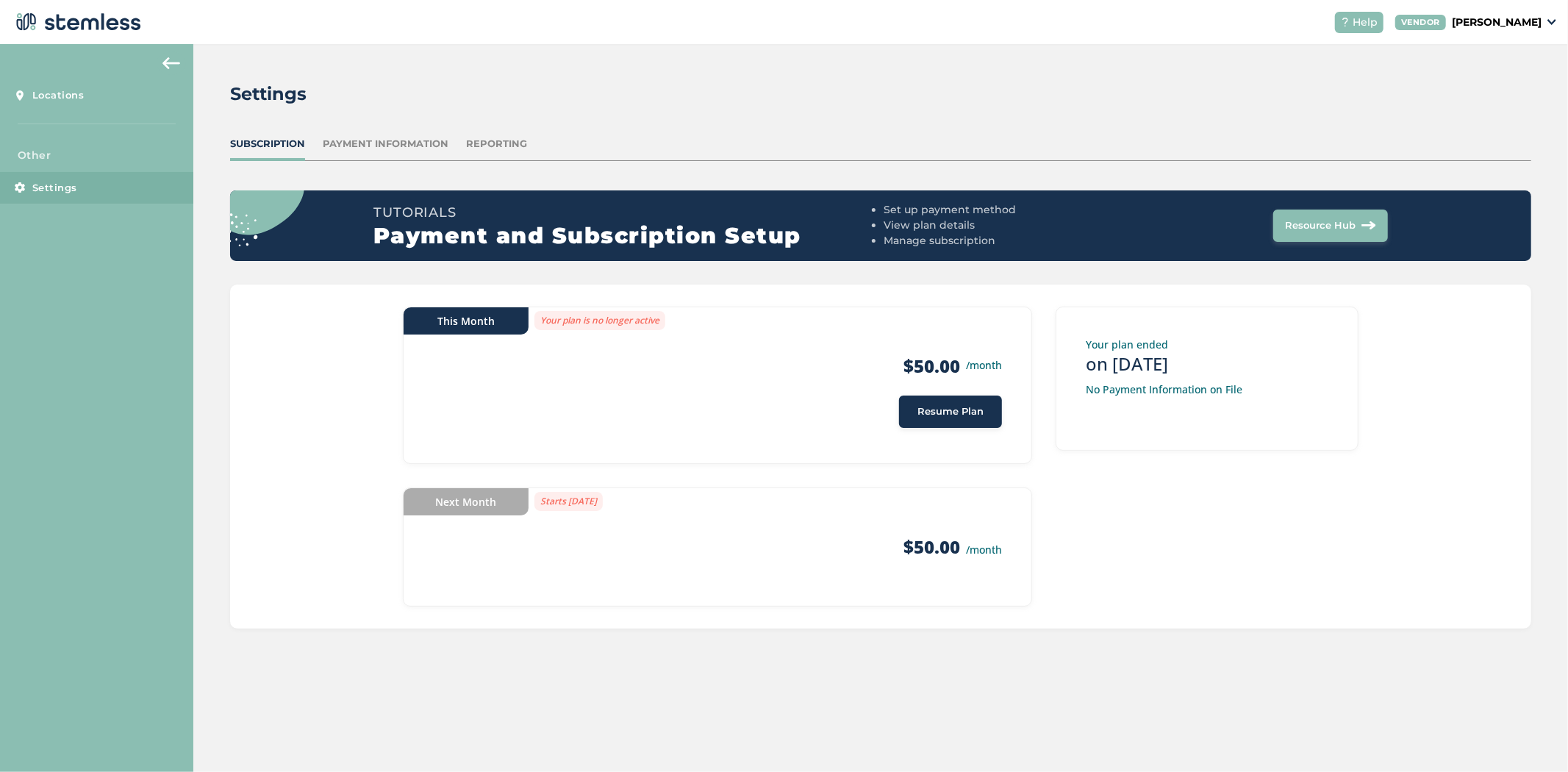
drag, startPoint x: 0, startPoint y: 0, endPoint x: 1511, endPoint y: 21, distance: 1511.1
click at [1511, 21] on p "[PERSON_NAME]" at bounding box center [1497, 22] width 90 height 16
click at [918, 134] on div "Settings Subscription Payment Information Reporting Tutorials Payment and Subsc…" at bounding box center [880, 355] width 1375 height 621
click at [99, 100] on link "Locations" at bounding box center [97, 95] width 193 height 32
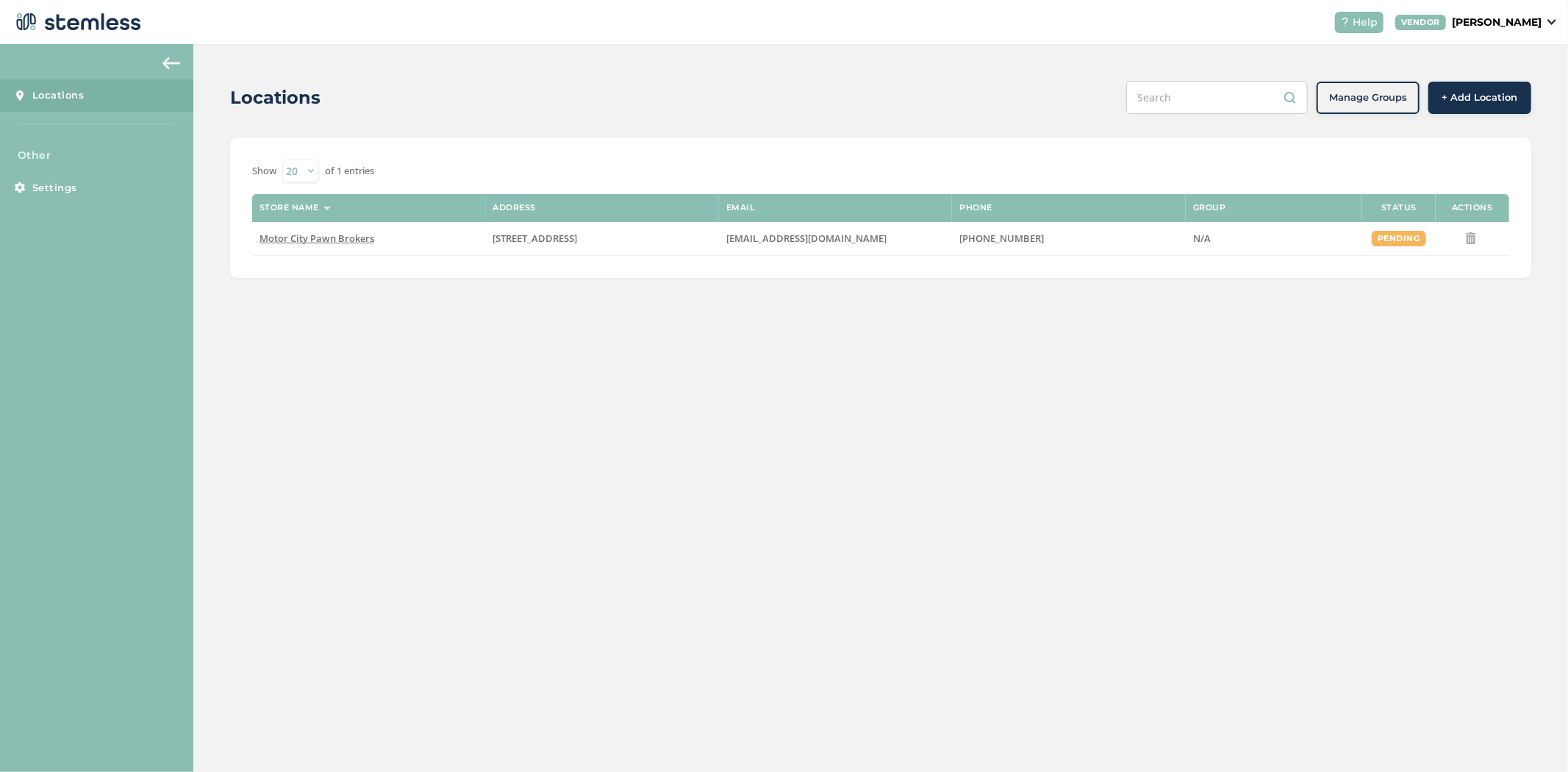
click at [1461, 98] on span "+ Add Location" at bounding box center [1480, 98] width 76 height 15
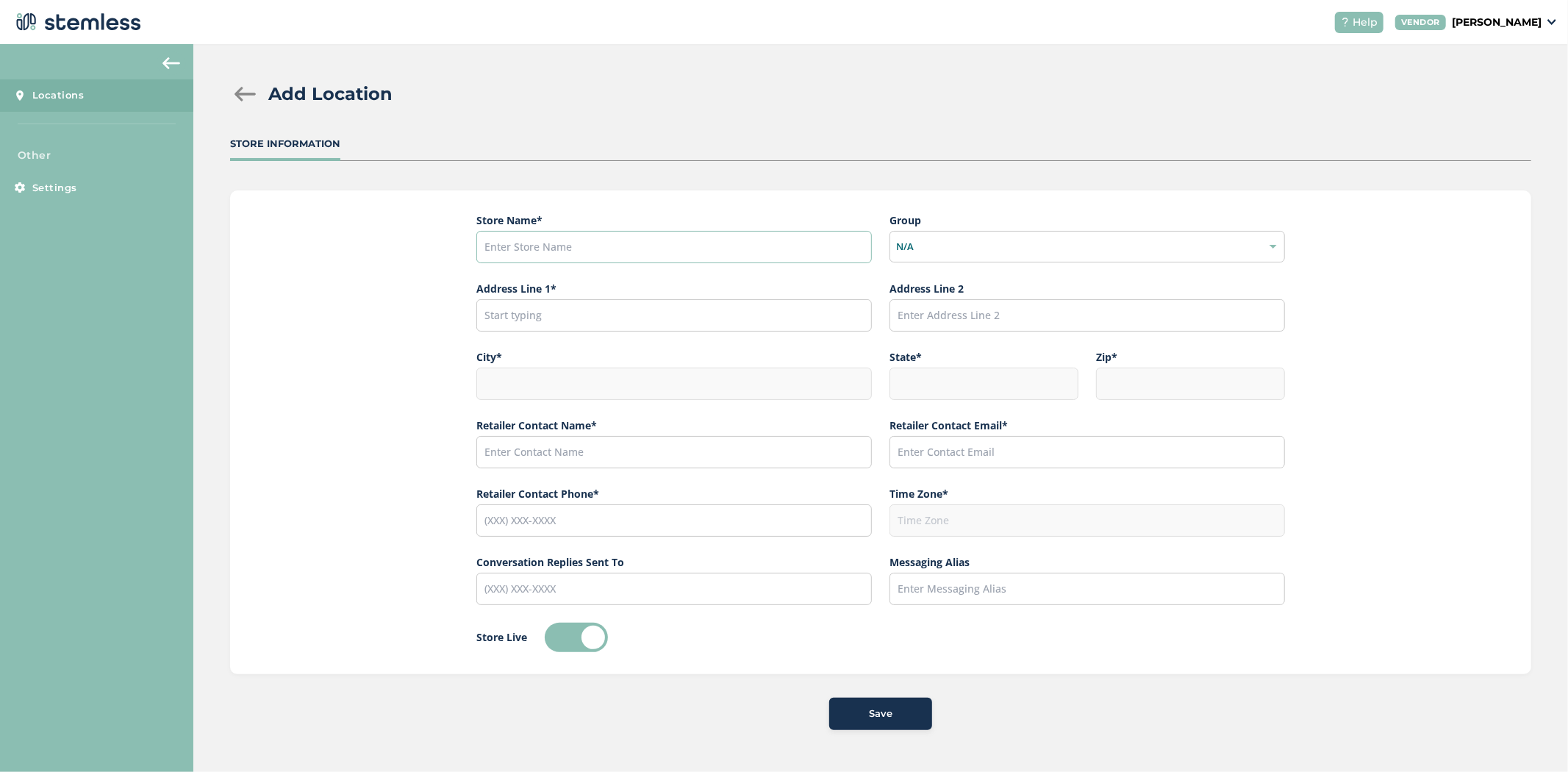
click at [610, 244] on input "text" at bounding box center [674, 247] width 396 height 32
click at [538, 255] on input "text" at bounding box center [674, 247] width 396 height 32
type input "L"
type input "P"
type input "Motor City Pawn - Lansing Store"
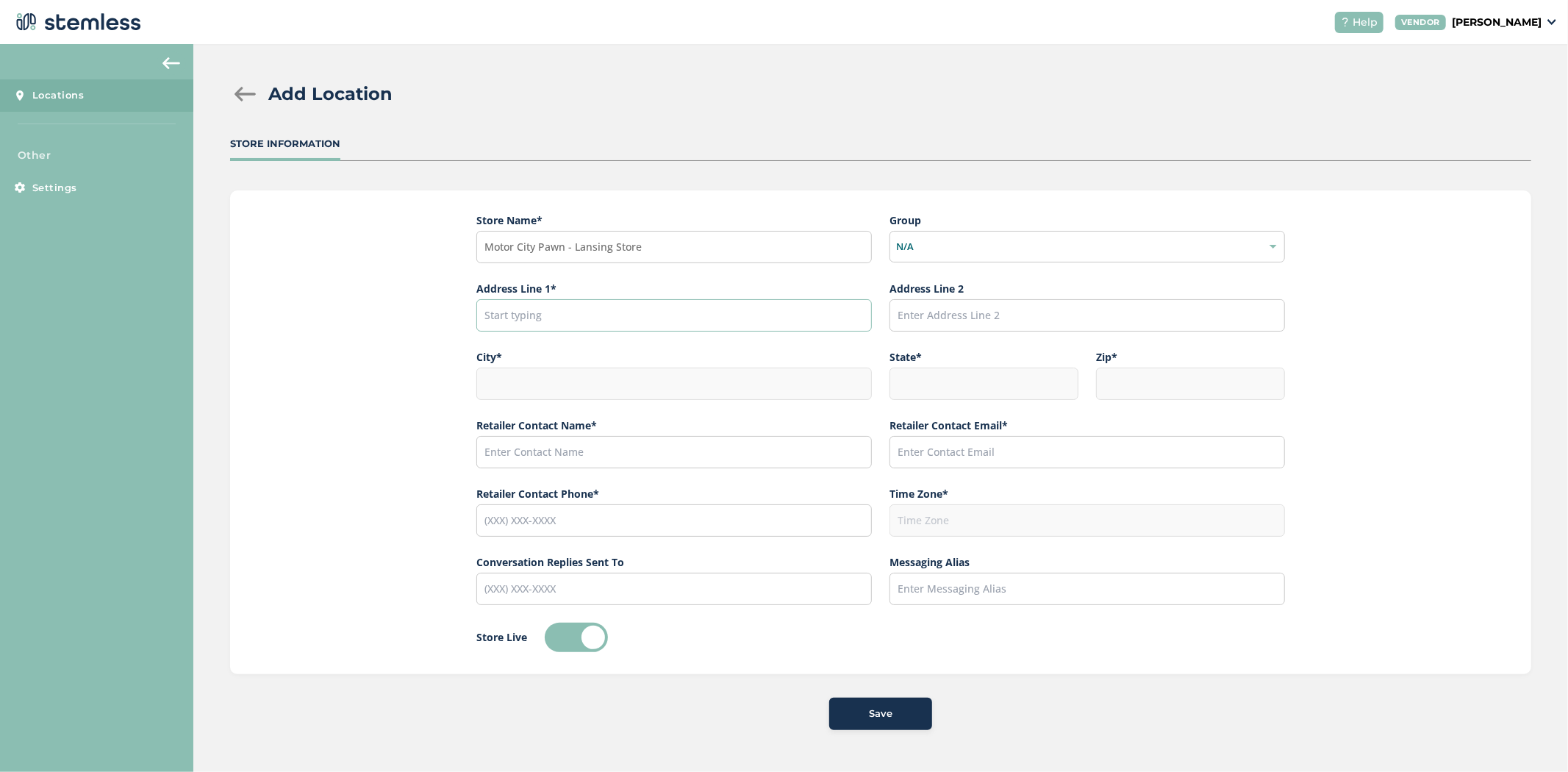
click at [585, 317] on input "text" at bounding box center [674, 315] width 396 height 32
paste input "[STREET_ADDRESS]"
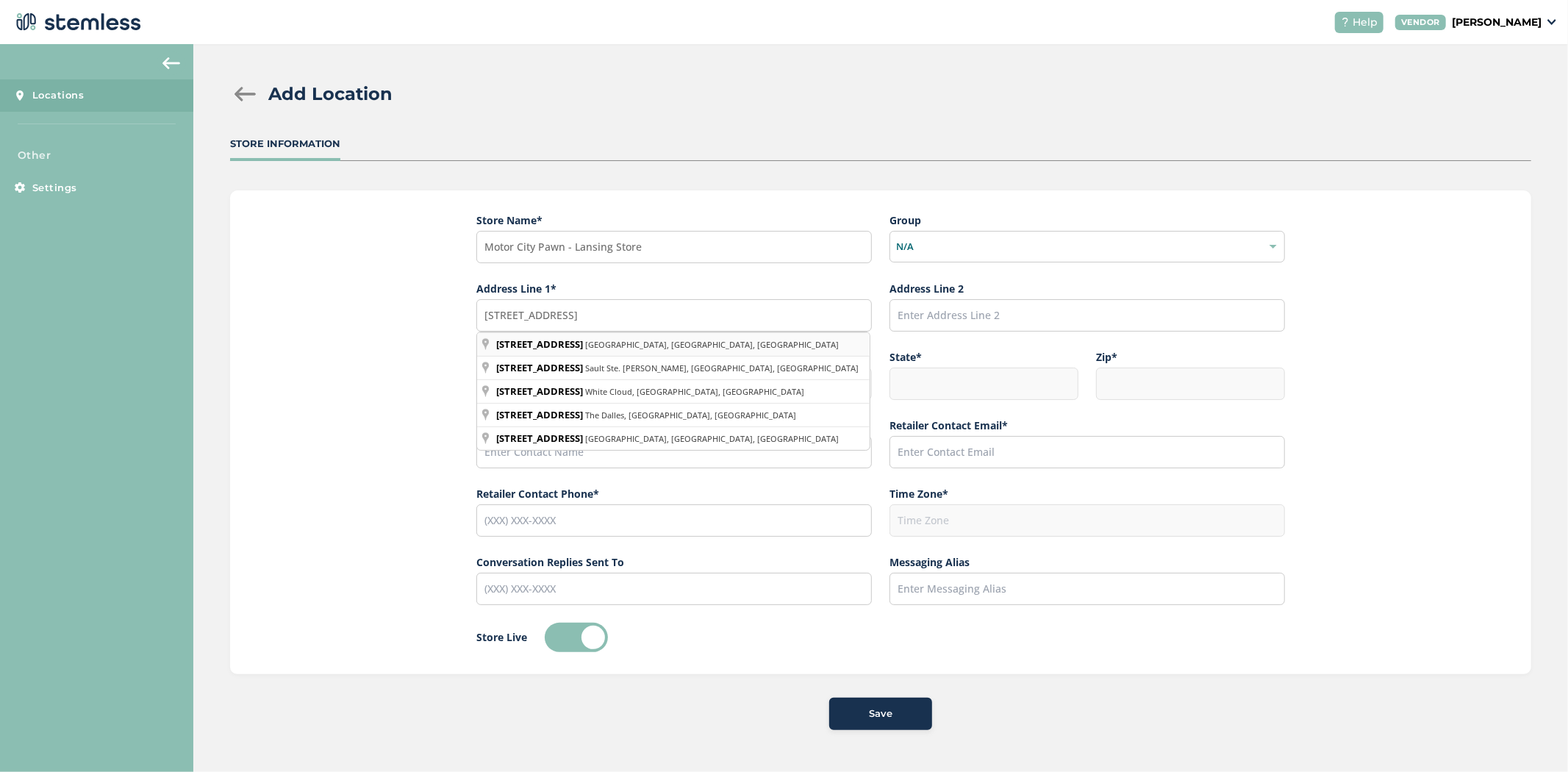
type input "1544 East 8 Mile Road, Lodi, CA, USA"
type input "Lodi"
type input "CA"
type input "95242"
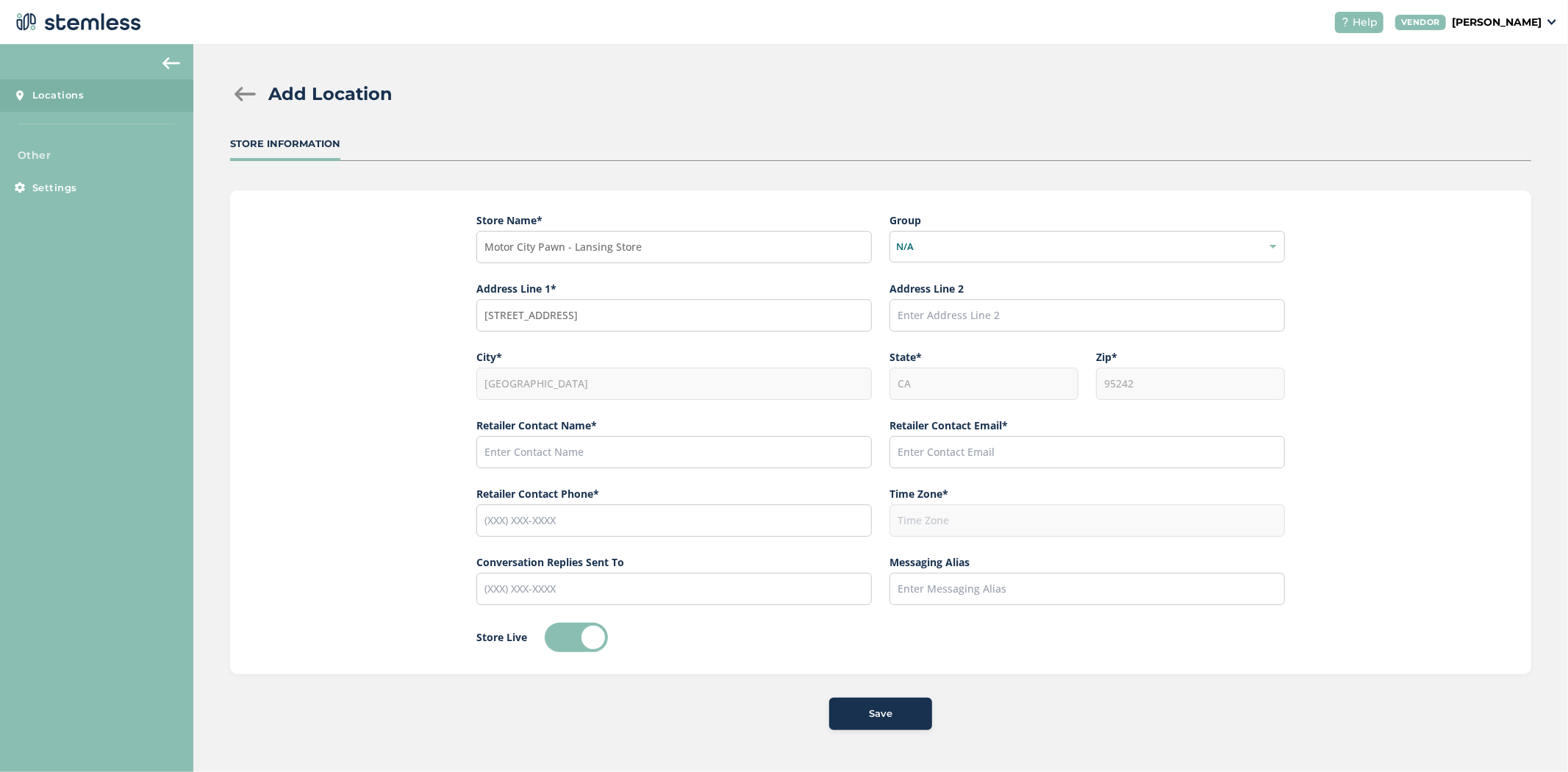
type input "America/Los_Angeles"
drag, startPoint x: 684, startPoint y: 306, endPoint x: 410, endPoint y: 298, distance: 274.1
click at [410, 300] on div "Store Name * Motor City Pawn - Lansing Store Group N/A Address Line 1* 1544 Eas…" at bounding box center [880, 432] width 1302 height 484
paste input "text"
type input "[STREET_ADDRESS]"
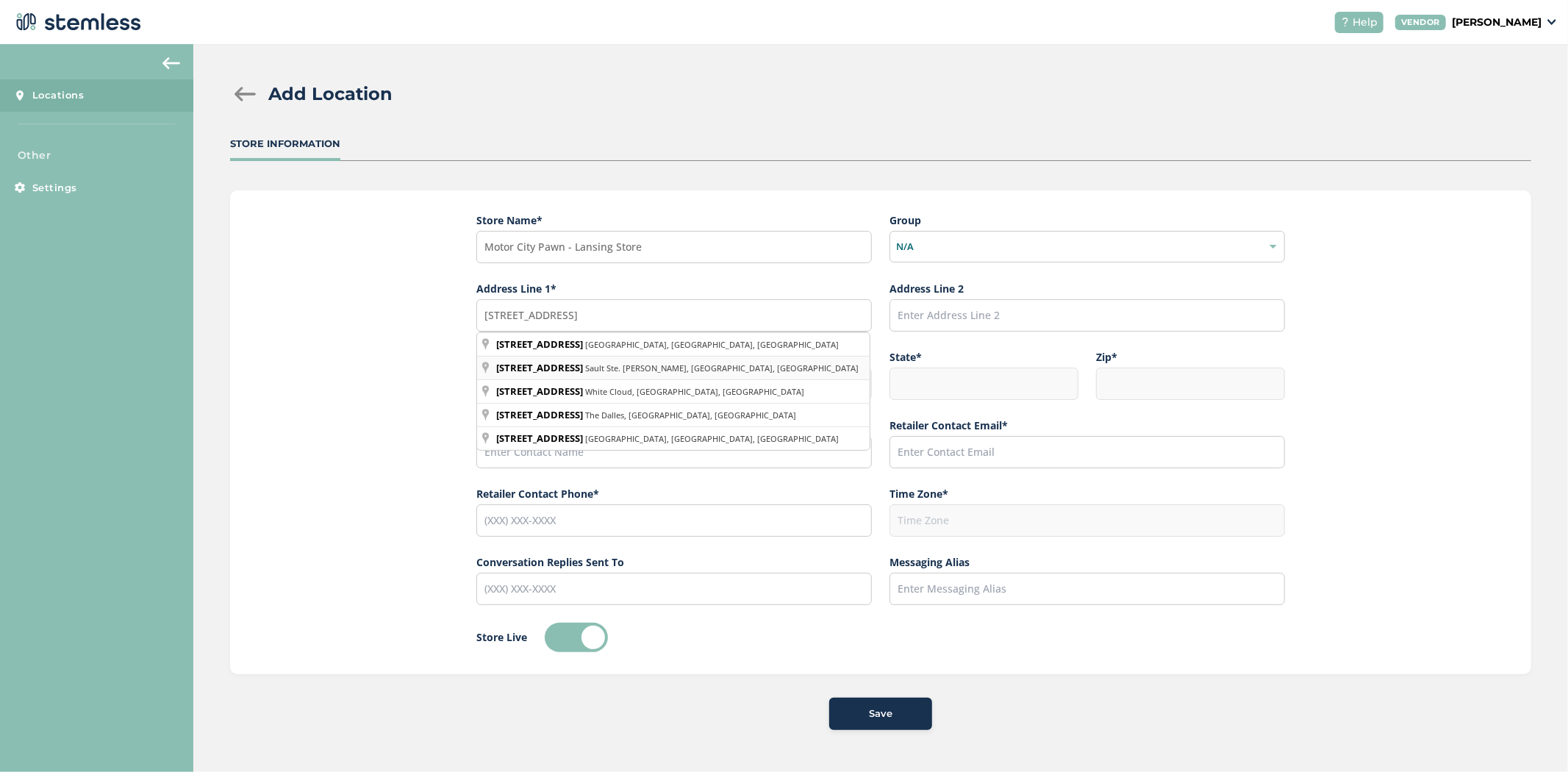
type input "1544 East 8 Mile Road, Sault Ste. Marie, MI, USA"
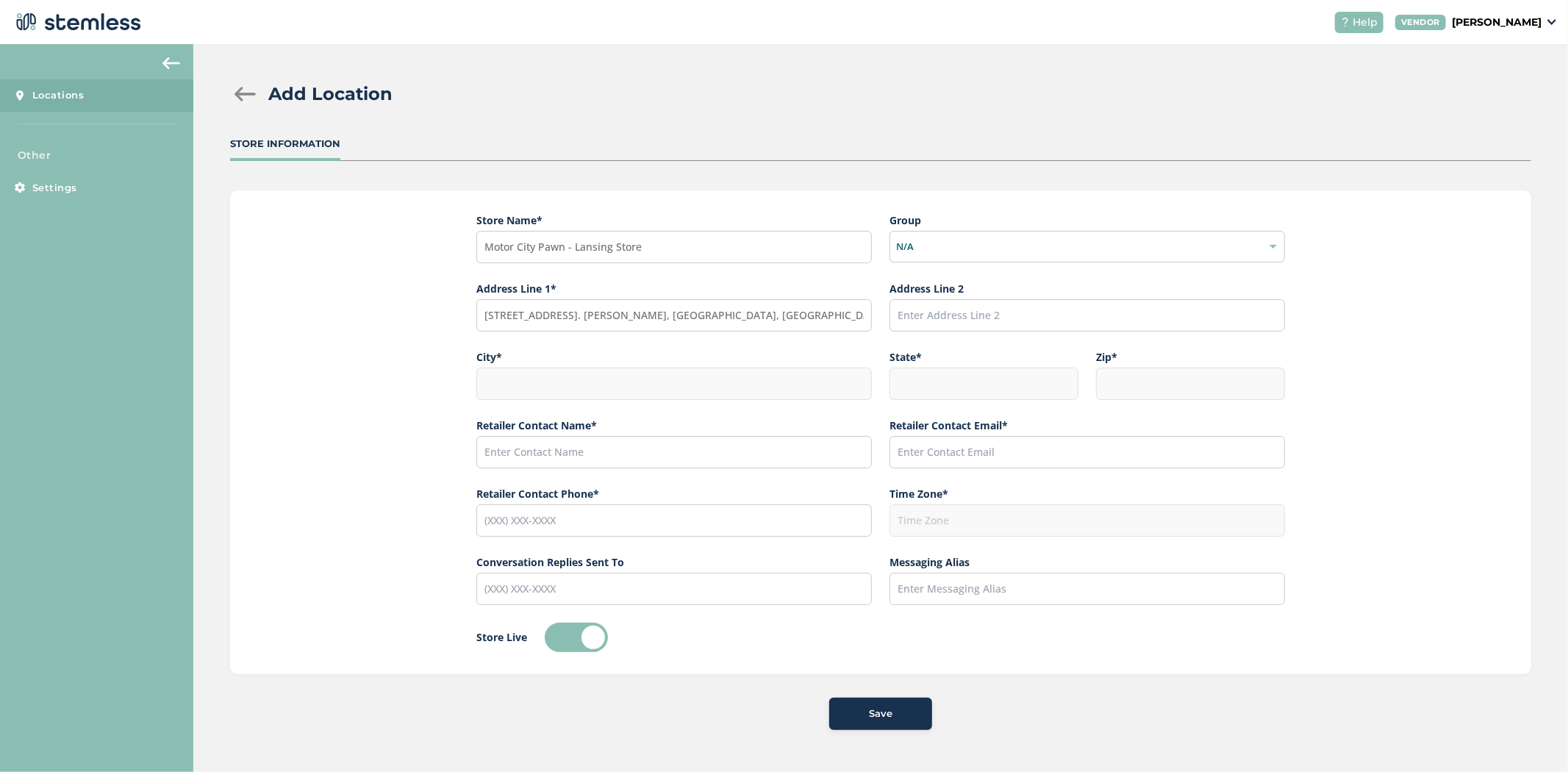
type input "Sault Ste. Marie"
type input "MI"
type input "49783"
type input "America/[GEOGRAPHIC_DATA]"
click at [655, 314] on input "1544 East 8 Mile Road, Sault Ste. Marie, MI, USA" at bounding box center [674, 315] width 396 height 32
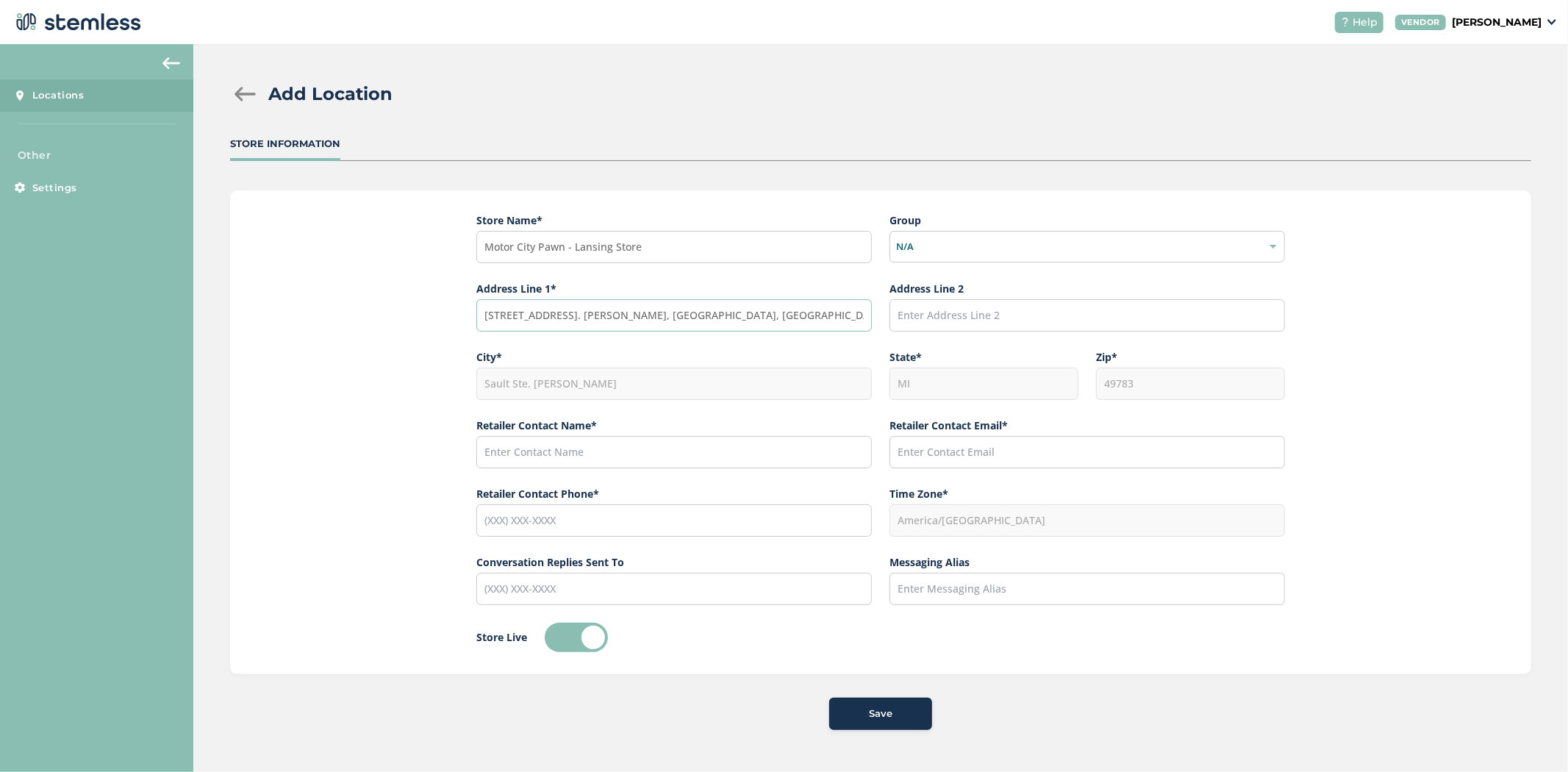
drag, startPoint x: 765, startPoint y: 309, endPoint x: 473, endPoint y: 284, distance: 293.1
click at [473, 284] on div "Store Name * Motor City Pawn - Lansing Store Group N/A Address Line 1* 1544 Eas…" at bounding box center [880, 432] width 1302 height 484
type input "1"
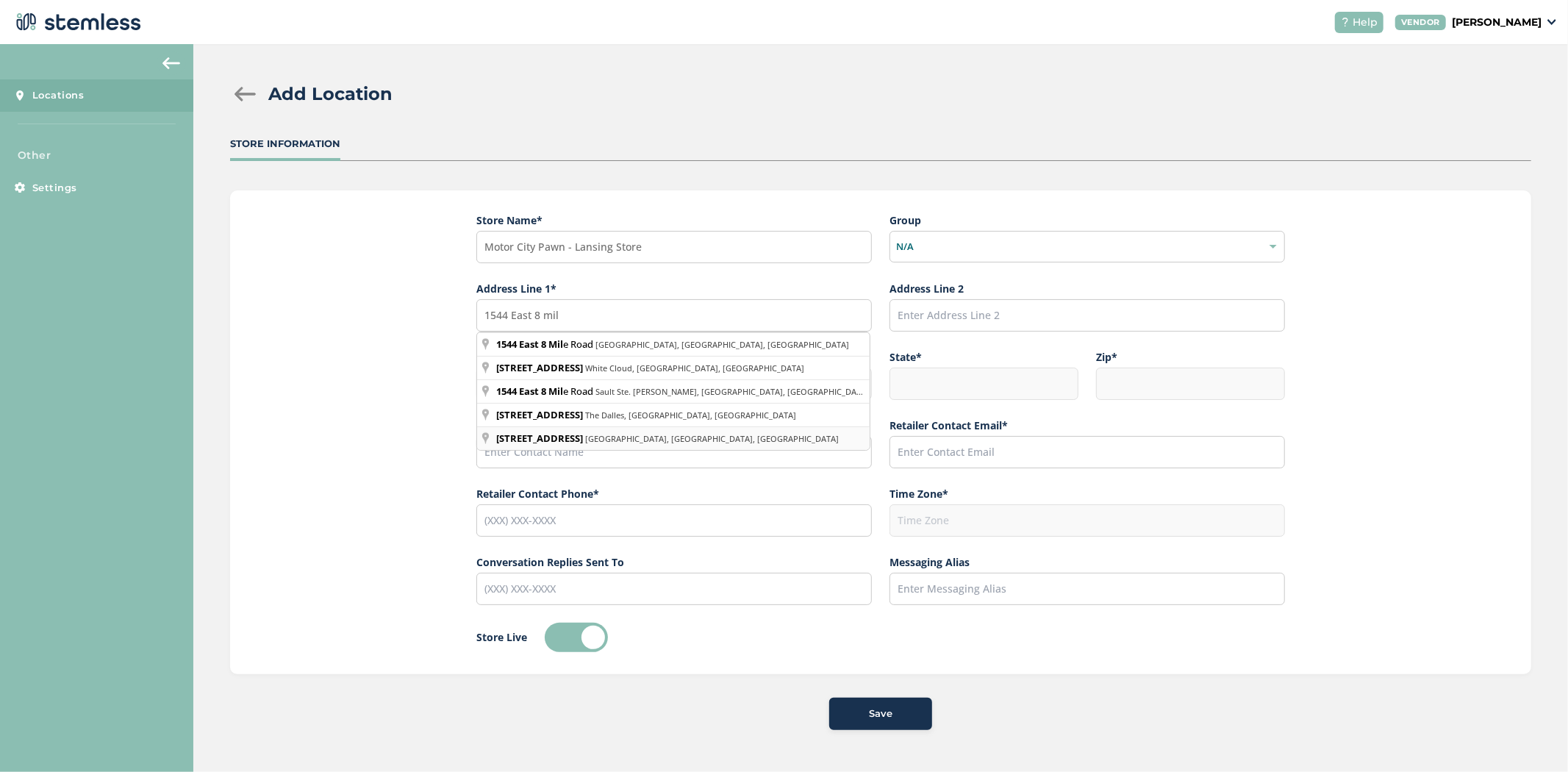
type input "1544 E 8 Mile Rd, Detroit, MI, USA"
type input "[GEOGRAPHIC_DATA]"
type input "MI"
type input "48203"
type input "America/[GEOGRAPHIC_DATA]"
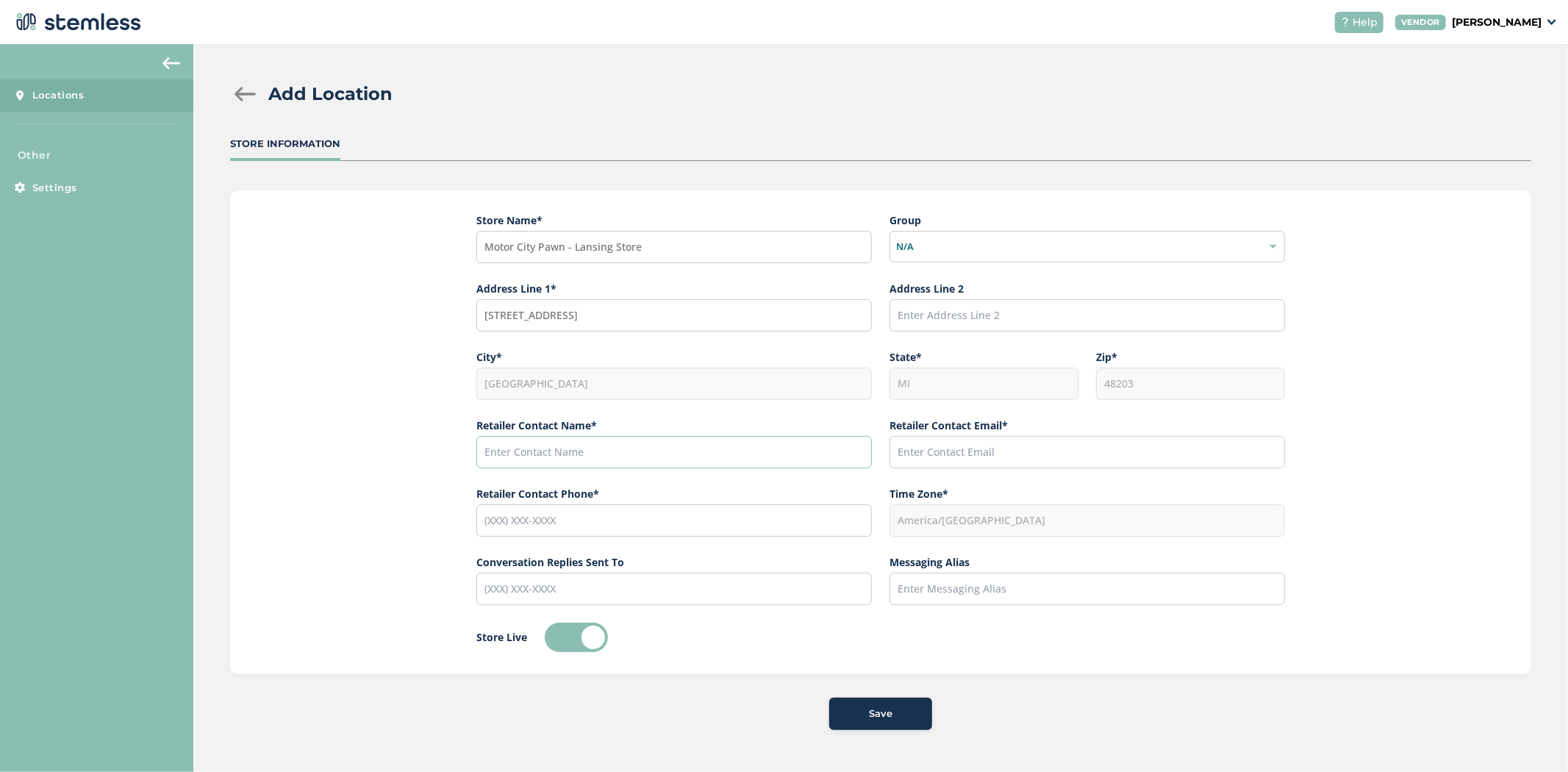
click at [535, 440] on input "text" at bounding box center [674, 452] width 396 height 32
paste input "[PERSON_NAME]"
type input "[PERSON_NAME]"
click at [978, 454] on input "text" at bounding box center [1087, 452] width 396 height 32
paste input "[EMAIL_ADDRESS][DOMAIN_NAME]"
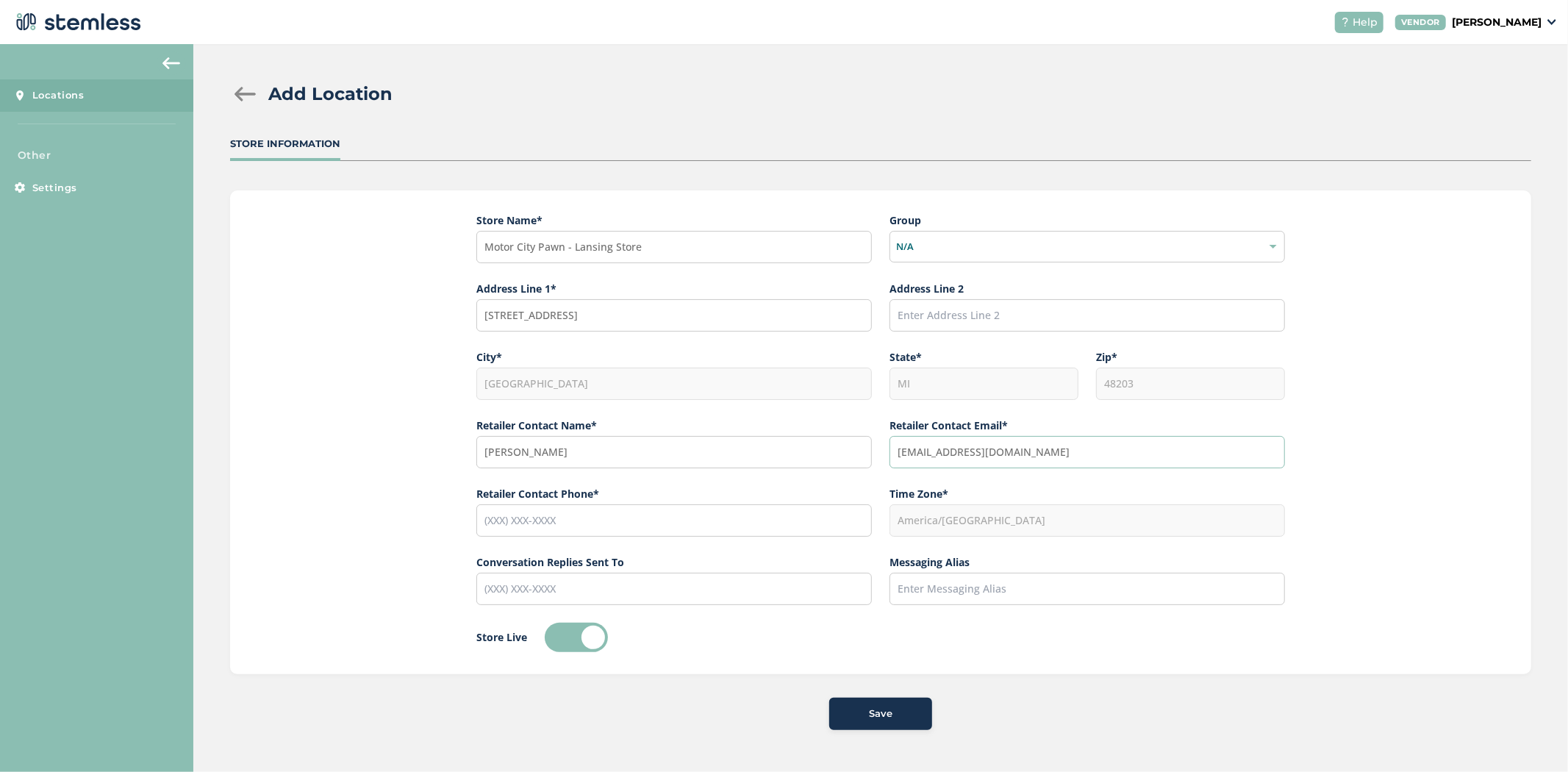
type input "[EMAIL_ADDRESS][DOMAIN_NAME]"
click at [537, 511] on input "tel" at bounding box center [674, 520] width 396 height 32
paste input "[PHONE_NUMBER]"
type input "[PHONE_NUMBER]"
click at [569, 252] on input "Motor City Pawn - Lansing Store" at bounding box center [674, 247] width 396 height 32
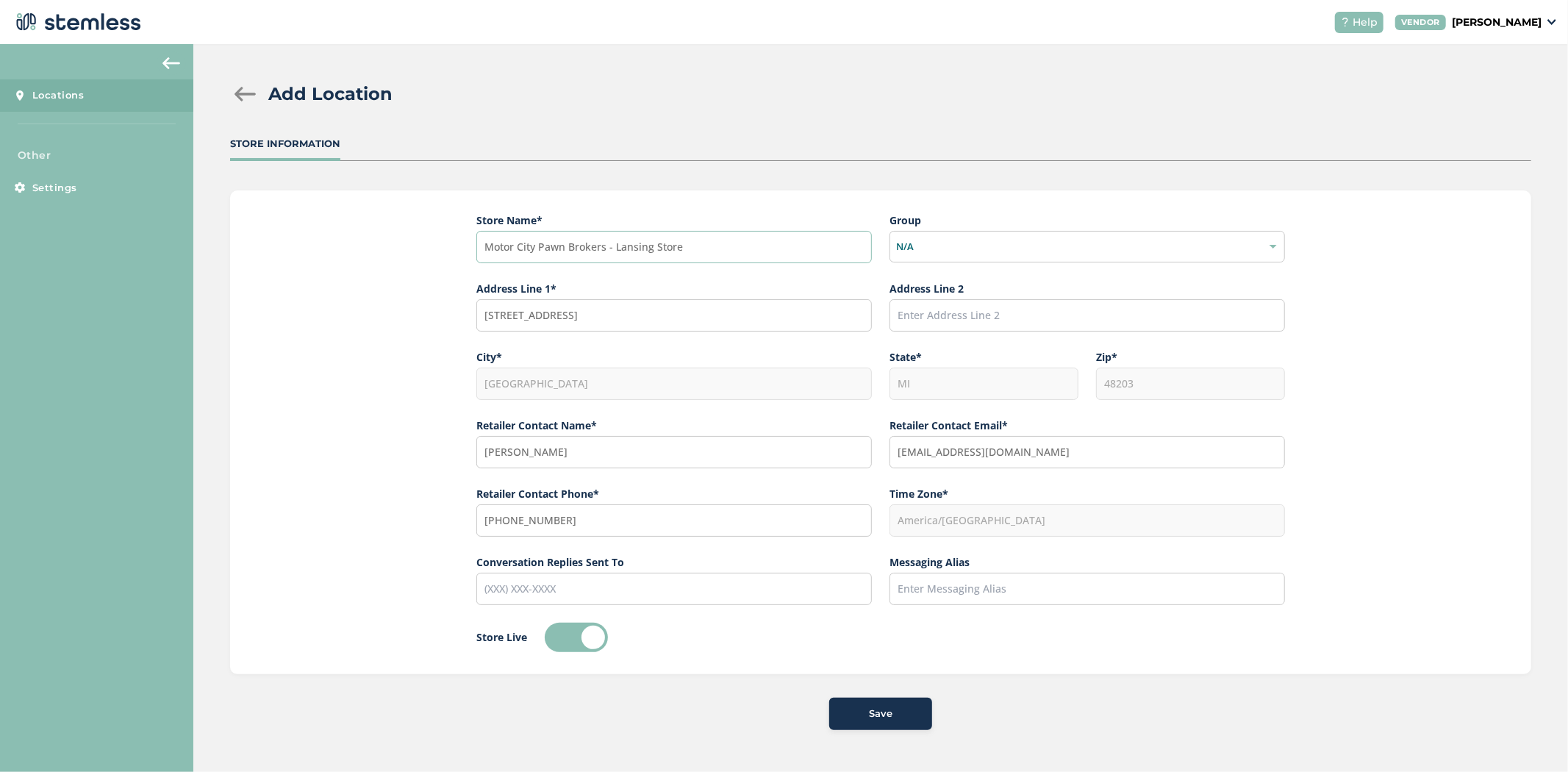
type input "Motor City Pawn Brokers - Lansing Store"
click at [897, 720] on div "Save" at bounding box center [880, 715] width 79 height 15
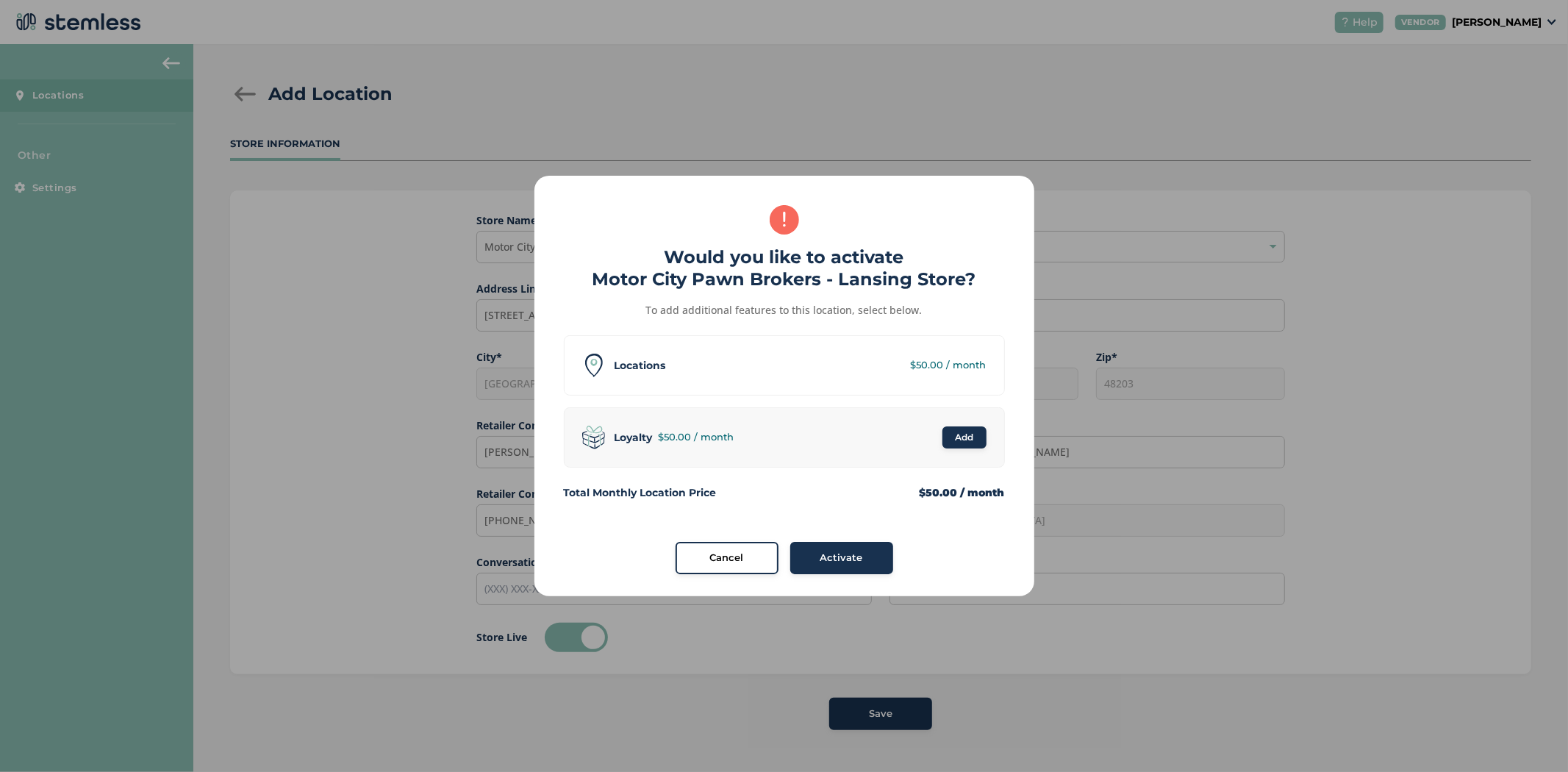
click at [839, 555] on span "Activate" at bounding box center [841, 558] width 42 height 15
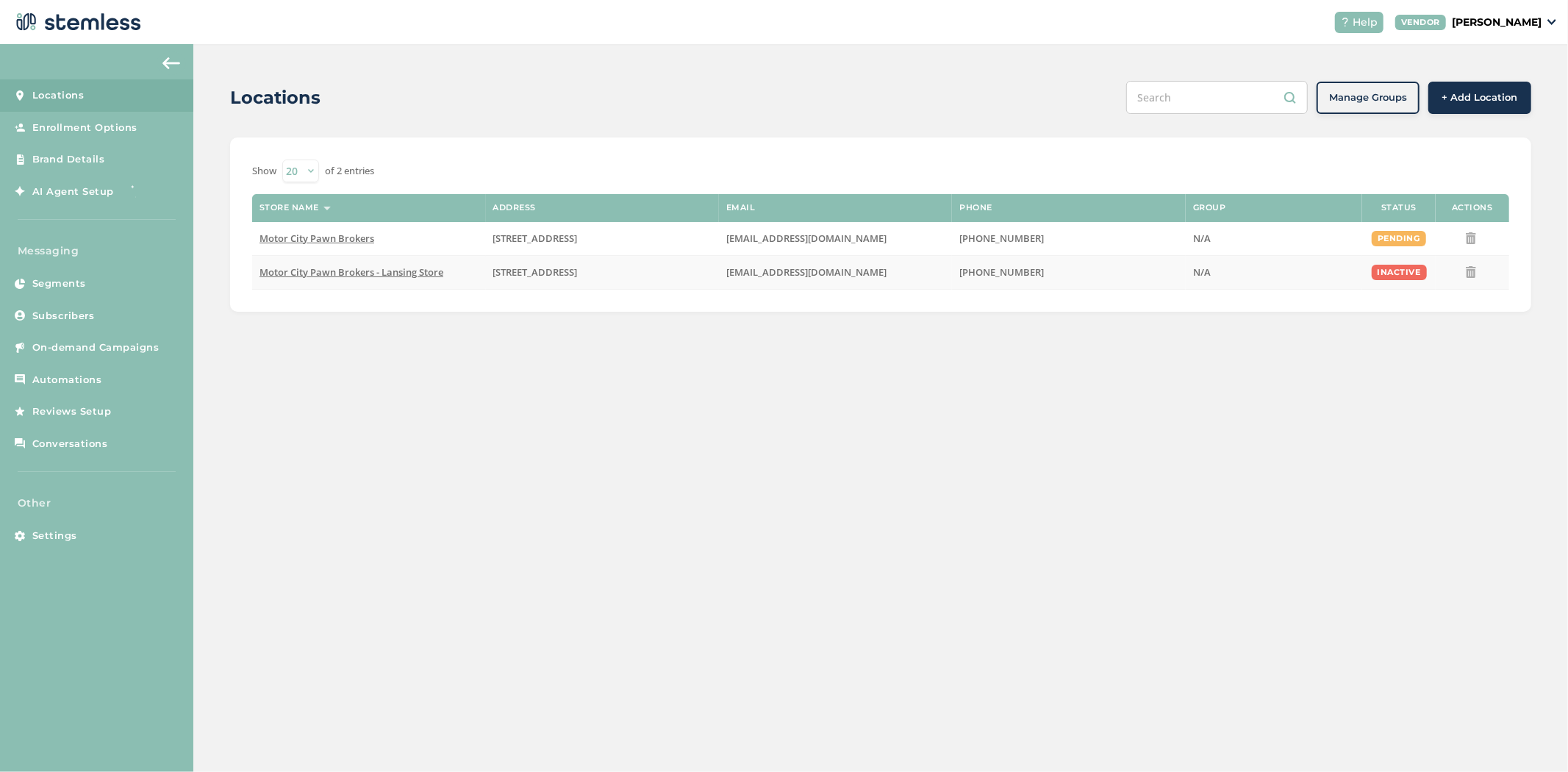
click at [321, 269] on span "Motor City Pawn Brokers - Lansing Store" at bounding box center [351, 272] width 184 height 13
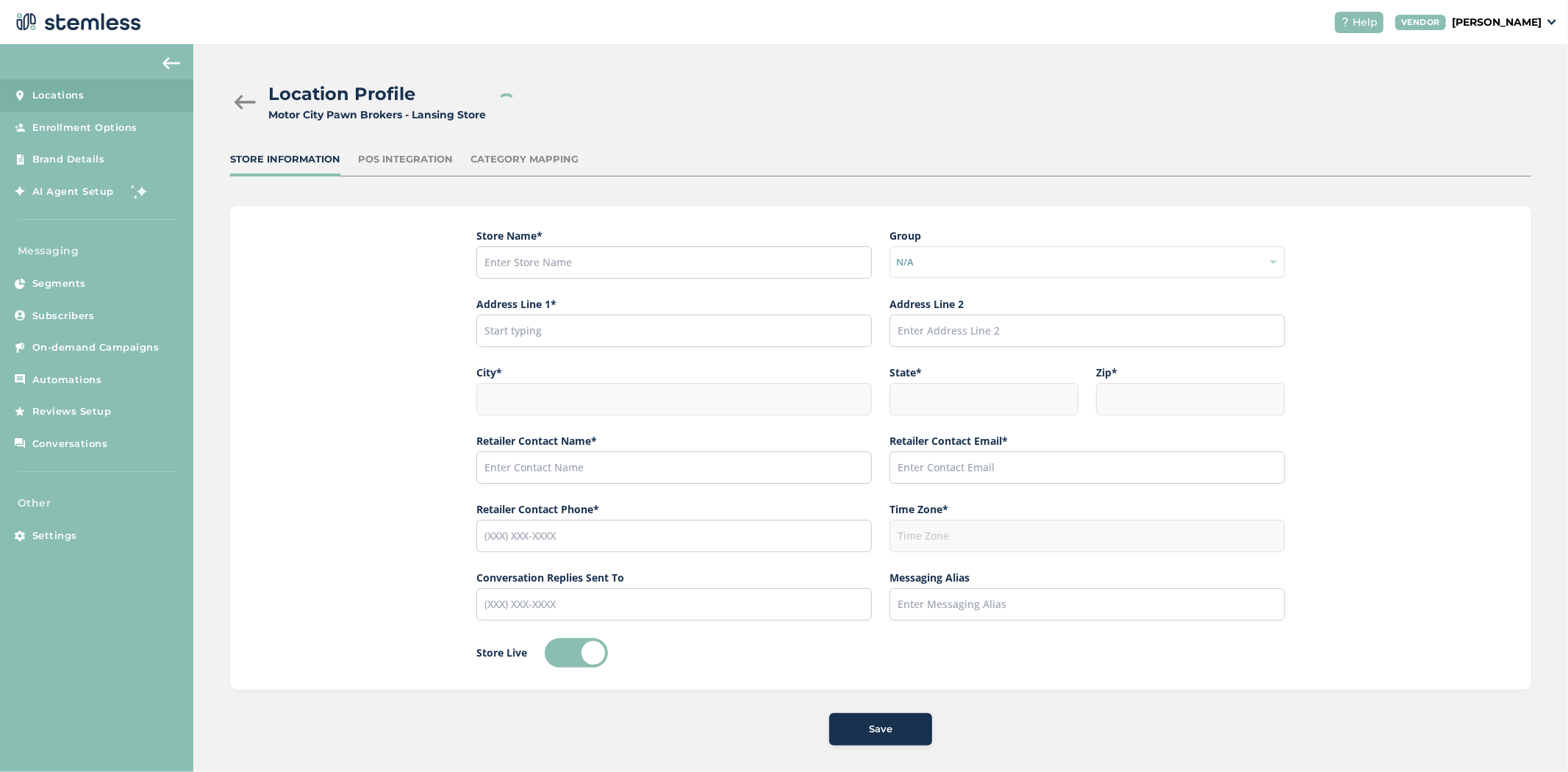
type input "Motor City Pawn Brokers - Lansing Store"
type input "1544 East Eight Mile Road"
type input "[GEOGRAPHIC_DATA]"
type input "MI"
type input "48203"
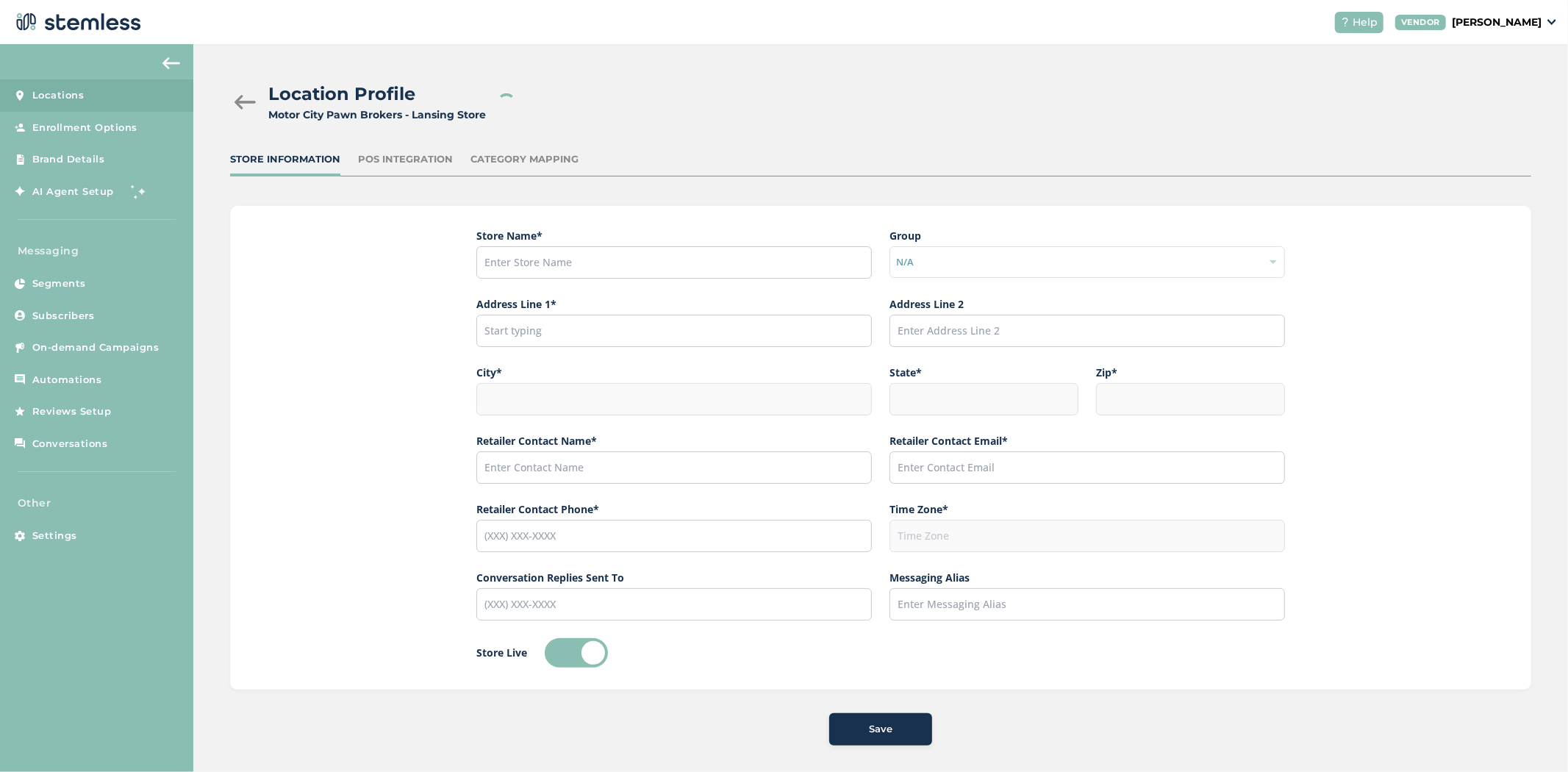
type input "[PERSON_NAME]"
type input "[EMAIL_ADDRESS][DOMAIN_NAME]"
type input "[PHONE_NUMBER]"
type input "America/[GEOGRAPHIC_DATA]"
checkbox input "false"
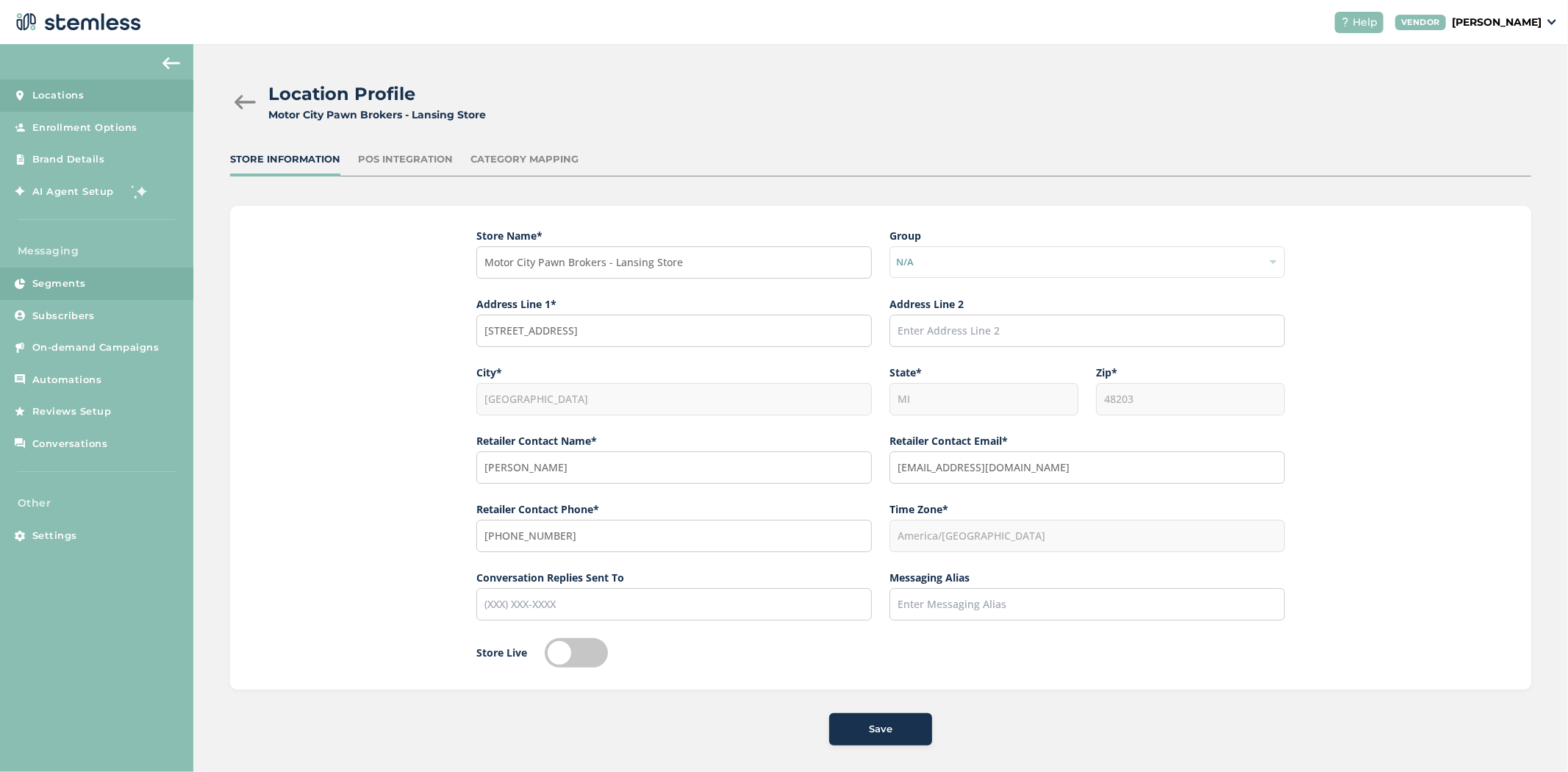
click at [62, 281] on span "Segments" at bounding box center [59, 284] width 53 height 15
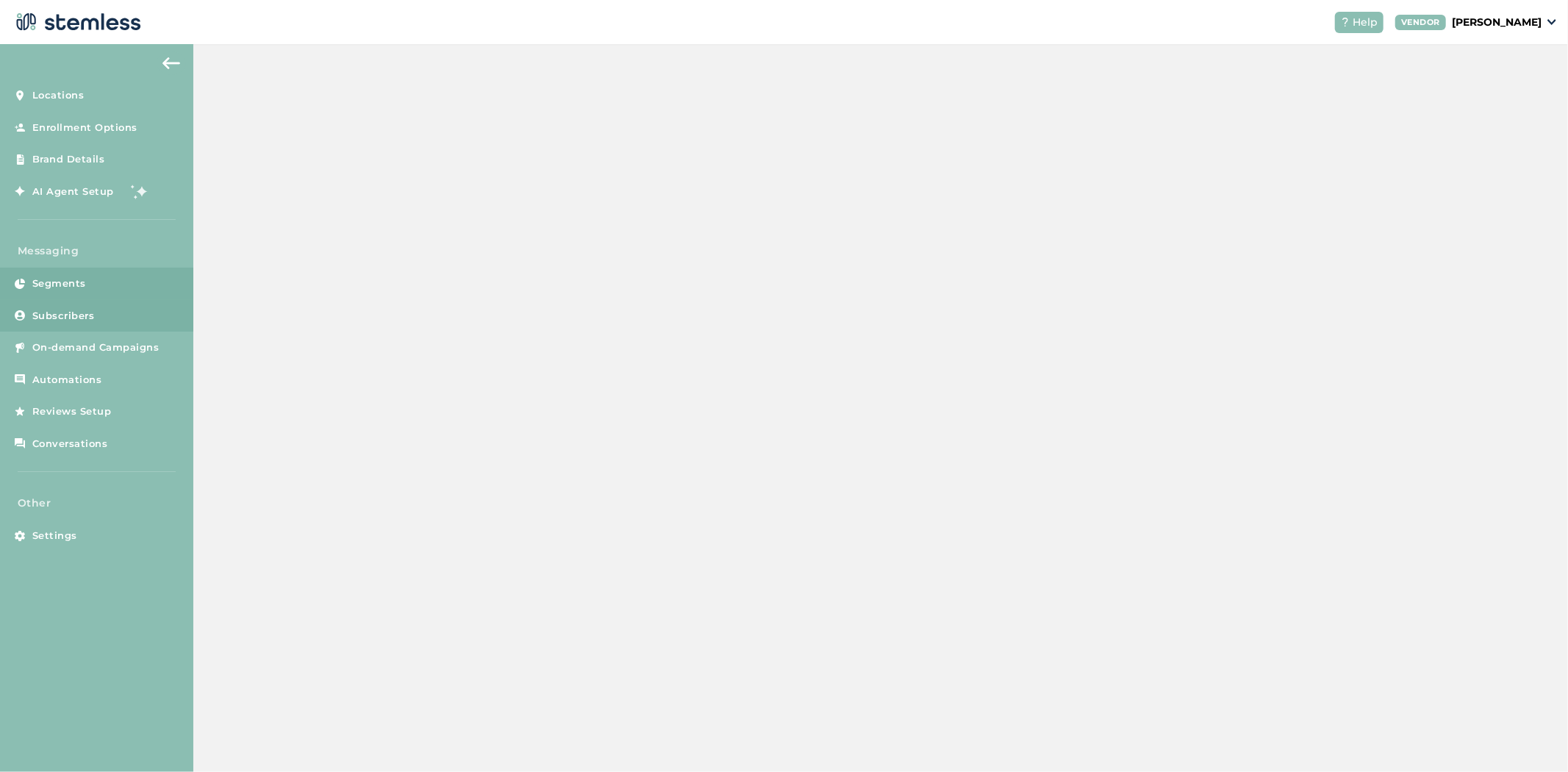
click at [60, 306] on link "Subscribers" at bounding box center [97, 316] width 193 height 32
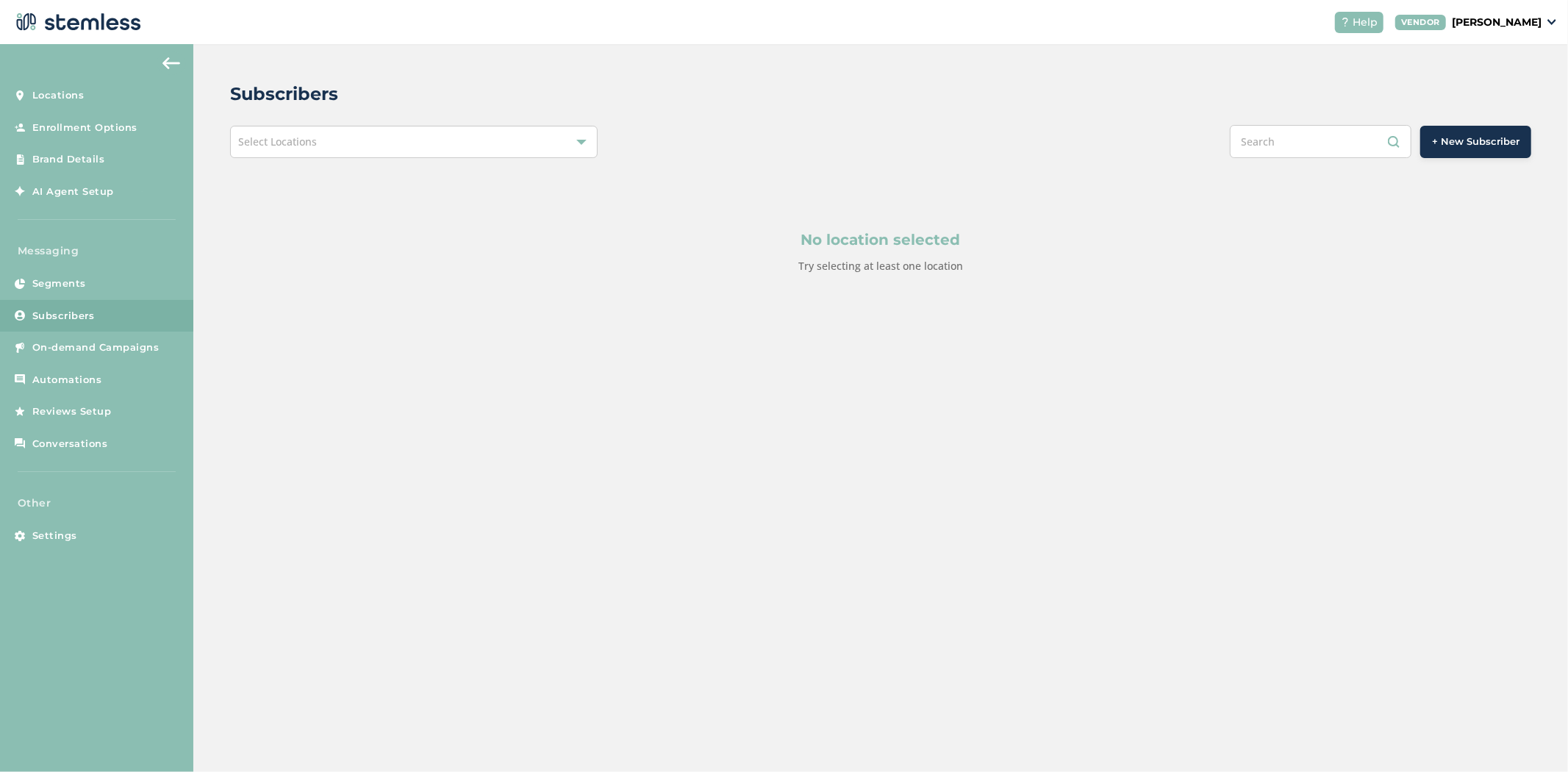
click at [450, 142] on div "Select Locations" at bounding box center [413, 142] width 367 height 32
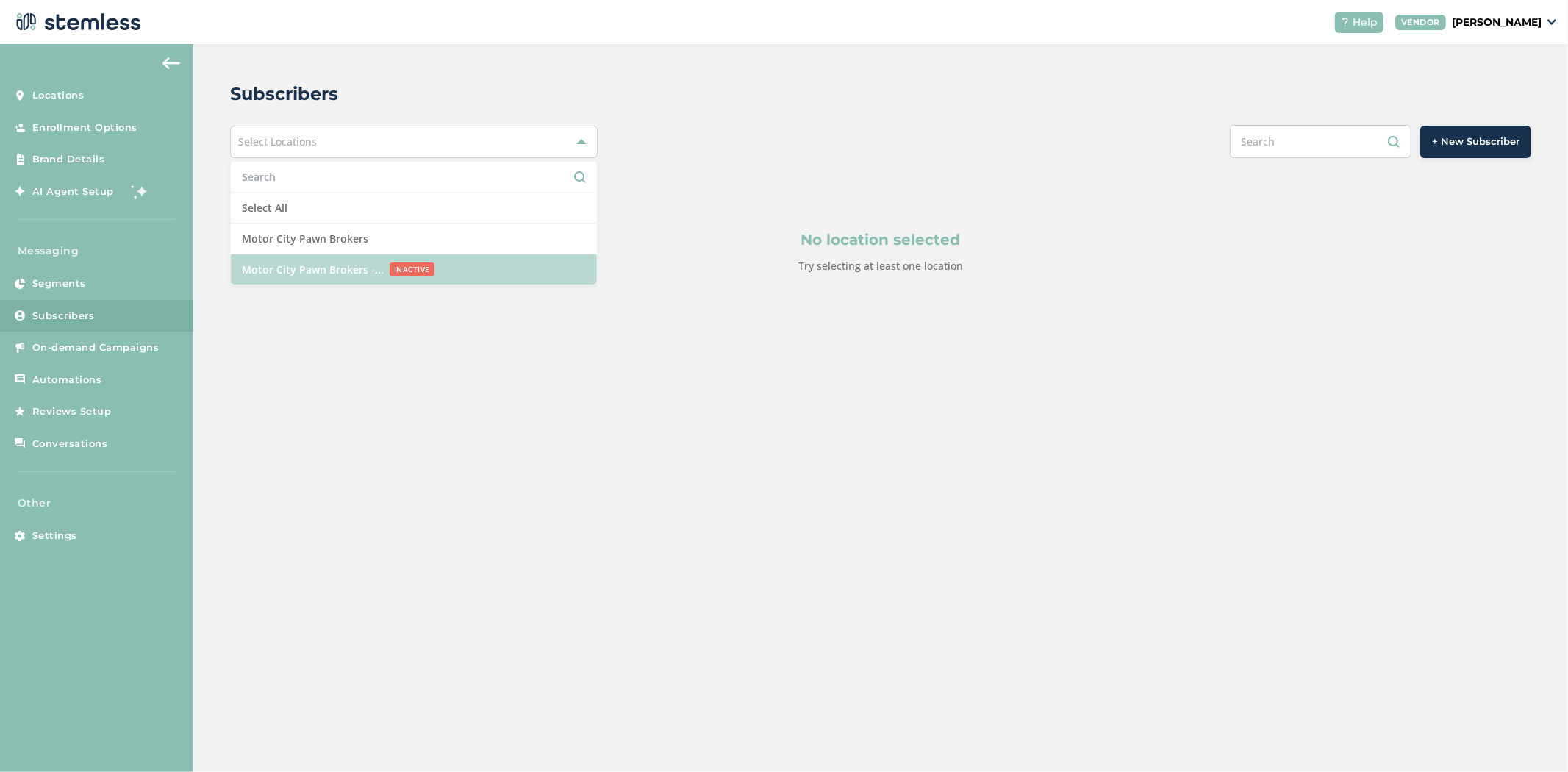
click at [380, 271] on span "Motor City Pawn Brokers -..." at bounding box center [312, 269] width 142 height 16
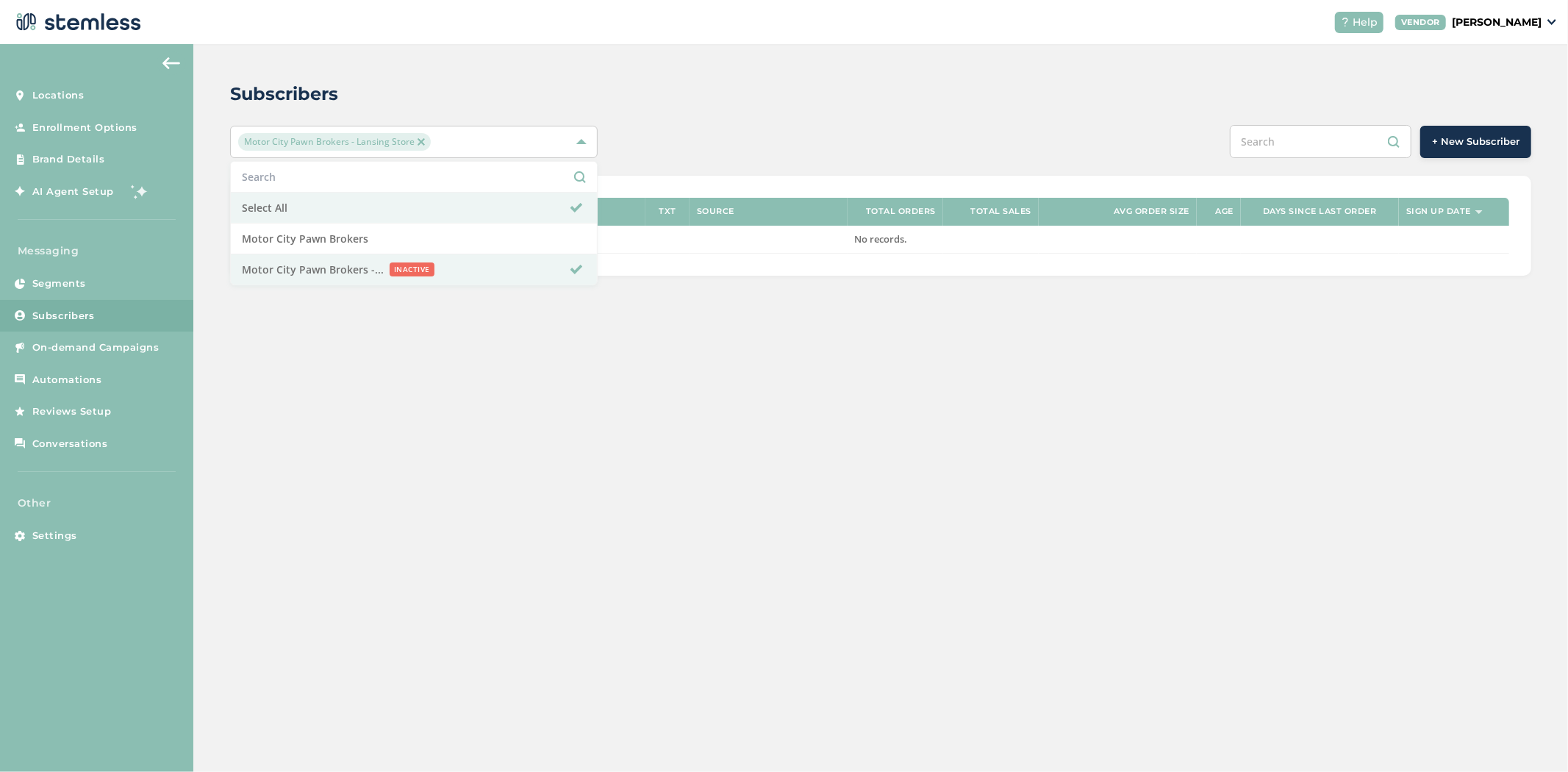
click at [870, 122] on div "Subscribers Motor City Pawn Brokers - Lansing Store Select All Motor City Pawn …" at bounding box center [880, 178] width 1375 height 268
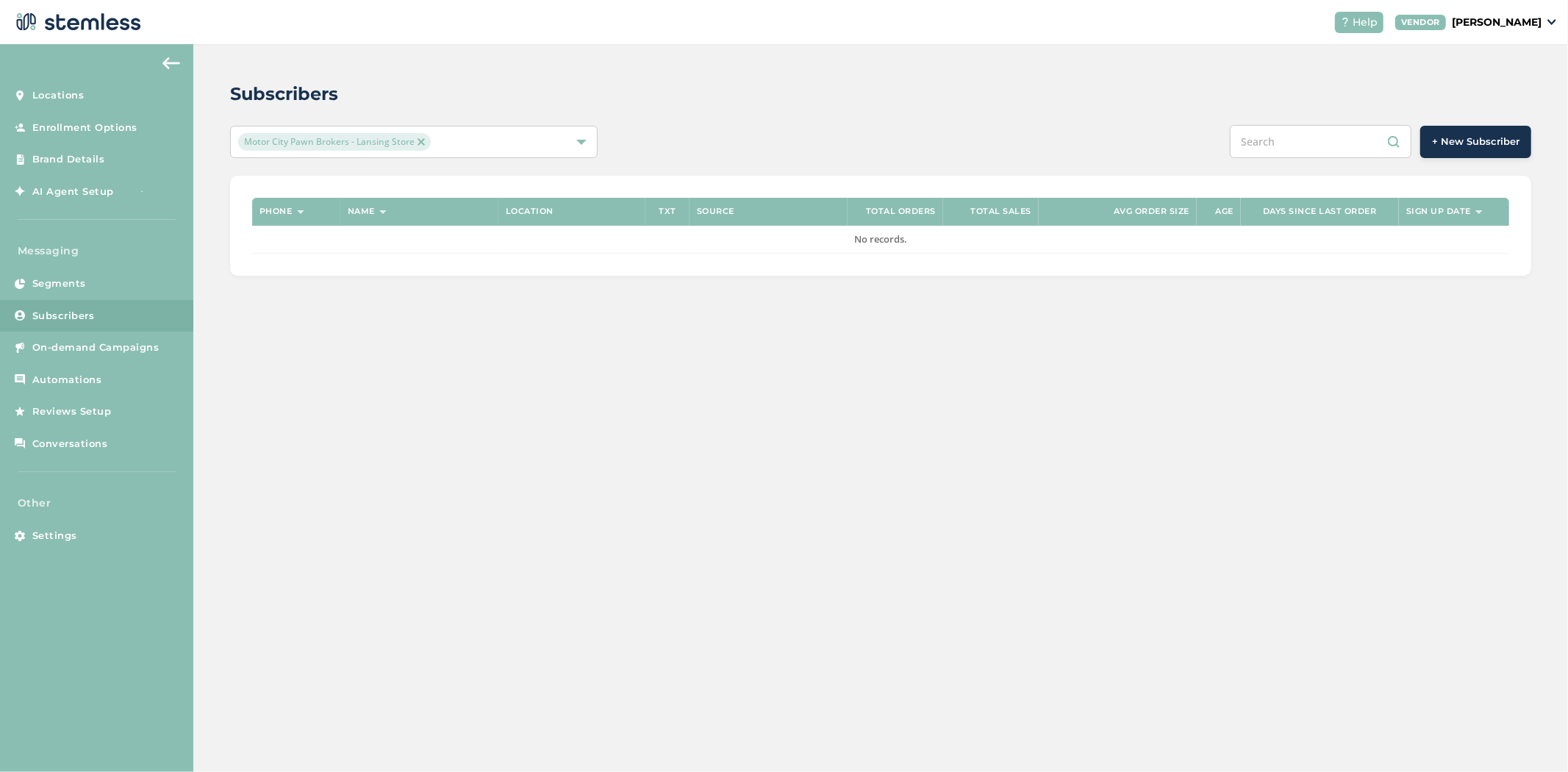
click at [1471, 133] on button "+ New Subscriber" at bounding box center [1476, 142] width 111 height 32
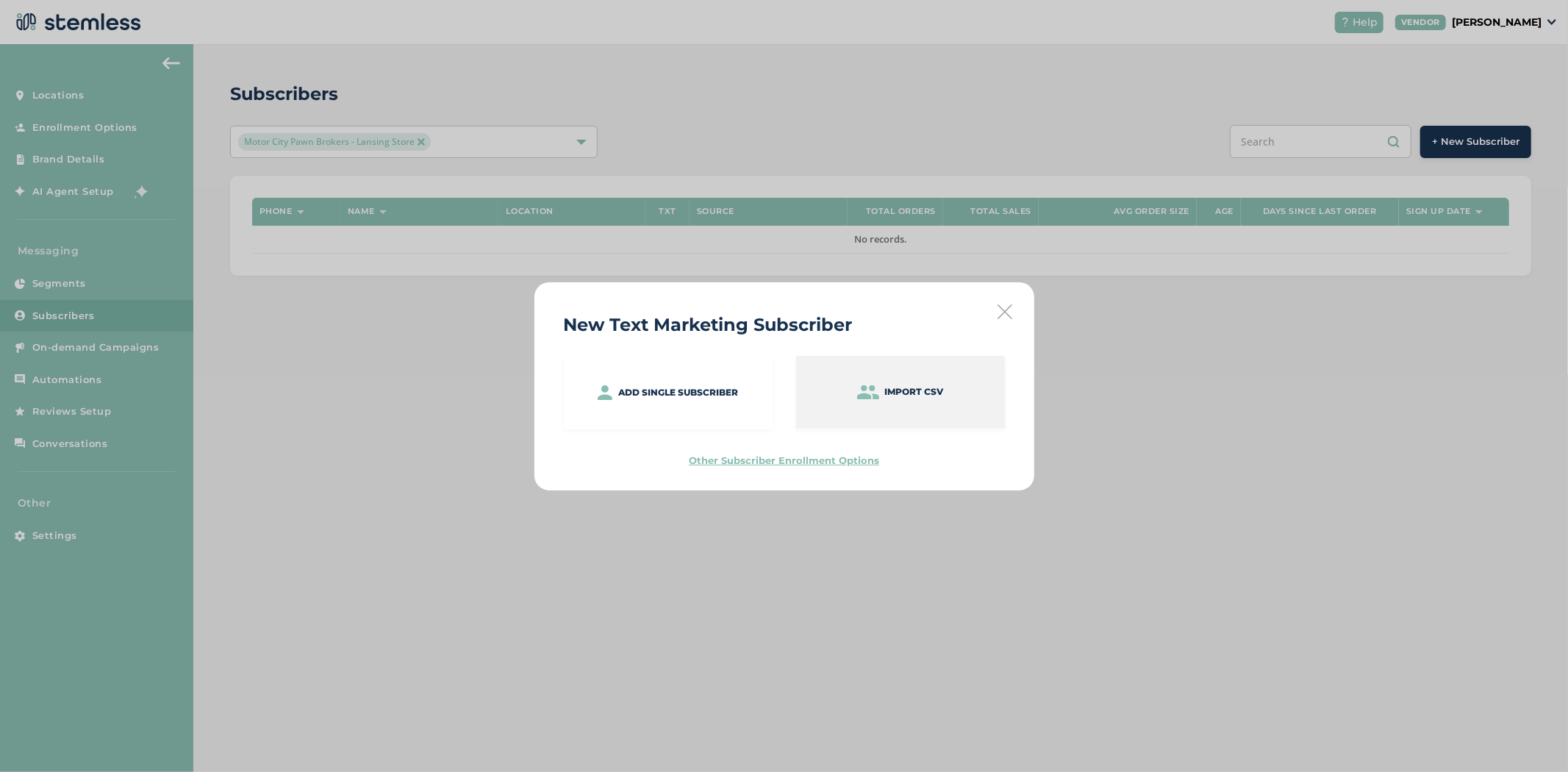
click at [962, 401] on div "Import CSV" at bounding box center [900, 391] width 209 height 72
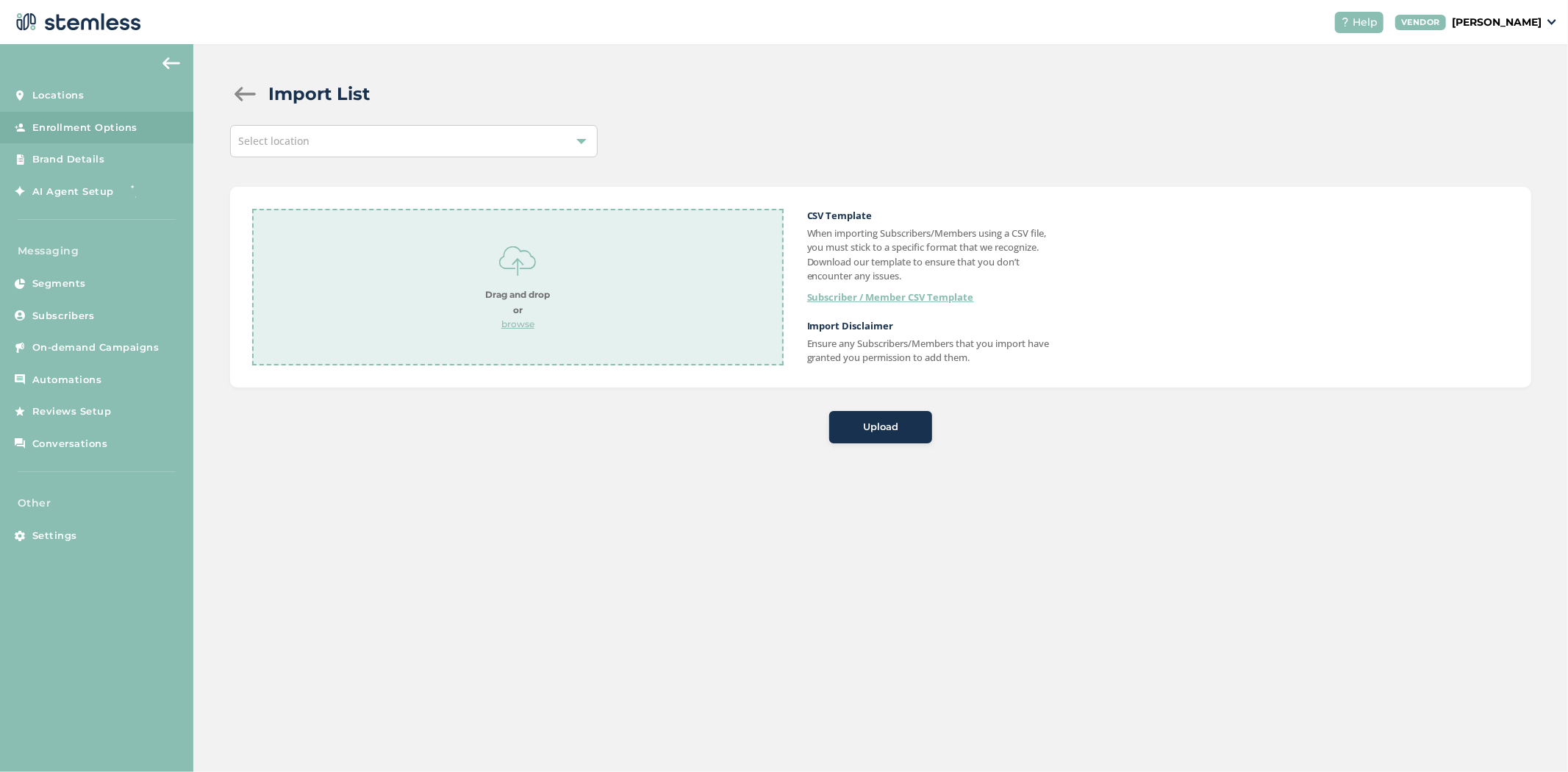
click at [515, 321] on p "browse" at bounding box center [518, 324] width 65 height 13
click at [888, 428] on span "Upload" at bounding box center [881, 427] width 35 height 15
click at [466, 163] on span "Select location Location is required Lansing Customers.csv remove CSV Template …" at bounding box center [880, 284] width 1302 height 318
click at [457, 150] on div "Select location" at bounding box center [413, 141] width 367 height 32
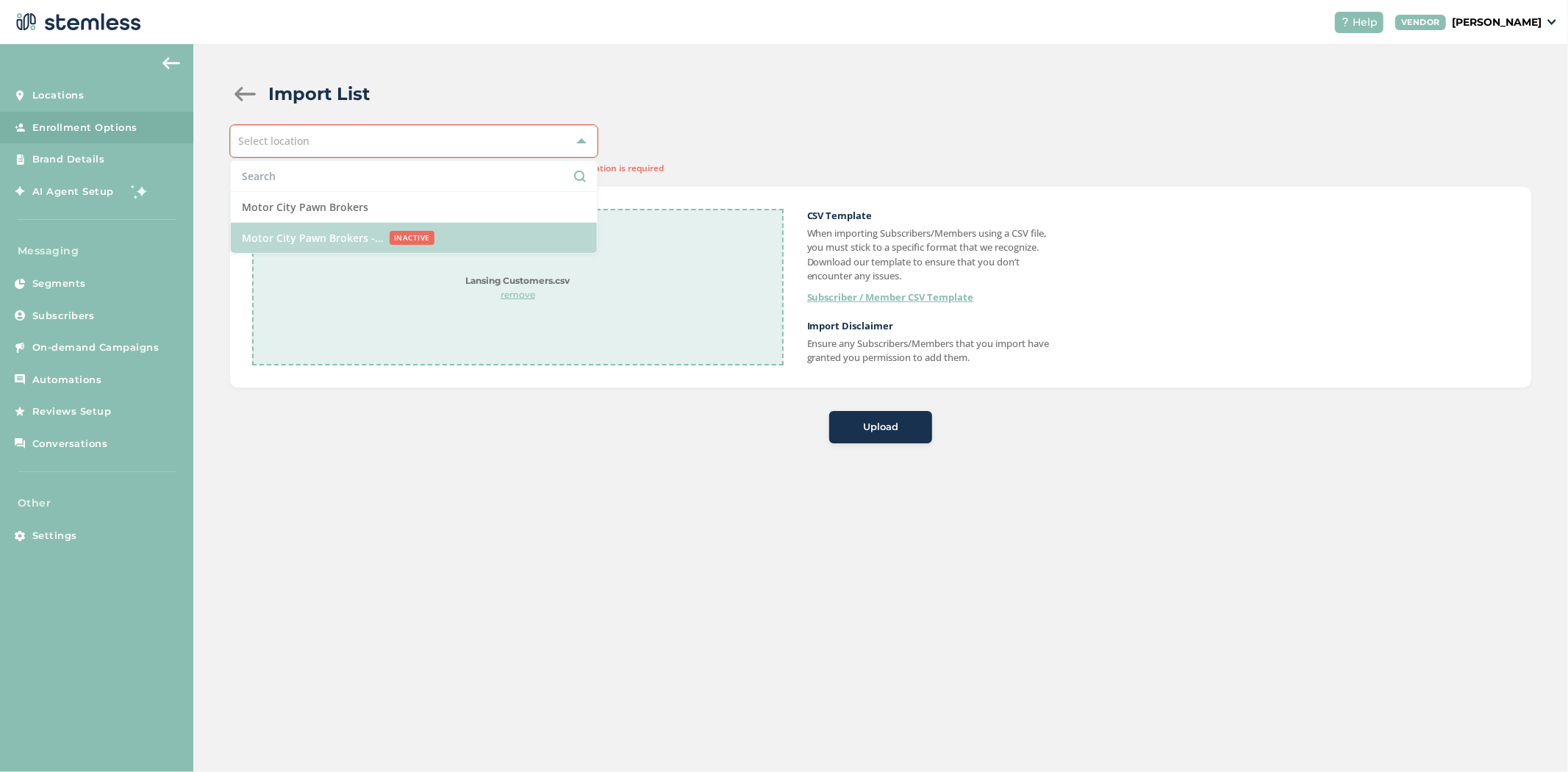
click at [431, 232] on div "Motor City Pawn Brokers -... INACTIVE" at bounding box center [401, 237] width 318 height 16
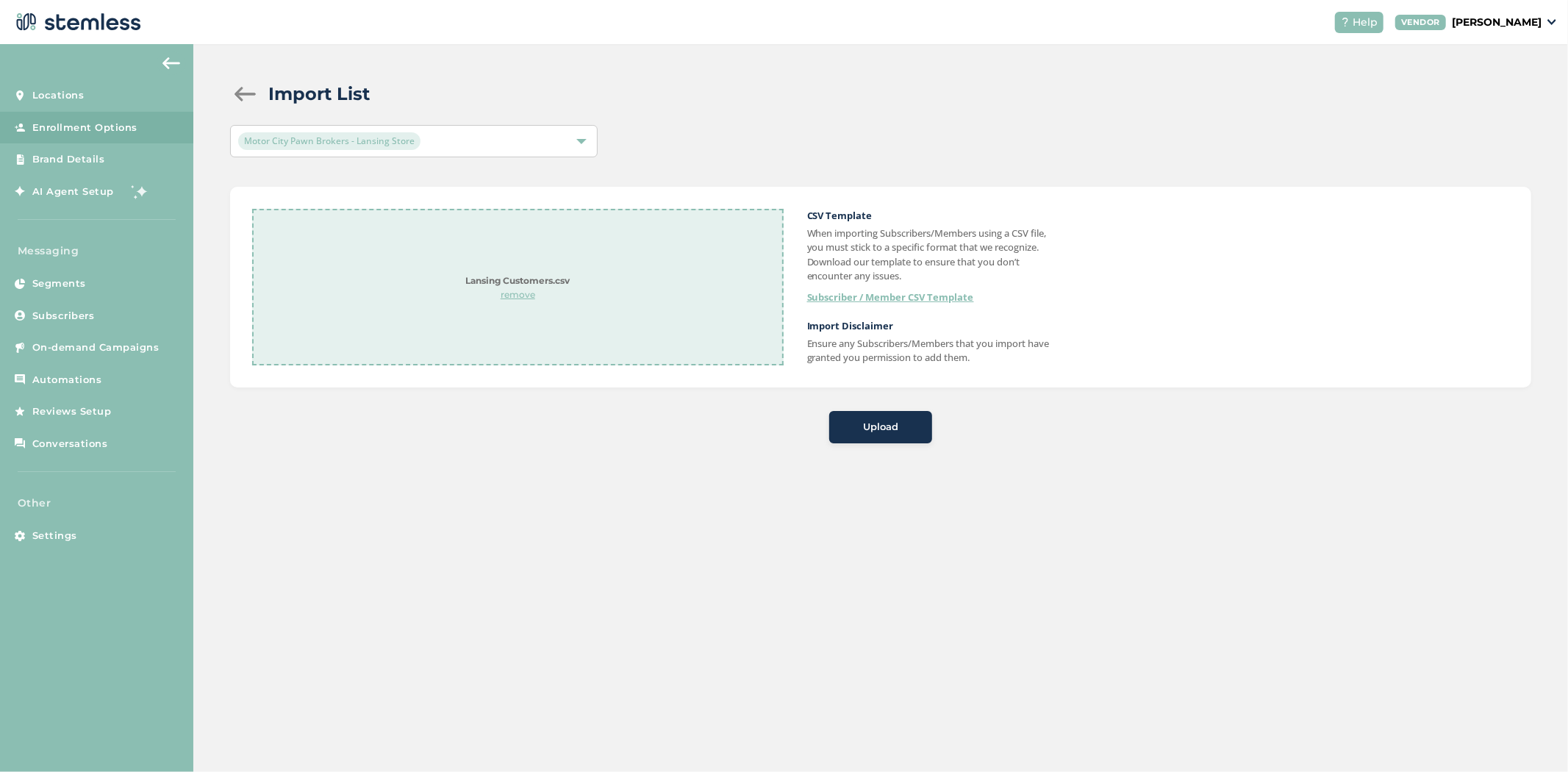
click at [864, 420] on span "Upload" at bounding box center [881, 427] width 35 height 15
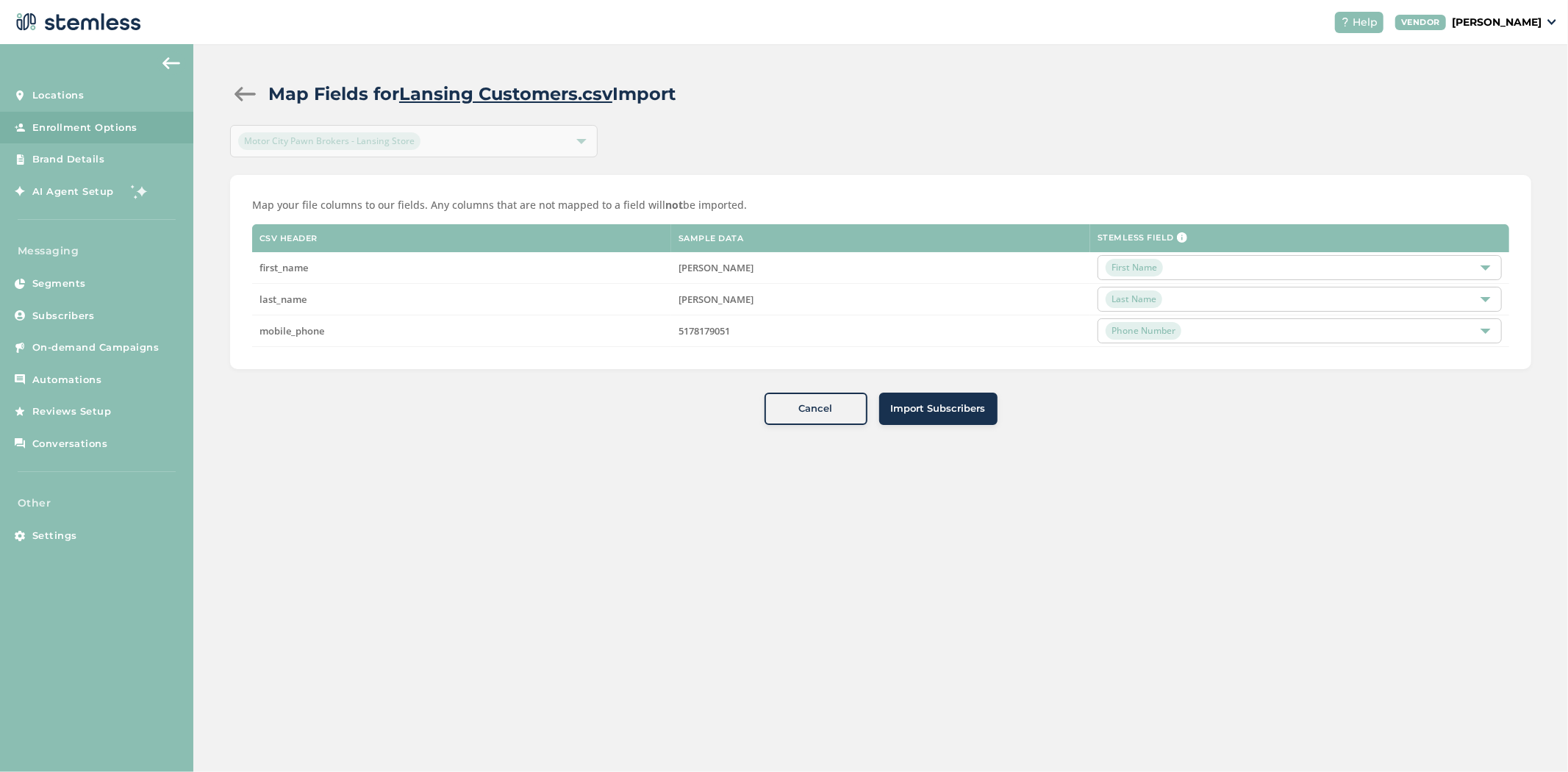
click at [958, 411] on span "Import Subscribers" at bounding box center [938, 409] width 95 height 15
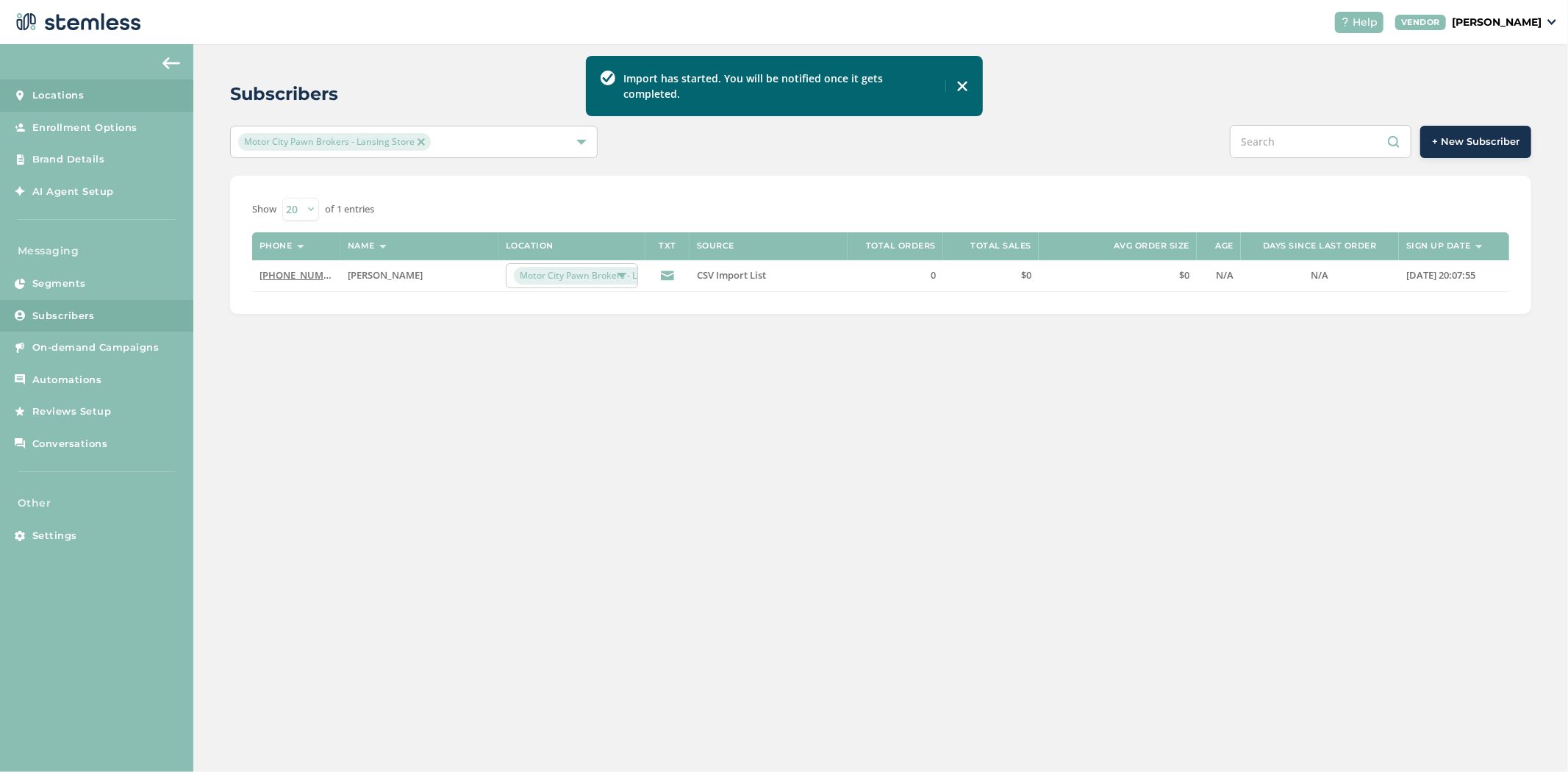
click at [74, 97] on span "Locations" at bounding box center [58, 96] width 52 height 15
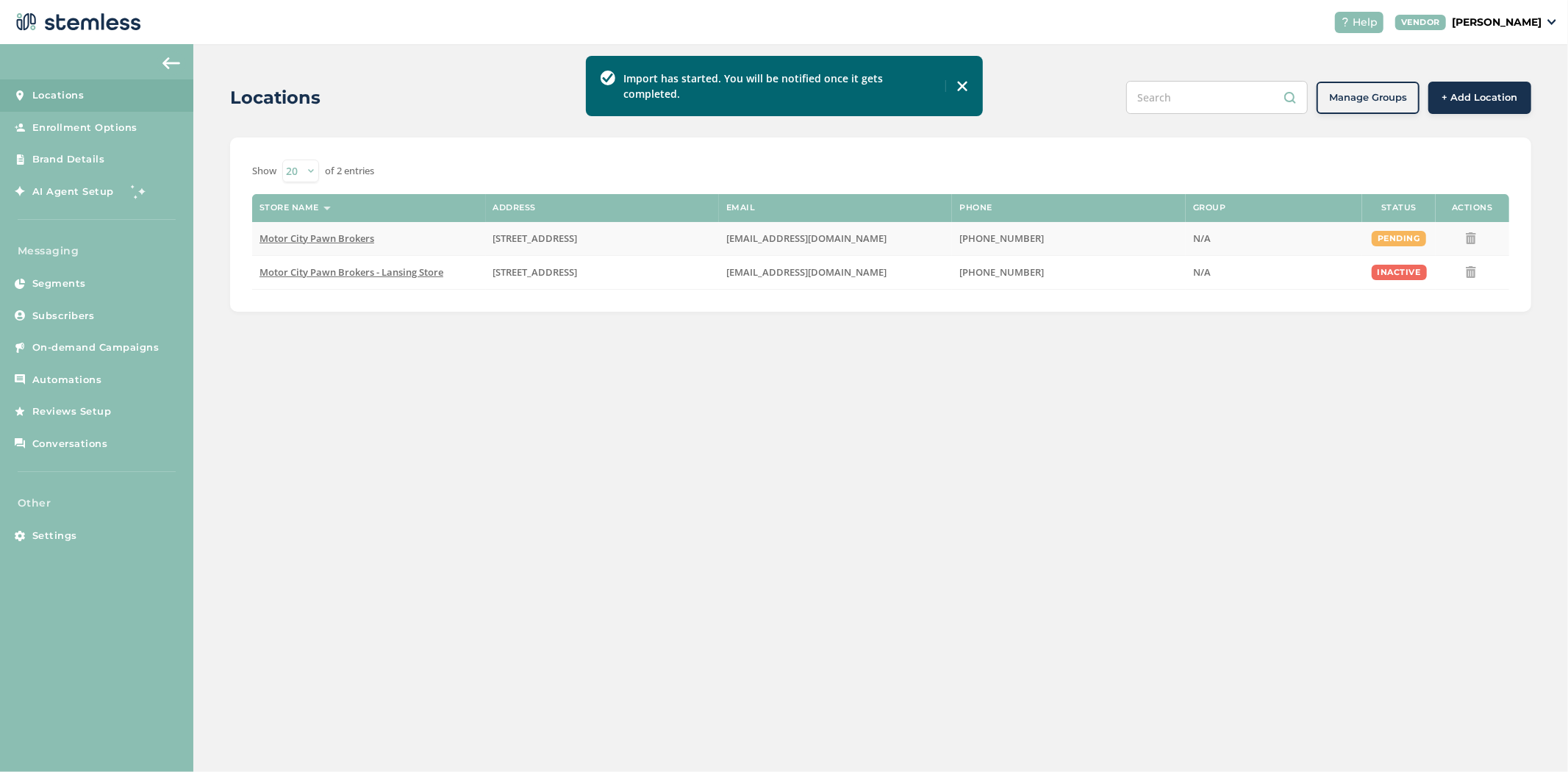
click at [342, 237] on span "Motor City Pawn Brokers" at bounding box center [317, 238] width 115 height 13
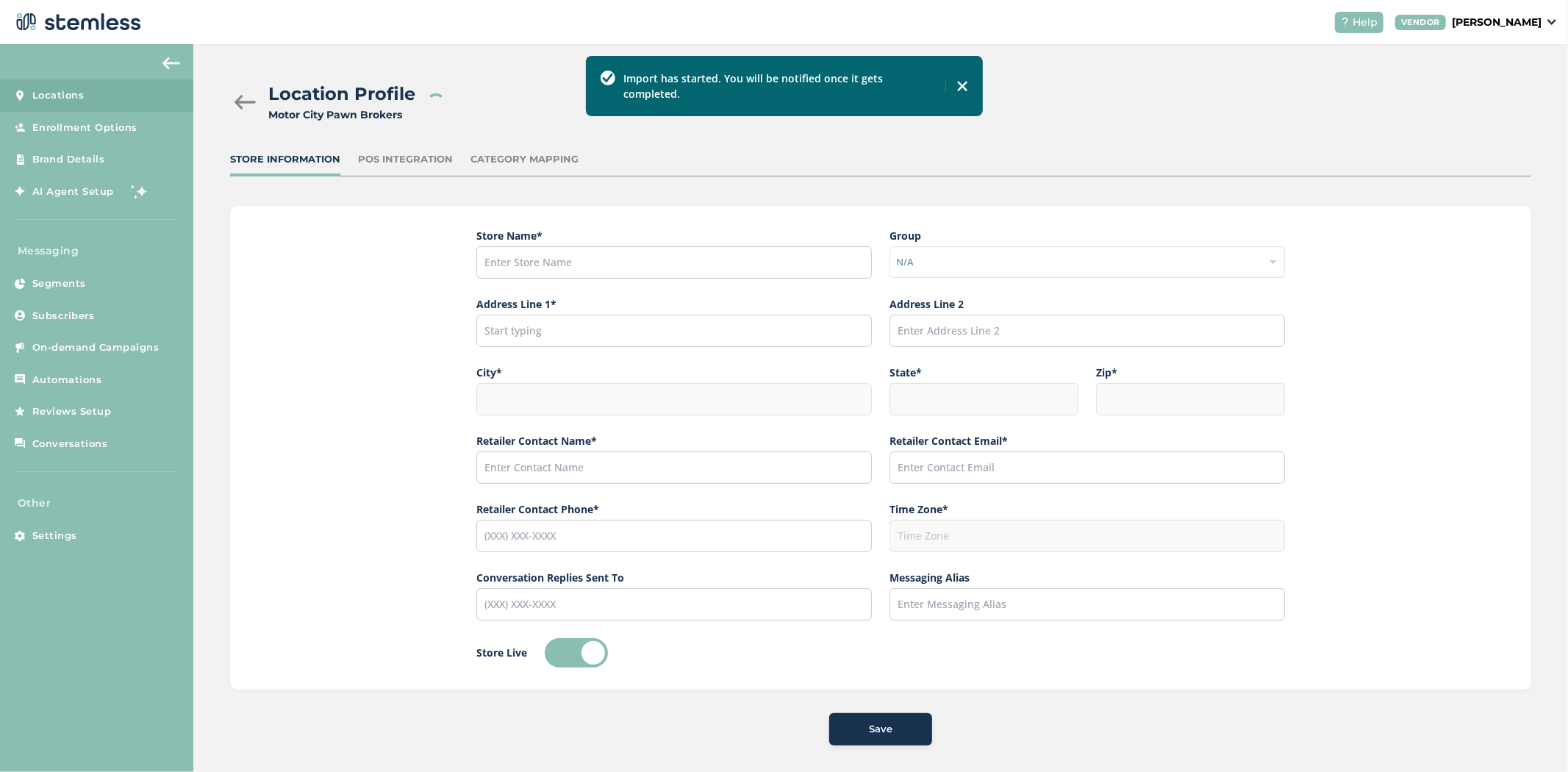
type input "Motor City Pawn Brokers"
type input "[STREET_ADDRESS]"
type input "[GEOGRAPHIC_DATA]"
type input "MI"
type input "48203"
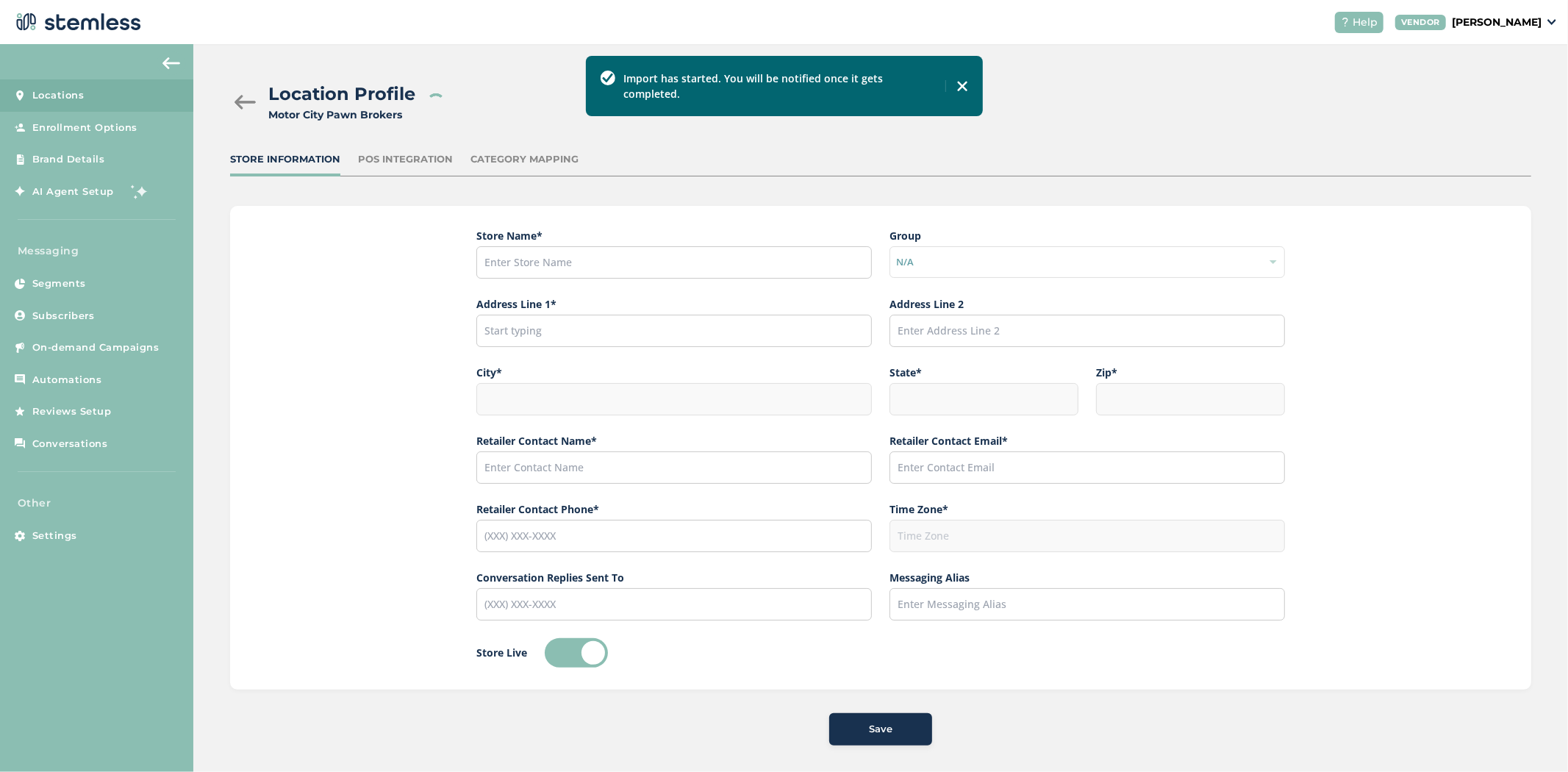
type input "[PERSON_NAME]"
type input "[EMAIL_ADDRESS][DOMAIN_NAME]"
type input "[PHONE_NUMBER]"
type input "America/[GEOGRAPHIC_DATA]"
type input "Motor City Pawn Brokers"
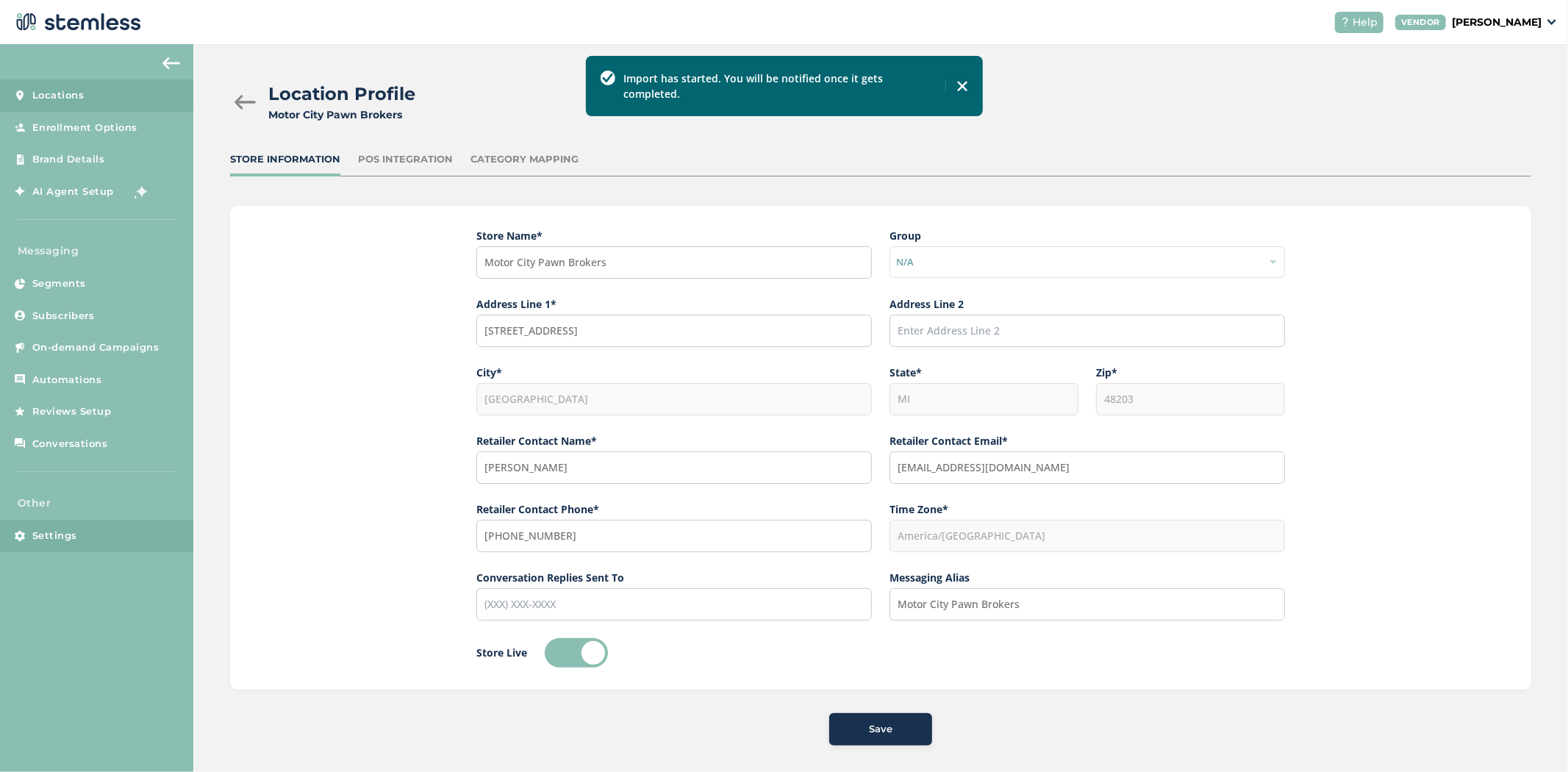
click at [64, 533] on span "Settings" at bounding box center [55, 536] width 45 height 15
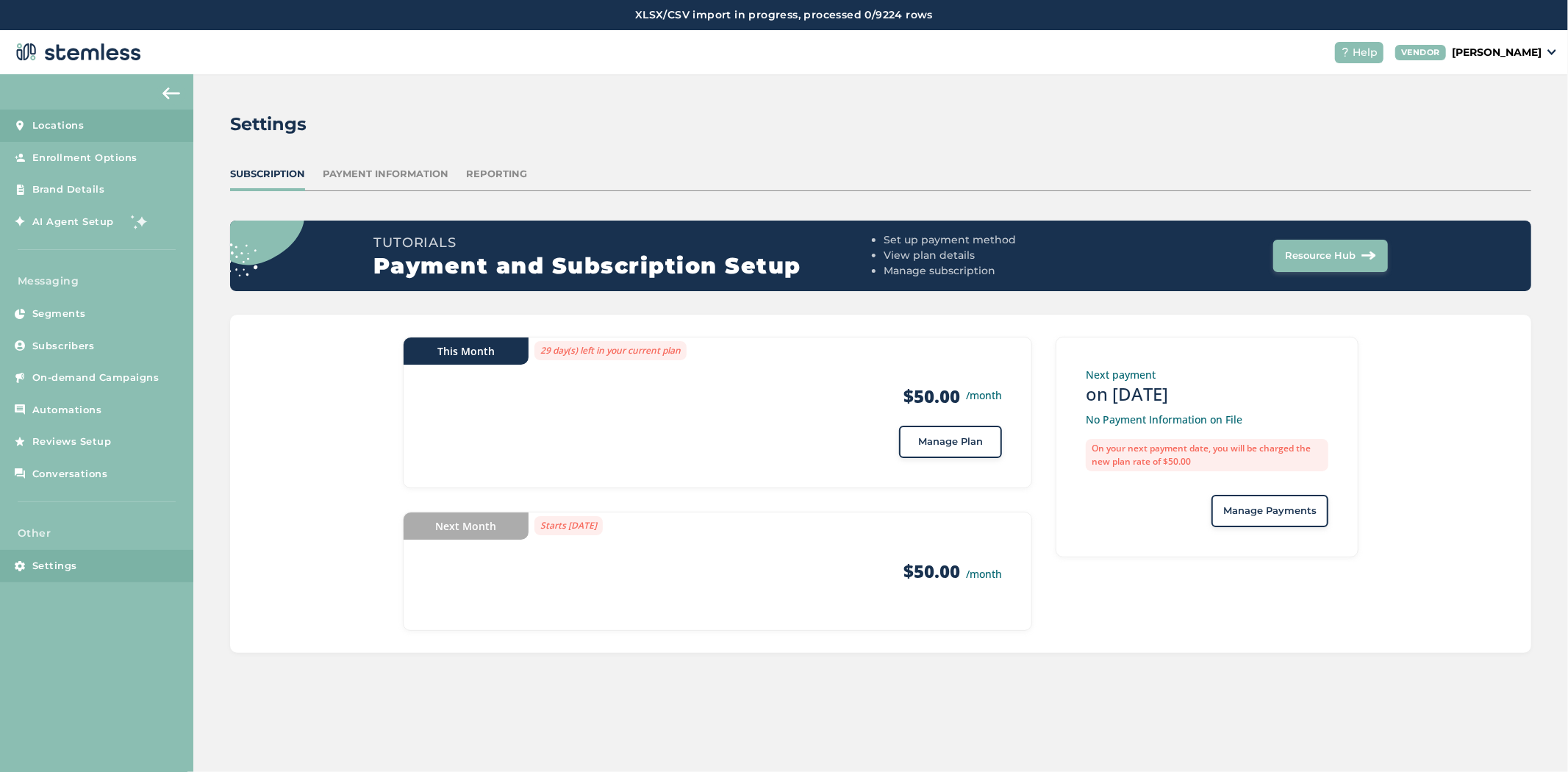
click at [84, 116] on link "Locations" at bounding box center [97, 126] width 193 height 32
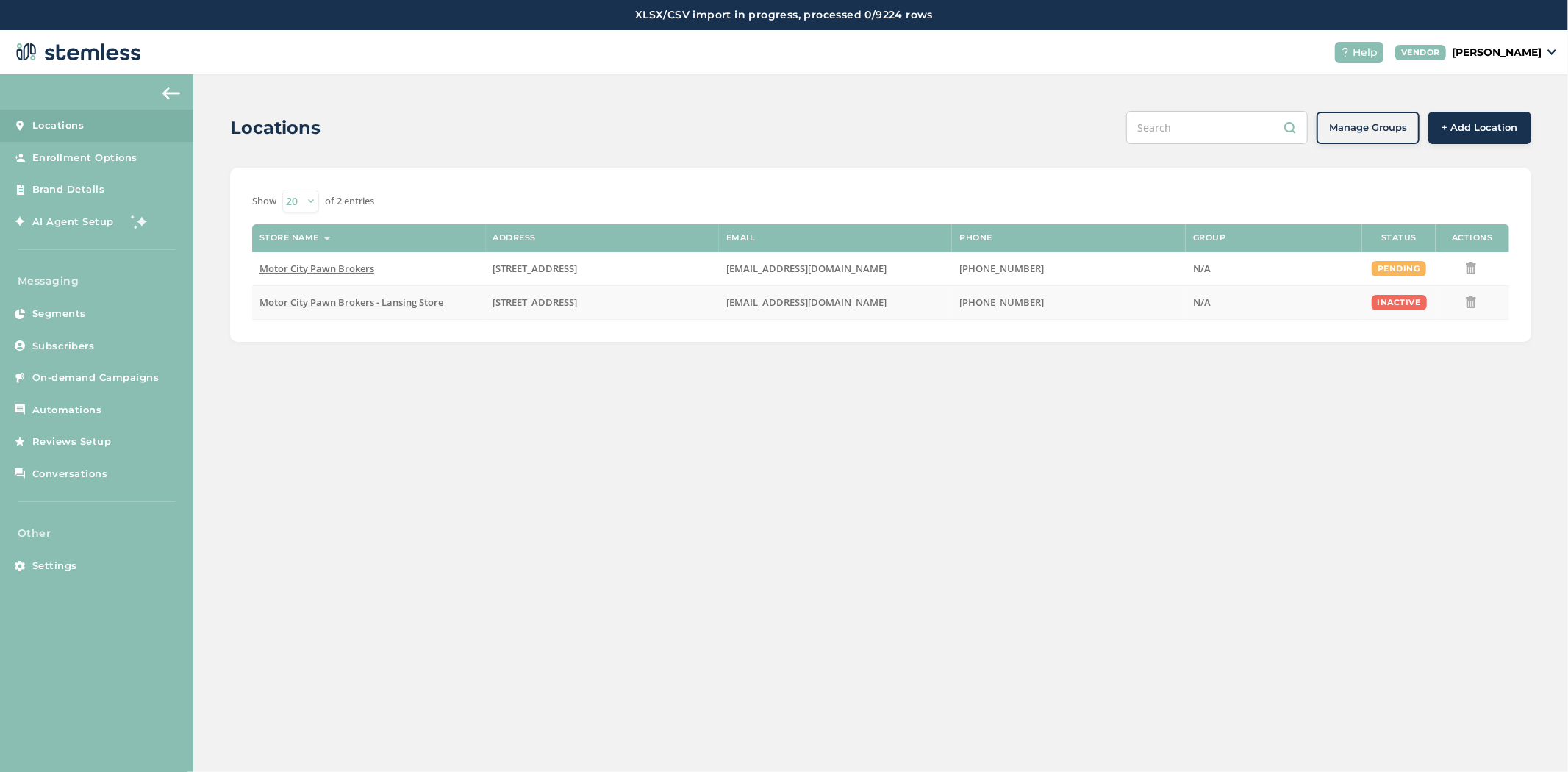
click at [392, 306] on span "Motor City Pawn Brokers - Lansing Store" at bounding box center [351, 302] width 184 height 13
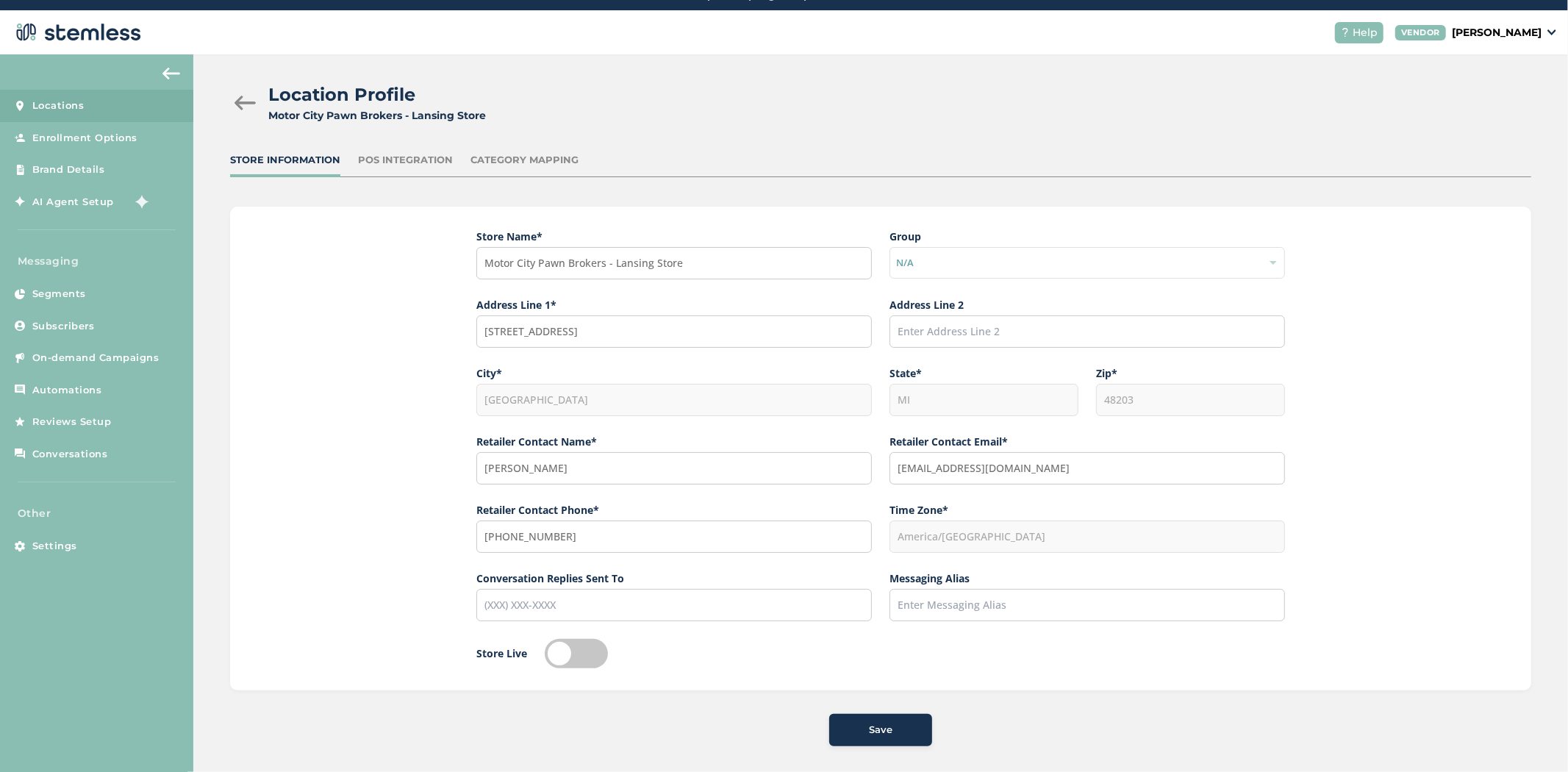
scroll to position [30, 0]
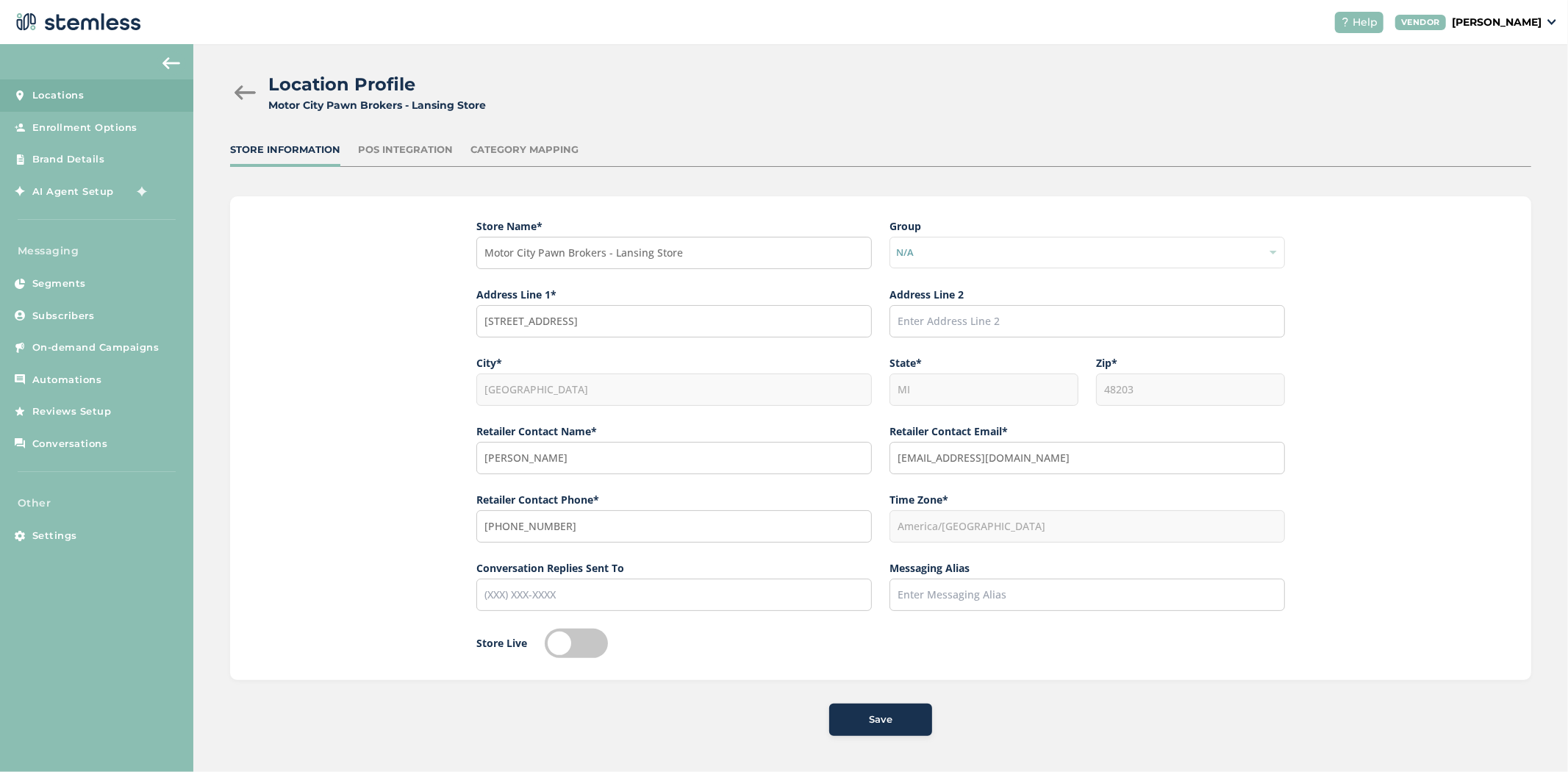
click at [869, 713] on span "Save" at bounding box center [881, 720] width 23 height 15
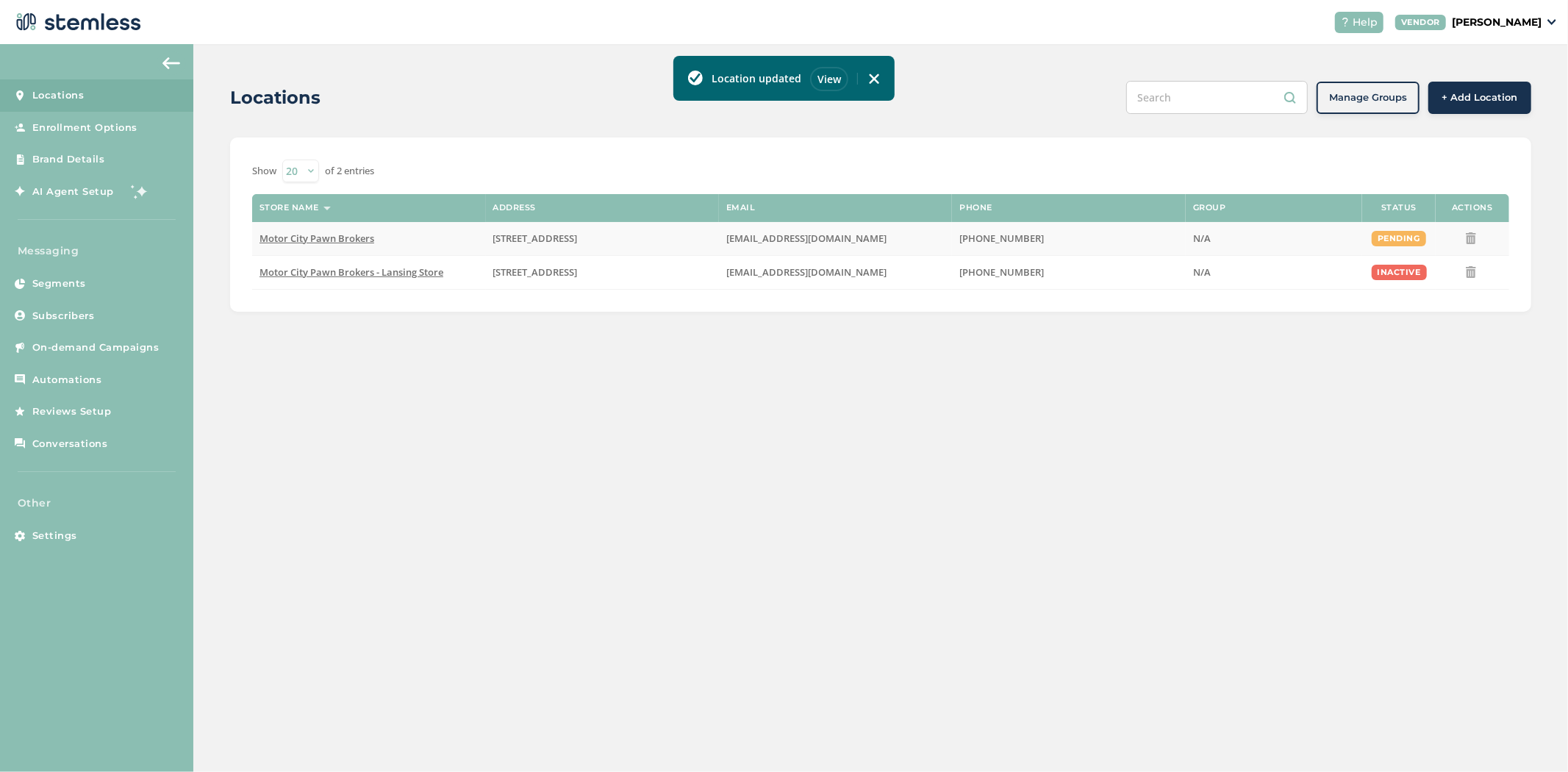
click at [288, 242] on span "Motor City Pawn Brokers" at bounding box center [317, 238] width 115 height 13
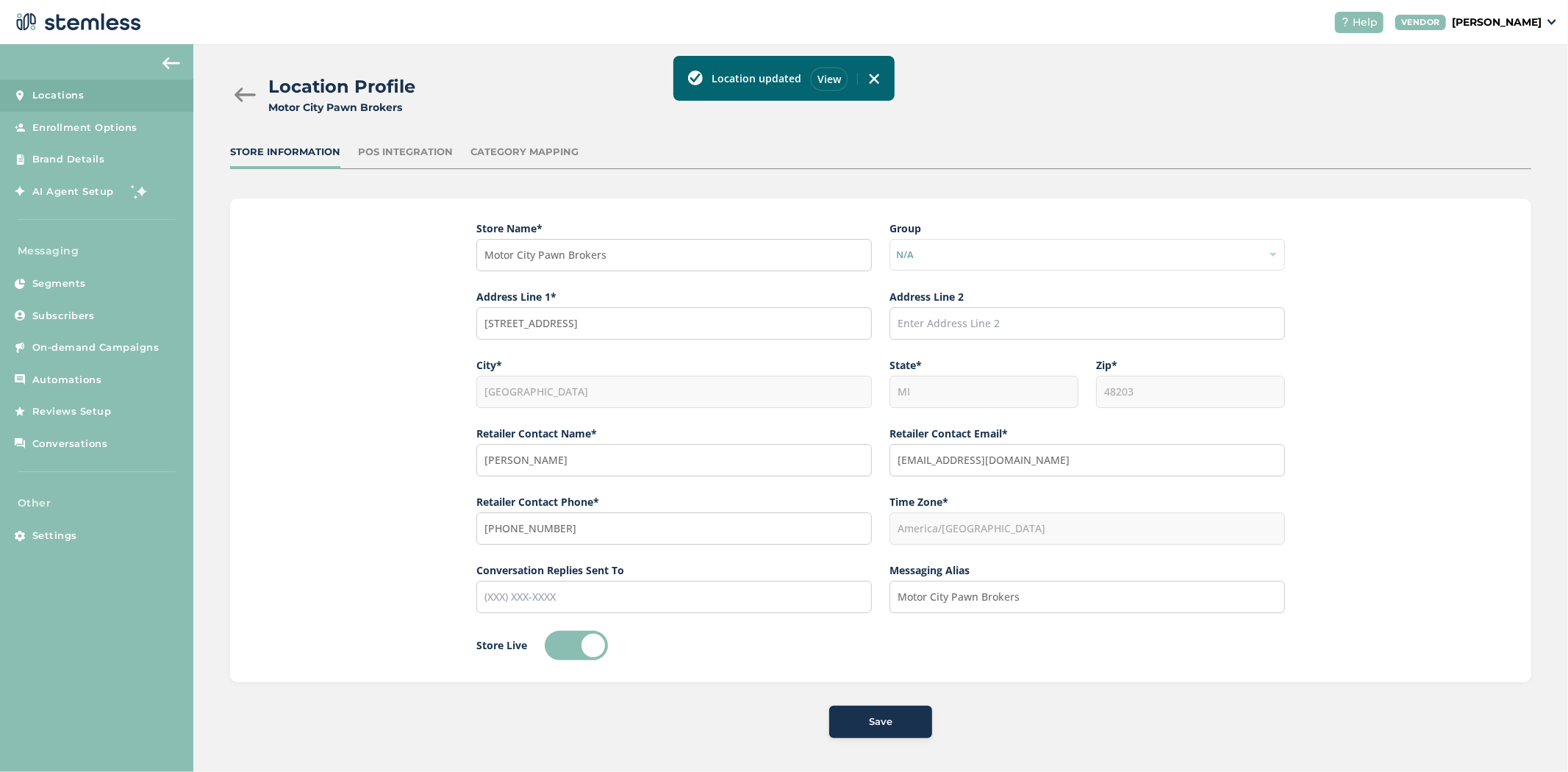
scroll to position [9, 0]
click at [878, 725] on span "Save" at bounding box center [881, 720] width 23 height 15
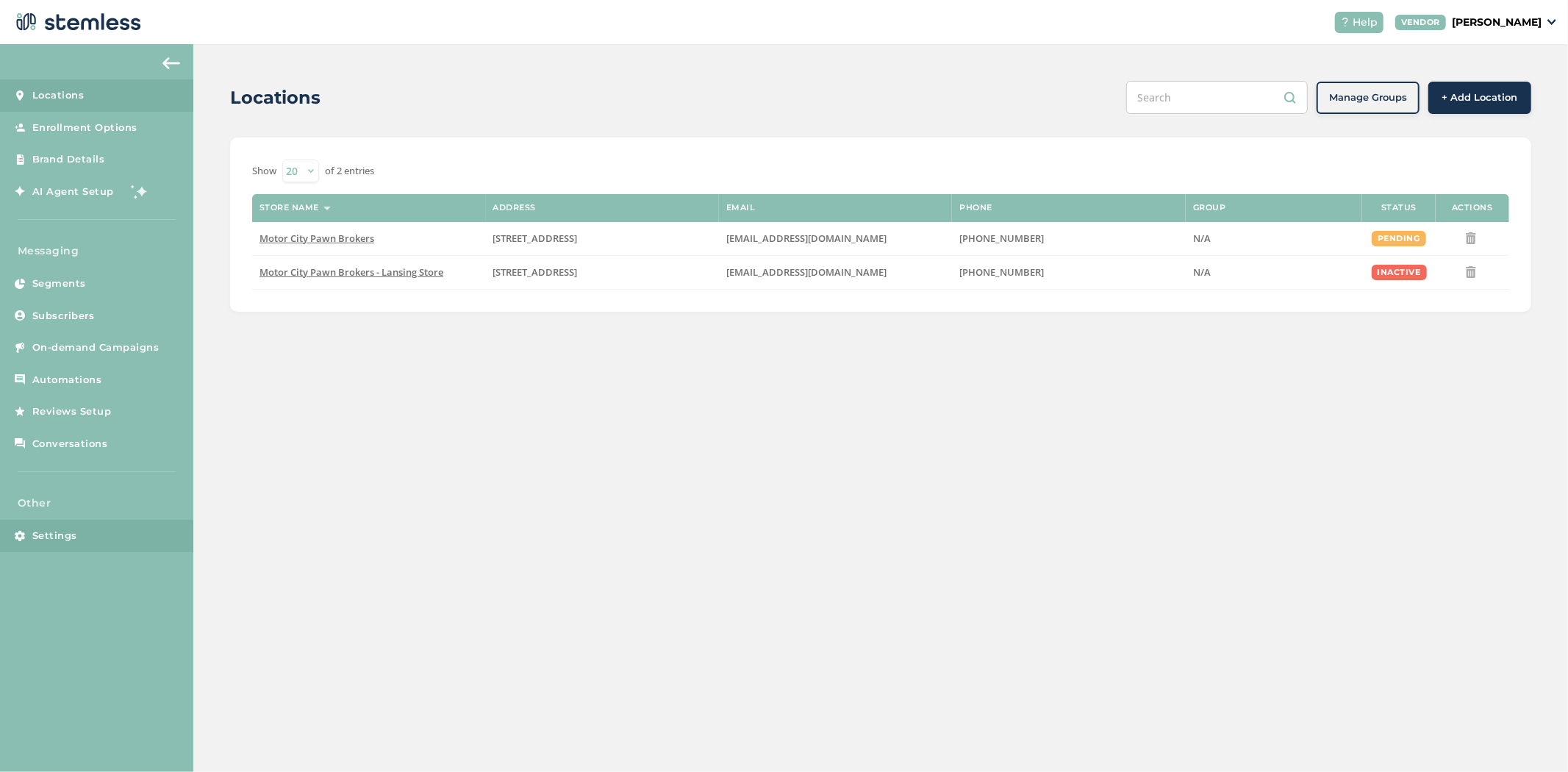
click at [56, 543] on link "Settings" at bounding box center [97, 535] width 193 height 32
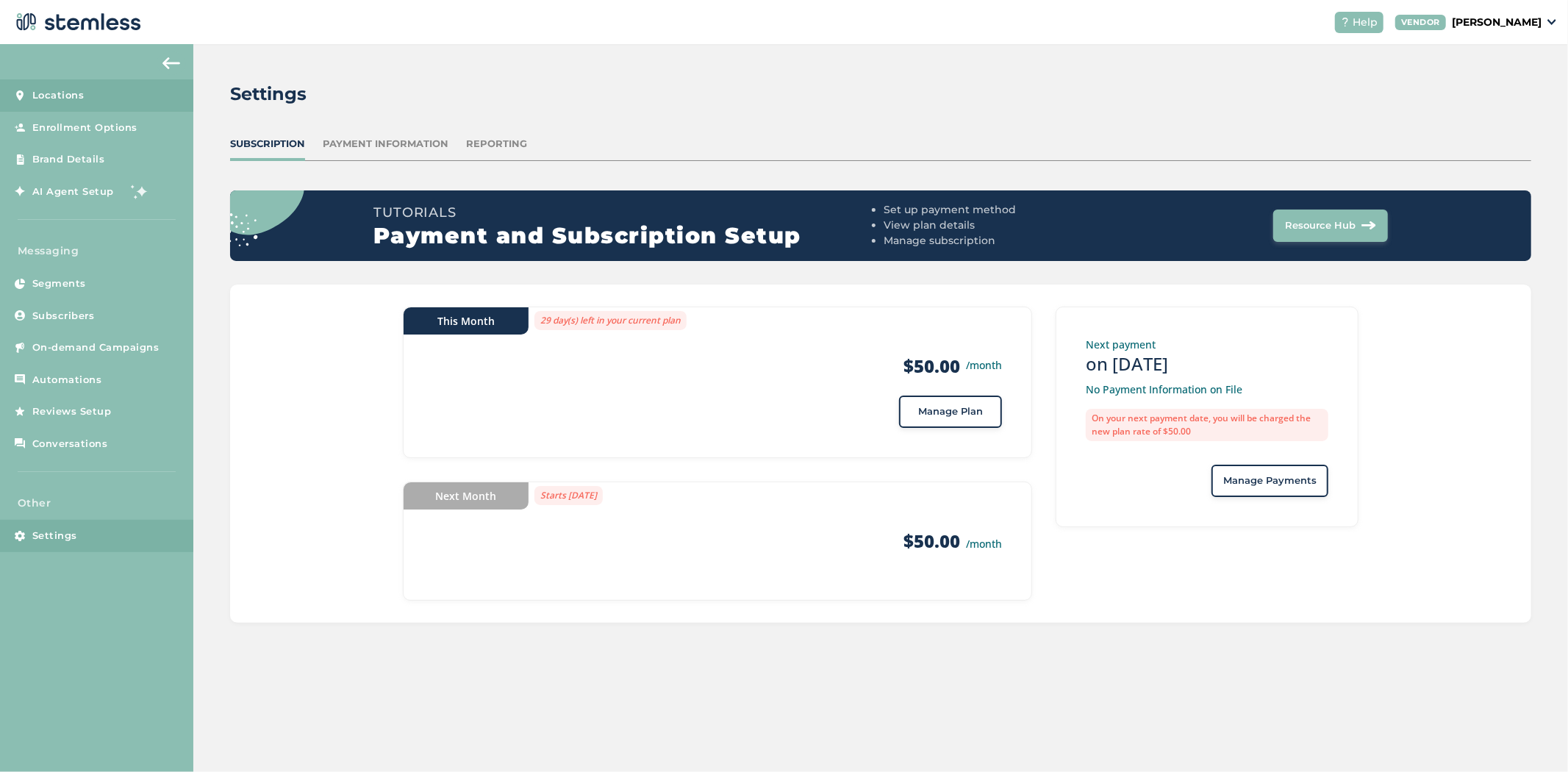
click at [110, 91] on link "Locations" at bounding box center [97, 95] width 193 height 32
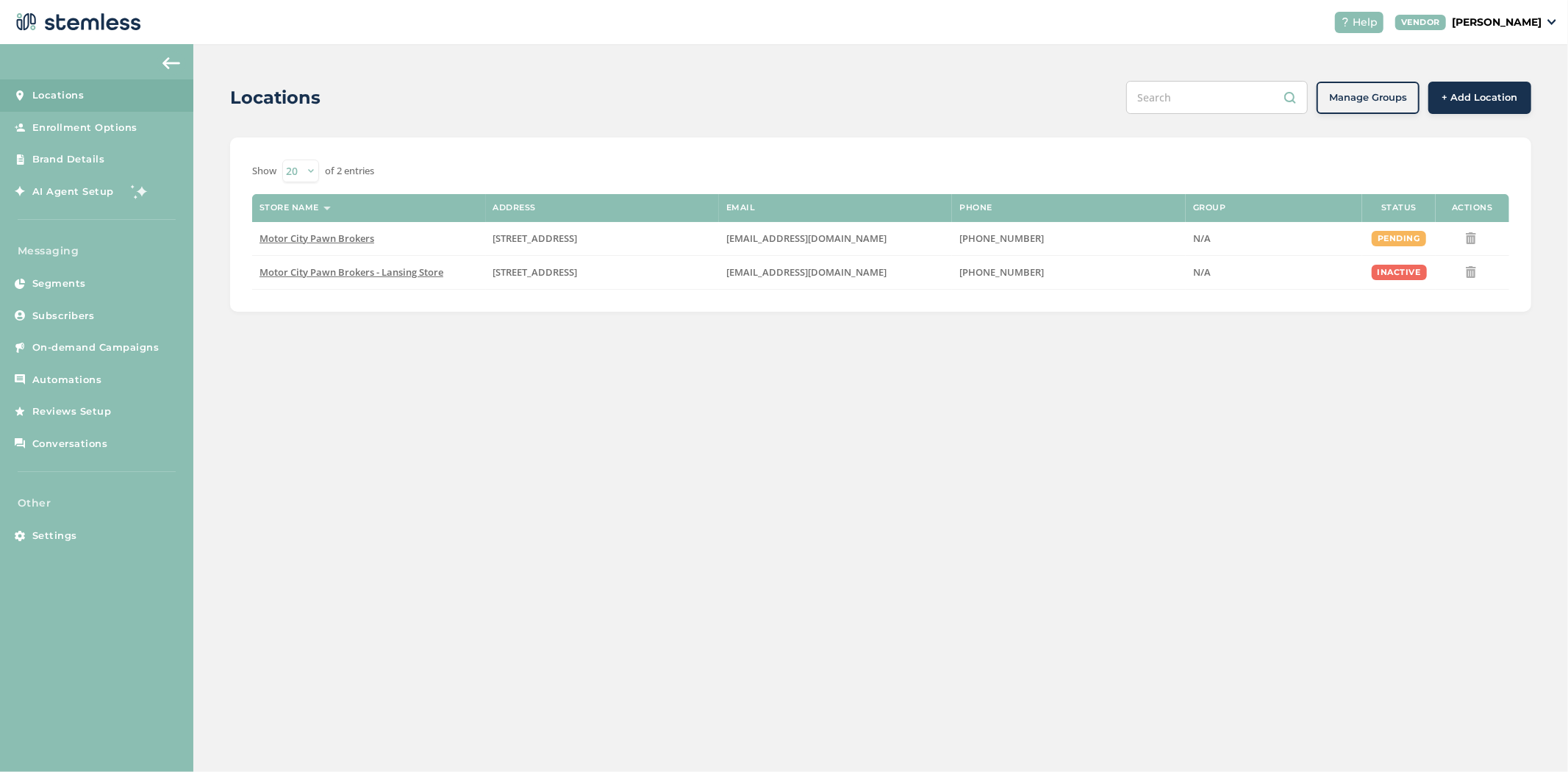
click at [1532, 19] on p "[PERSON_NAME]" at bounding box center [1497, 22] width 90 height 16
click at [832, 127] on div "Locations Manage Groups + Add Location Show 20 50 100 of 2 entries Store name A…" at bounding box center [880, 197] width 1375 height 305
click at [78, 530] on link "Settings" at bounding box center [97, 535] width 193 height 32
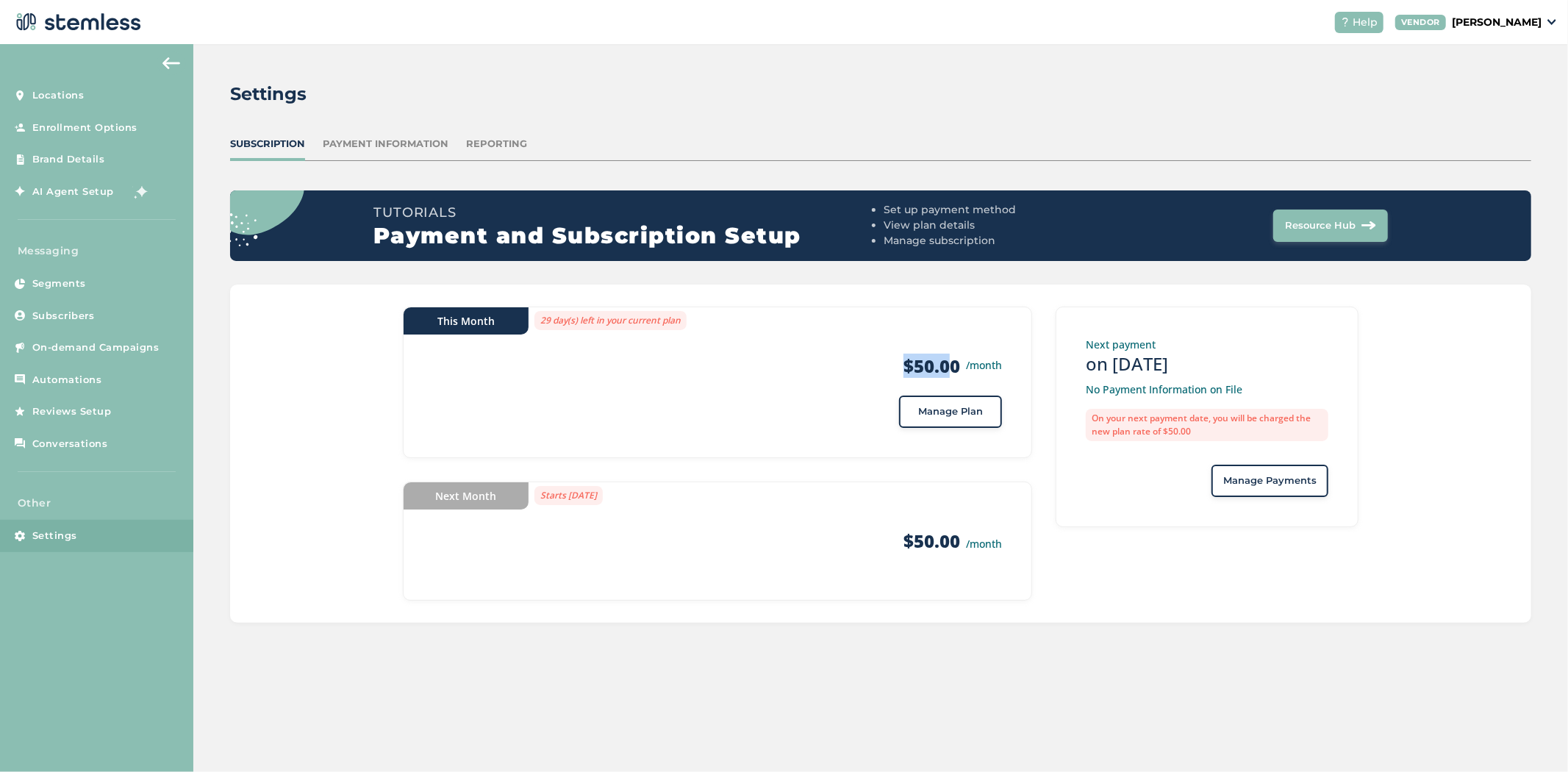
drag, startPoint x: 948, startPoint y: 362, endPoint x: 879, endPoint y: 359, distance: 69.1
click at [878, 359] on div "Products $50.00 /month" at bounding box center [717, 366] width 569 height 23
click at [93, 105] on link "Locations" at bounding box center [97, 95] width 193 height 32
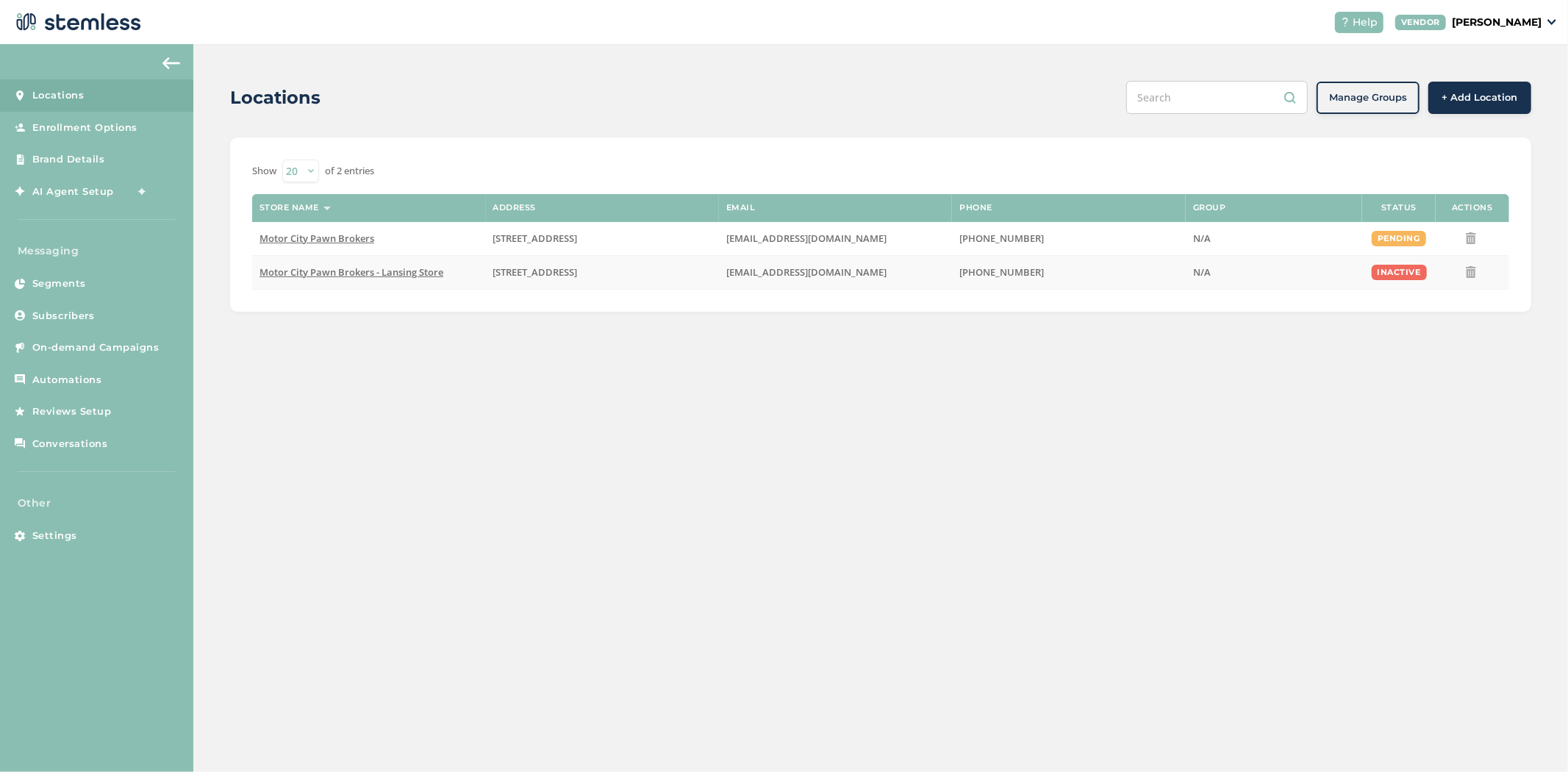
click at [358, 274] on span "Motor City Pawn Brokers - Lansing Store" at bounding box center [351, 272] width 184 height 13
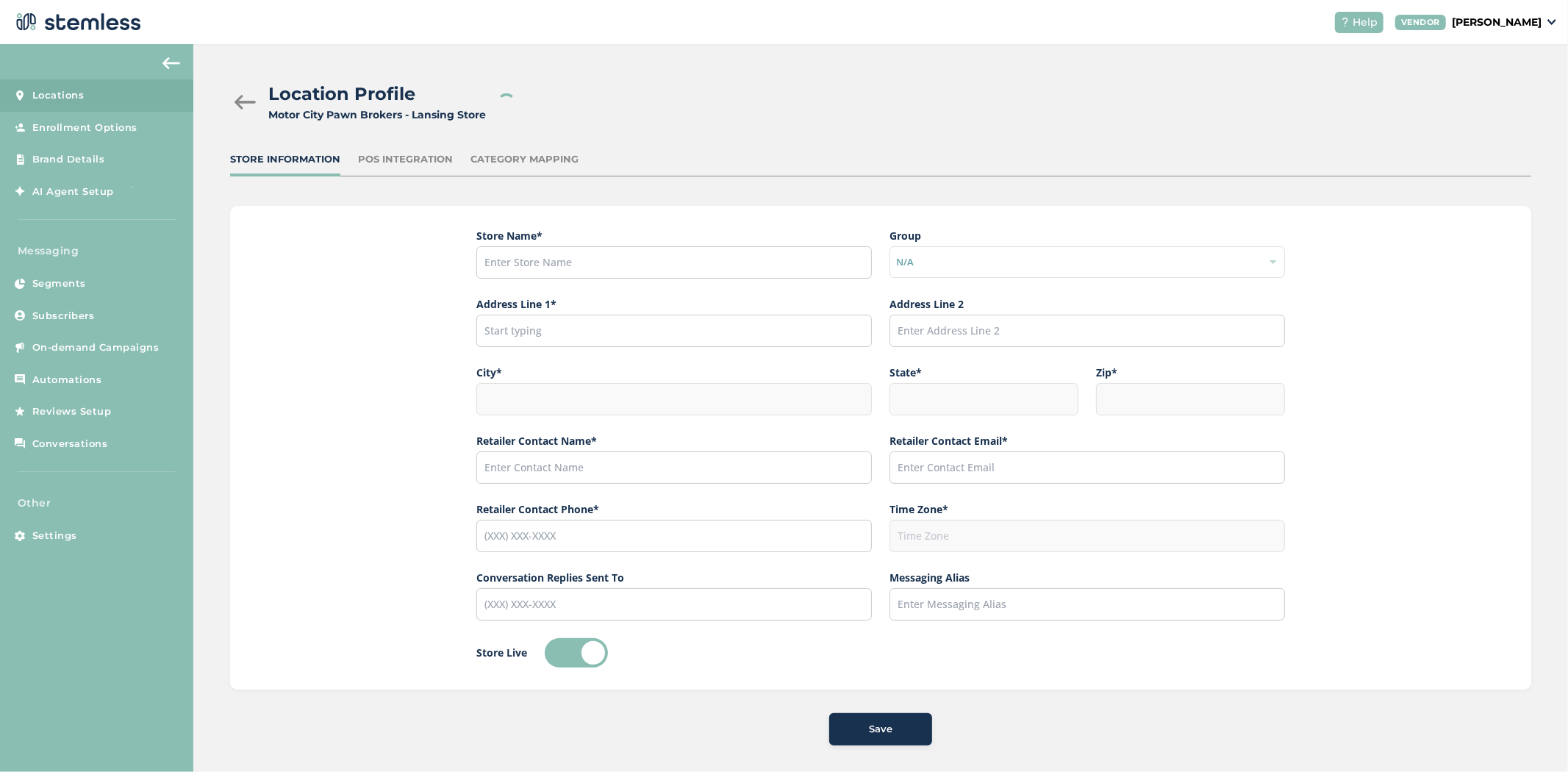
type input "Motor City Pawn Brokers - Lansing Store"
type input "1544 East Eight Mile Road"
type input "[GEOGRAPHIC_DATA]"
type input "MI"
type input "48203"
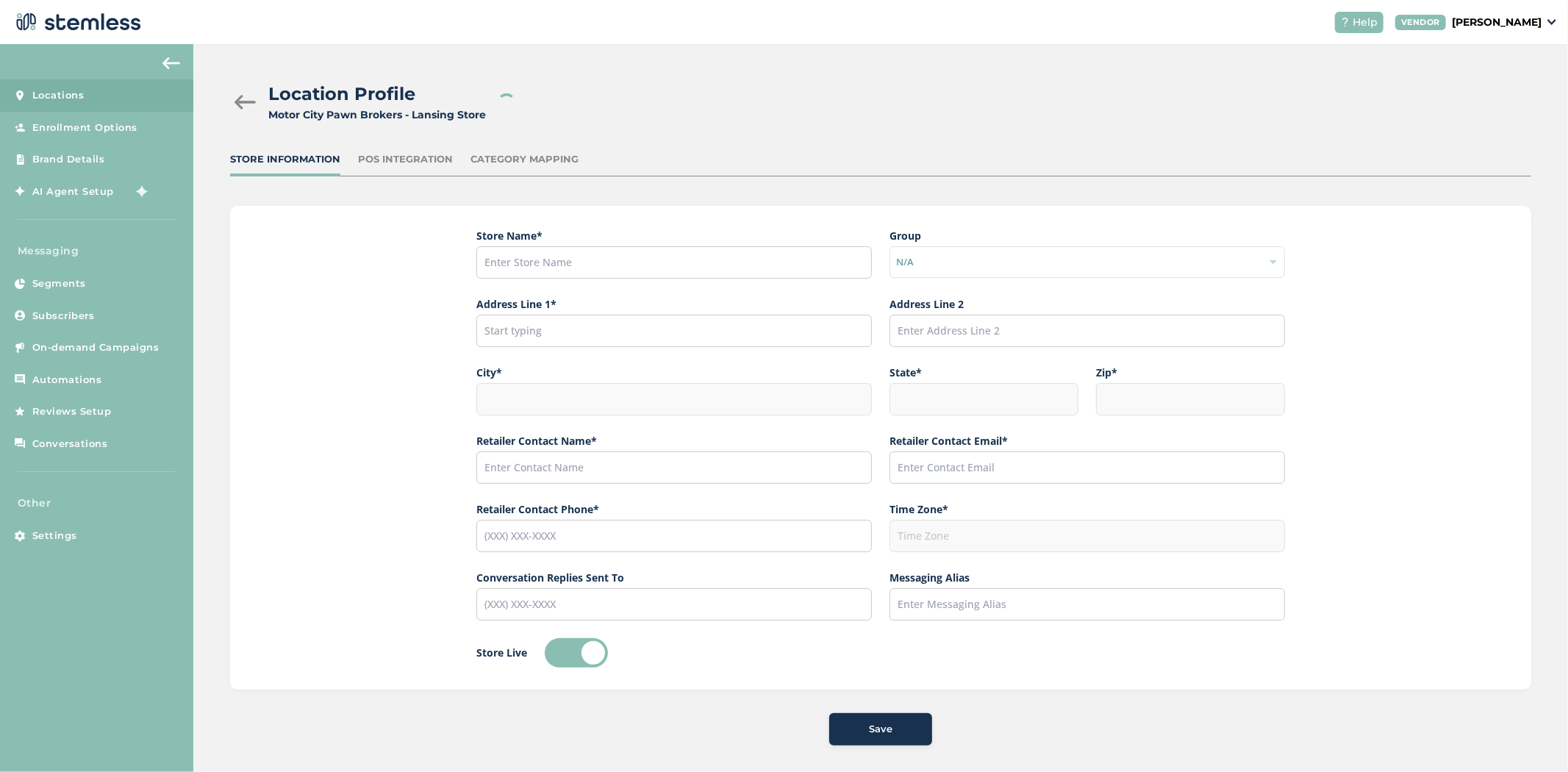
type input "[PERSON_NAME]"
type input "[EMAIL_ADDRESS][DOMAIN_NAME]"
type input "[PHONE_NUMBER]"
type input "America/[GEOGRAPHIC_DATA]"
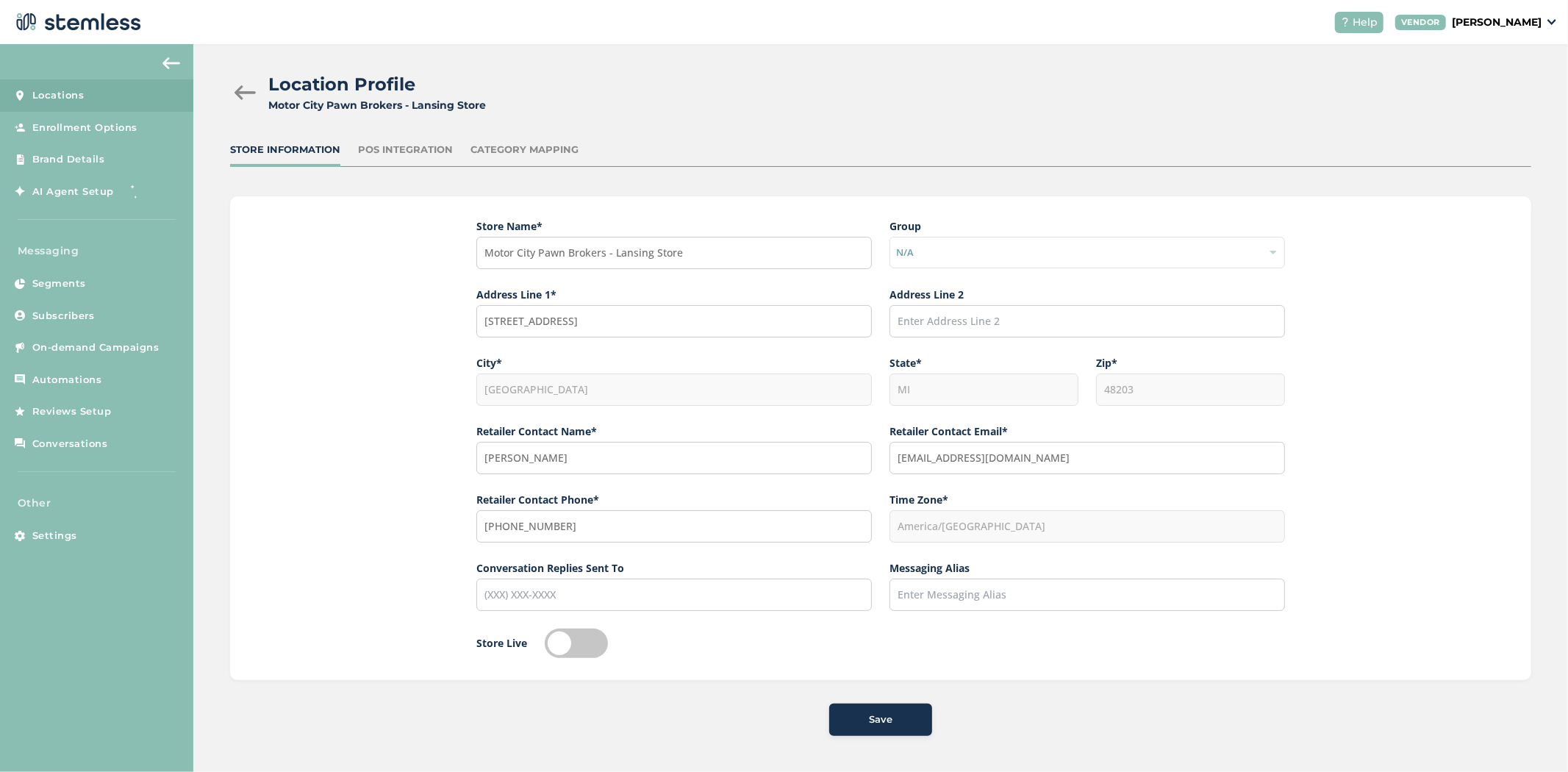
click at [550, 638] on label at bounding box center [576, 643] width 63 height 29
click at [550, 638] on input "checkbox" at bounding box center [576, 643] width 63 height 29
checkbox input "true"
click at [870, 713] on span "Save" at bounding box center [881, 720] width 23 height 15
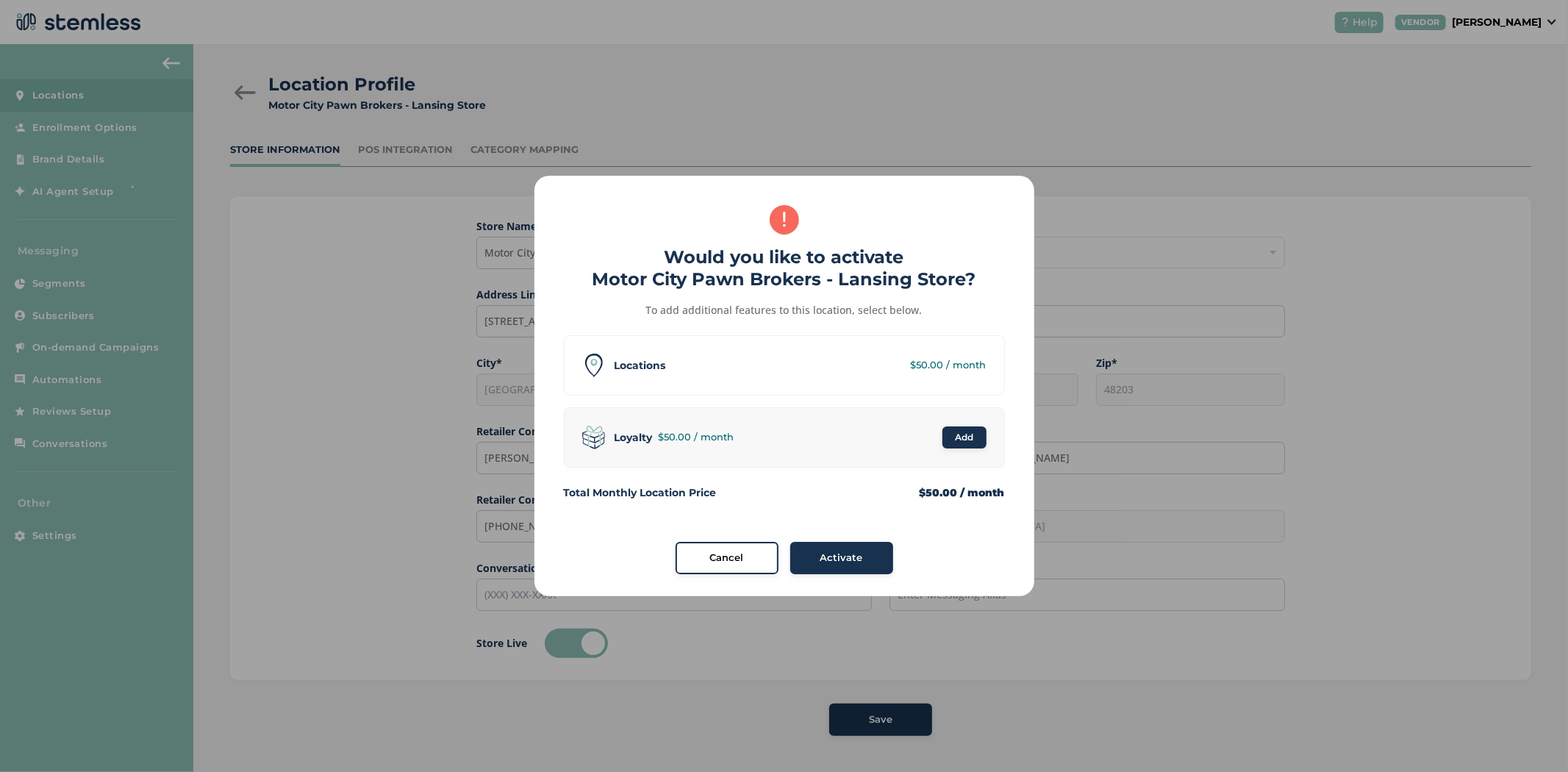
click at [849, 550] on span "Activate" at bounding box center [841, 558] width 42 height 15
click at [849, 550] on body "XLSX/CSV import in progress, processed 1844/9224 rows Help VENDOR Mark Aubrey L…" at bounding box center [784, 386] width 1568 height 772
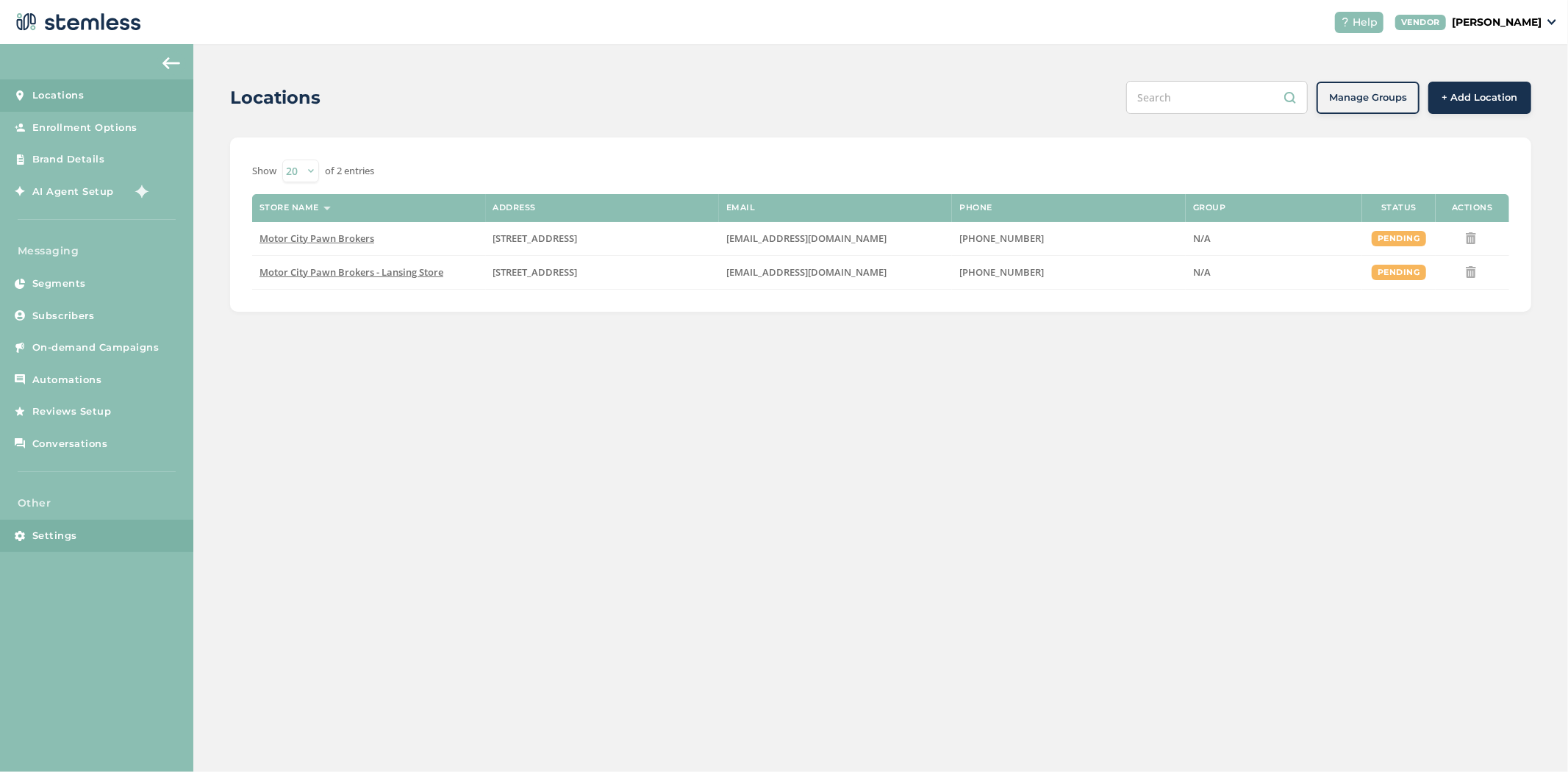
click at [76, 540] on span "Settings" at bounding box center [55, 536] width 45 height 15
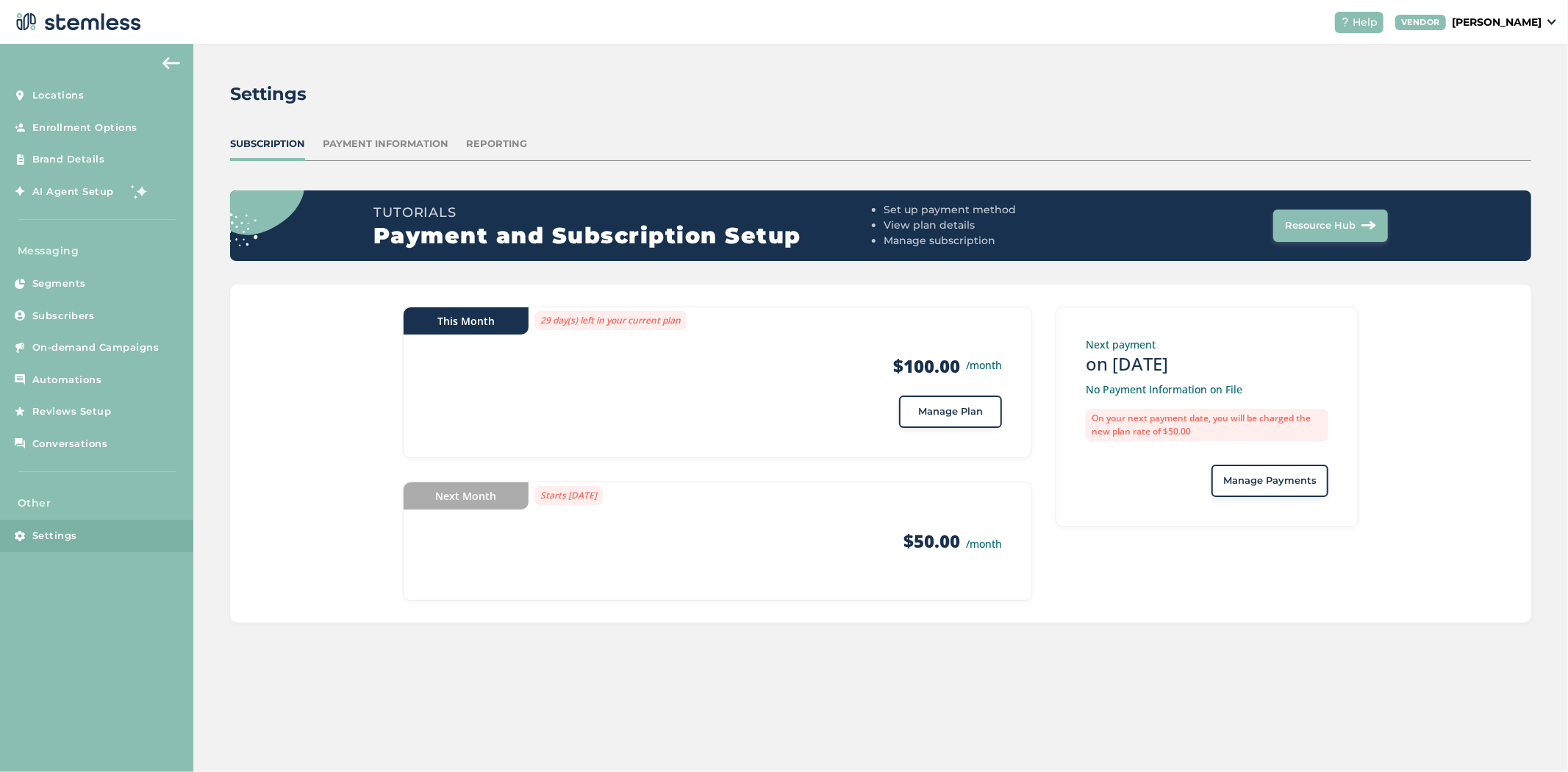
click at [920, 405] on span "Manage Plan" at bounding box center [951, 412] width 65 height 15
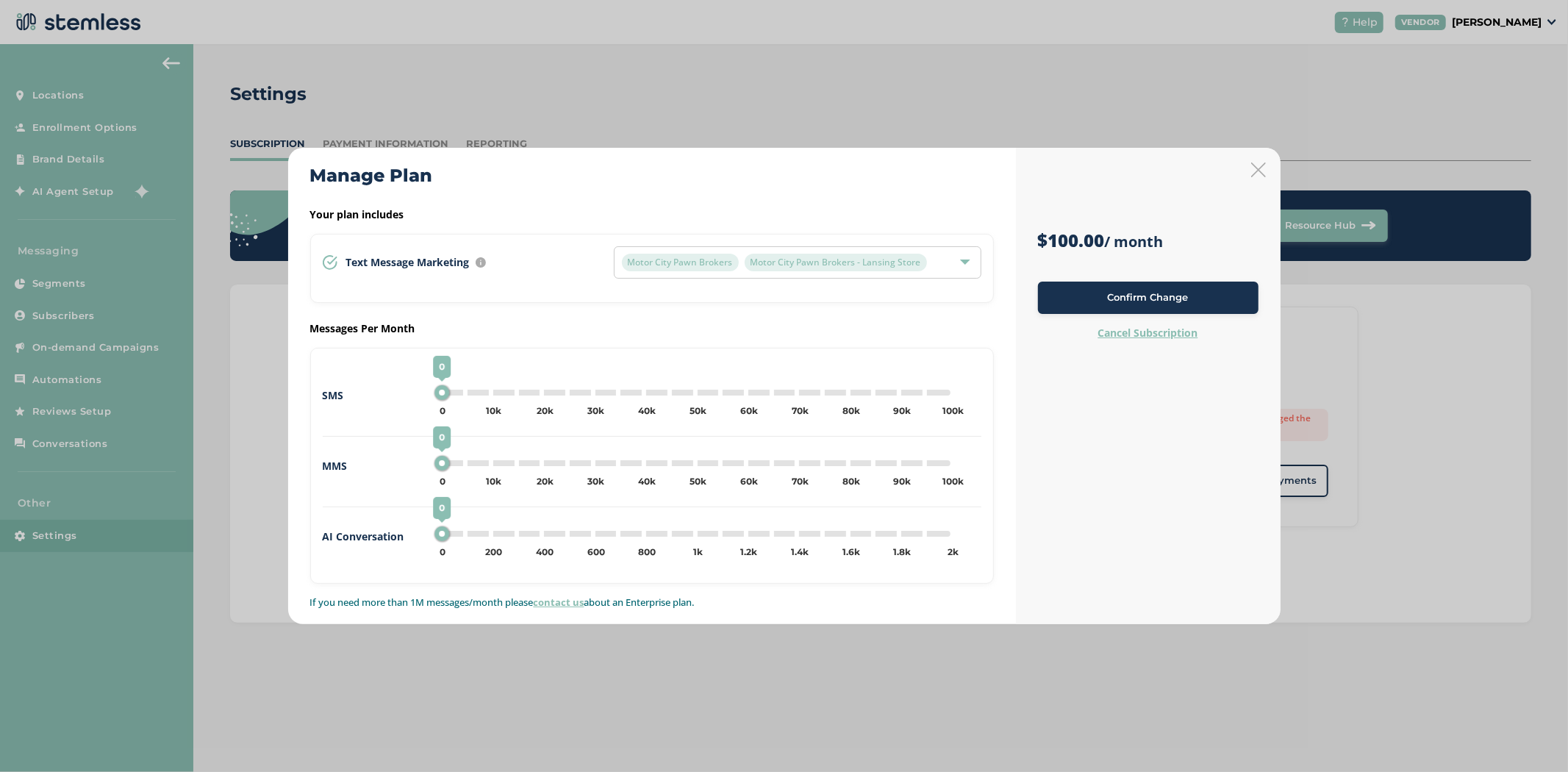
click at [1259, 167] on icon at bounding box center [1259, 170] width 15 height 15
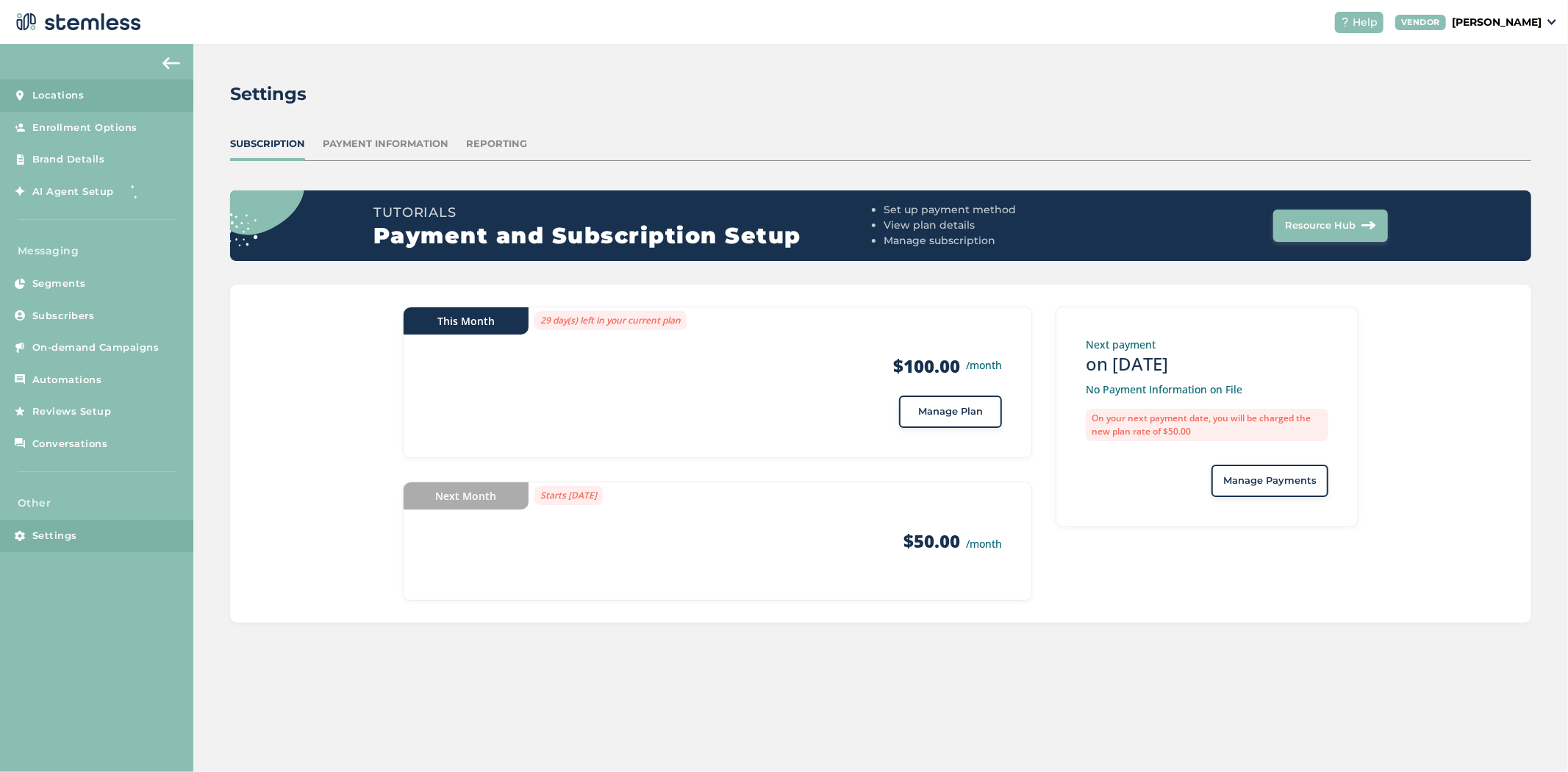
click at [59, 92] on span "Locations" at bounding box center [58, 96] width 52 height 15
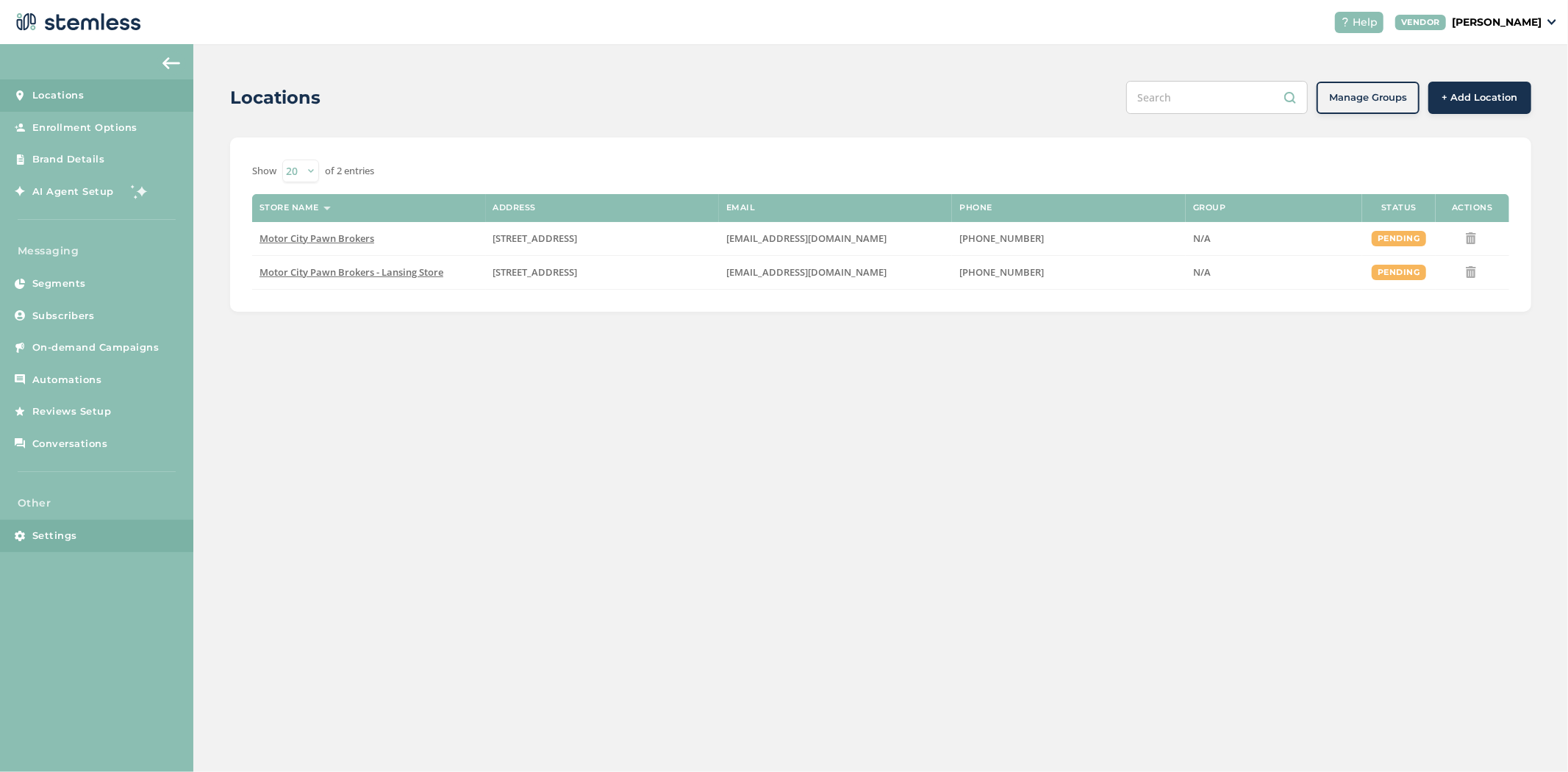
click at [77, 541] on link "Settings" at bounding box center [97, 535] width 193 height 32
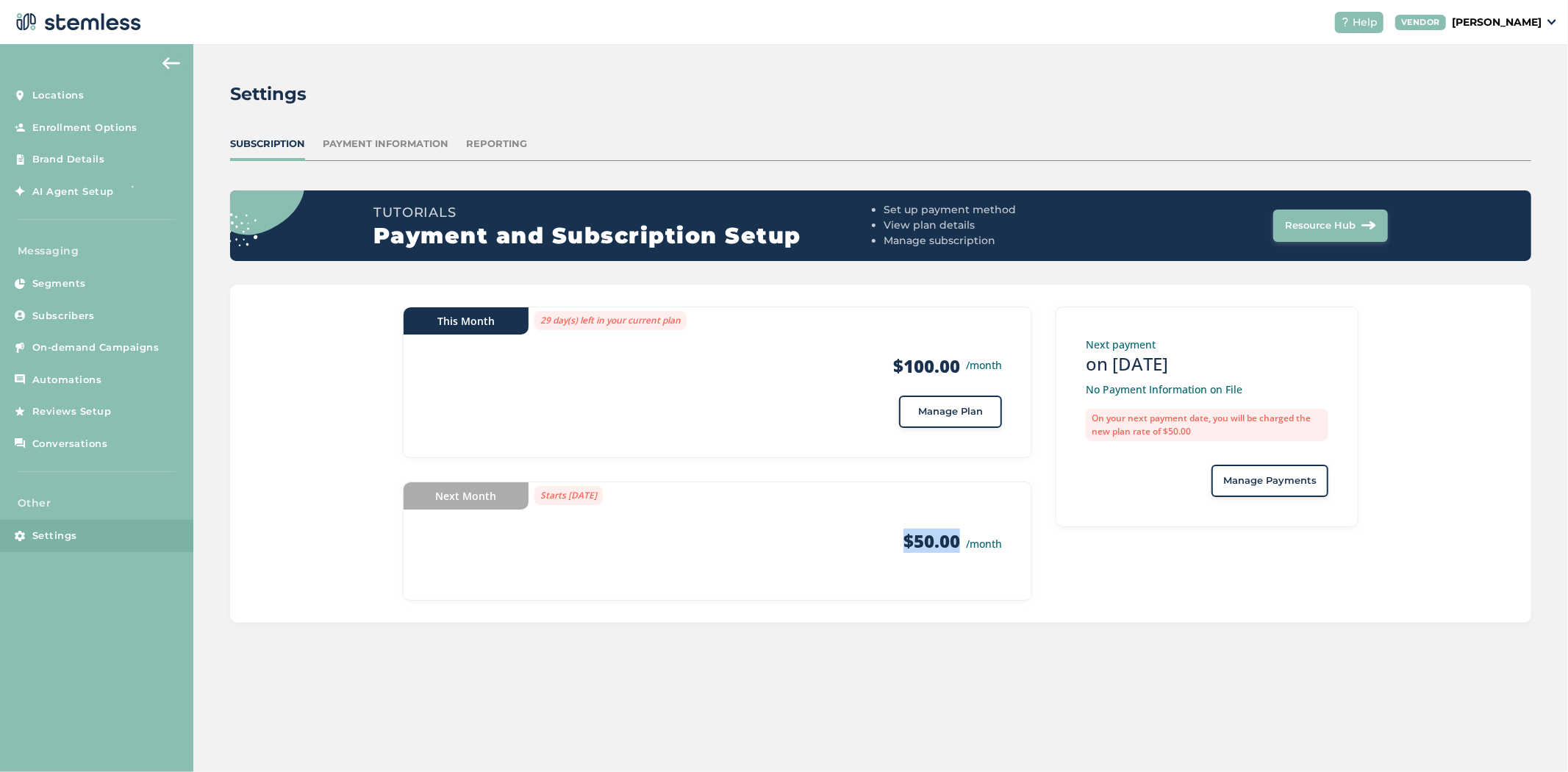
drag, startPoint x: 939, startPoint y: 534, endPoint x: 890, endPoint y: 535, distance: 49.0
click at [890, 535] on div "Products $50.00 /month" at bounding box center [717, 541] width 569 height 23
drag, startPoint x: 964, startPoint y: 364, endPoint x: 884, endPoint y: 362, distance: 80.0
click at [884, 362] on div "Products $100.00 /month" at bounding box center [717, 366] width 569 height 23
click at [824, 543] on div "Products $50.00 /month" at bounding box center [717, 541] width 569 height 23
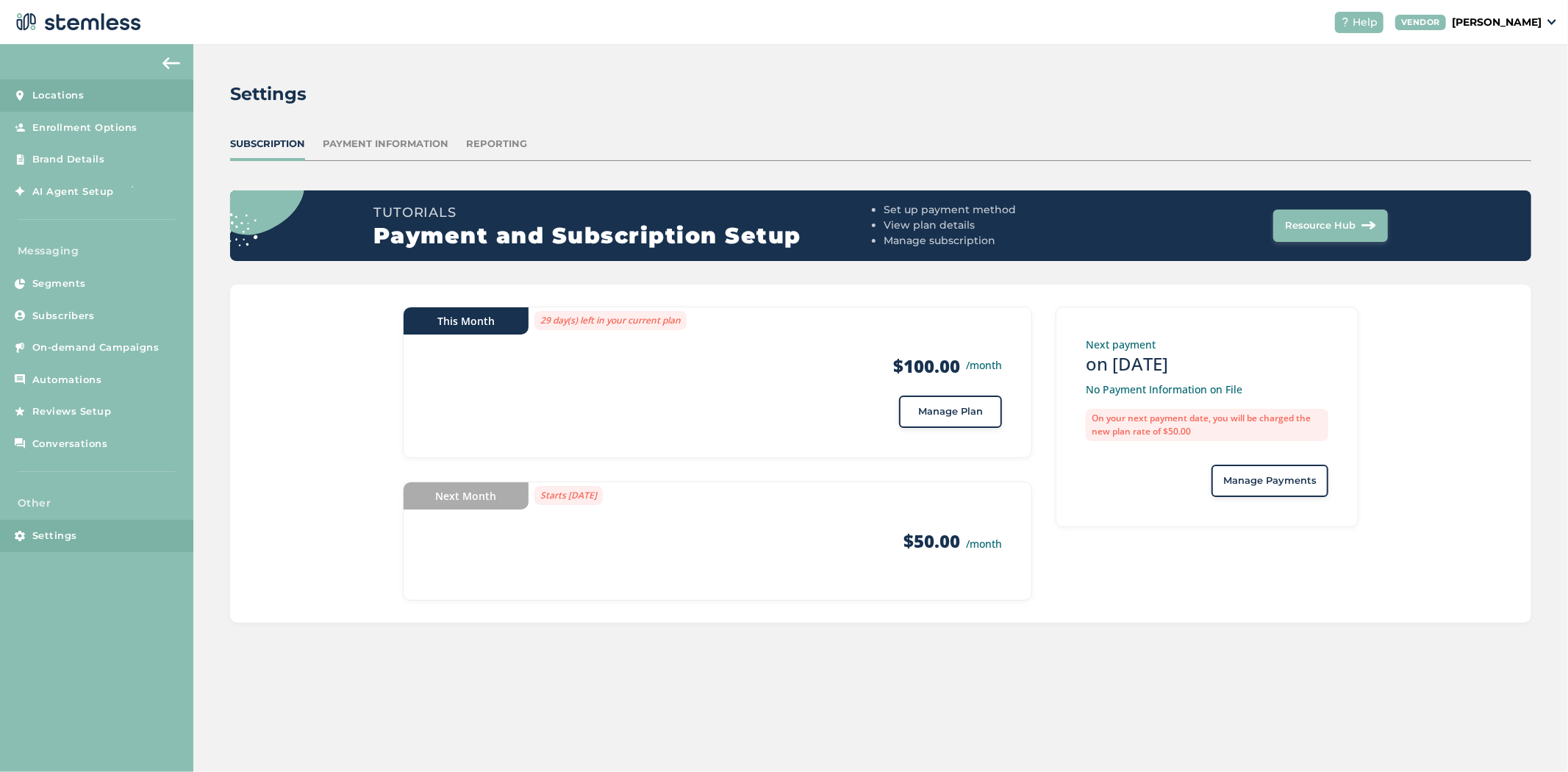
click at [82, 106] on link "Locations" at bounding box center [97, 95] width 193 height 32
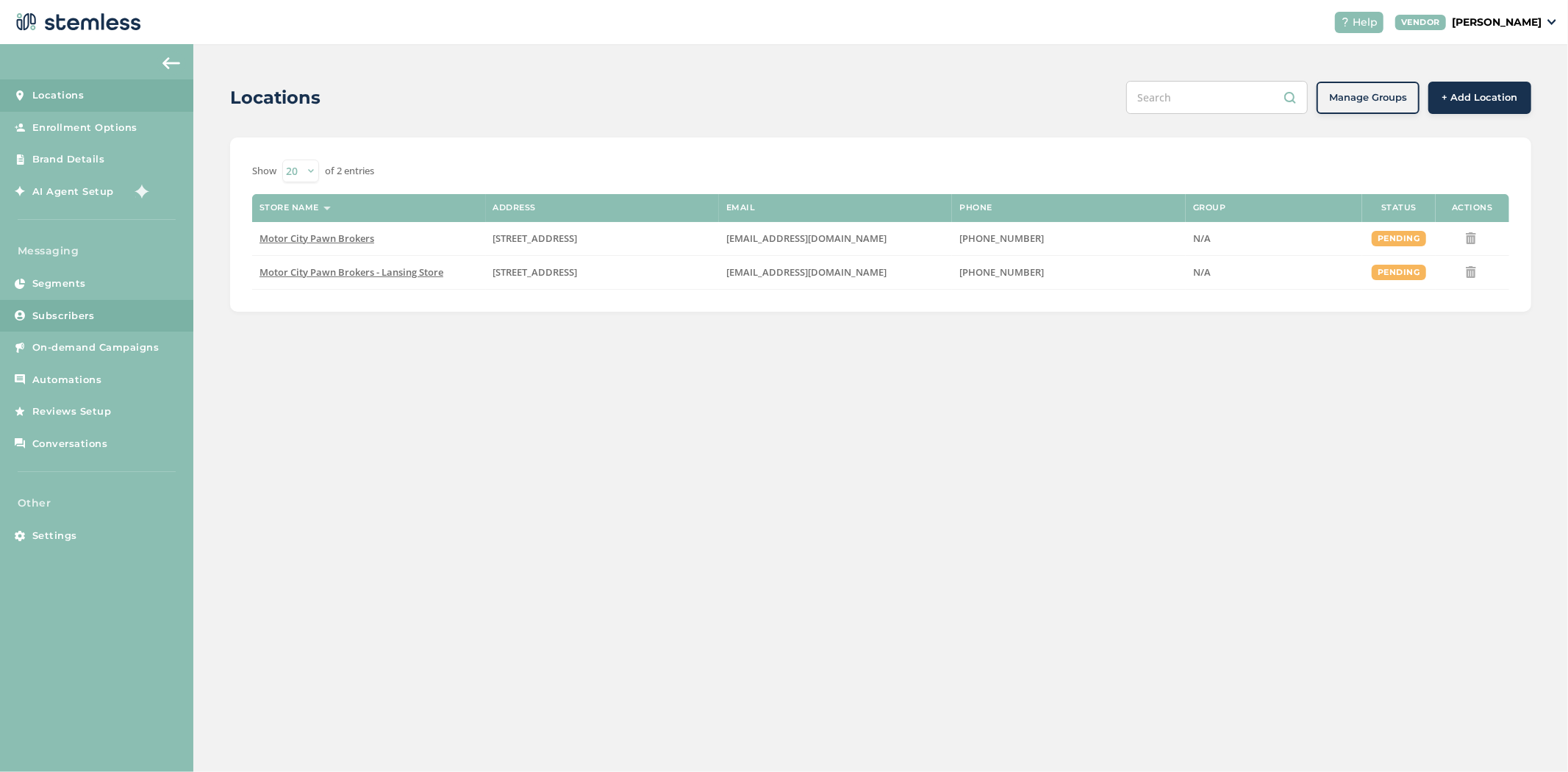
click at [115, 311] on link "Subscribers" at bounding box center [97, 316] width 193 height 32
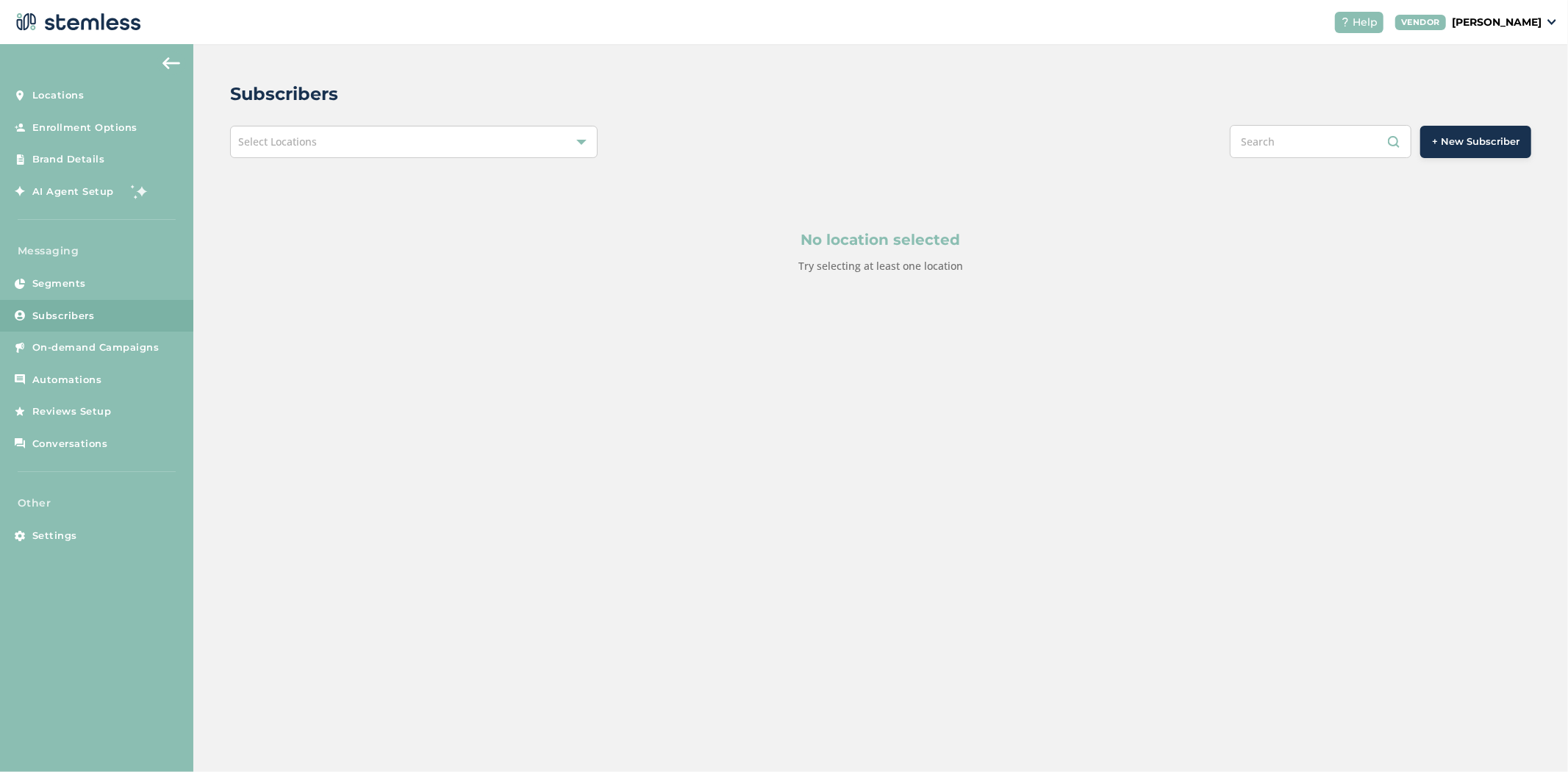
click at [354, 147] on div "Select Locations" at bounding box center [413, 142] width 367 height 32
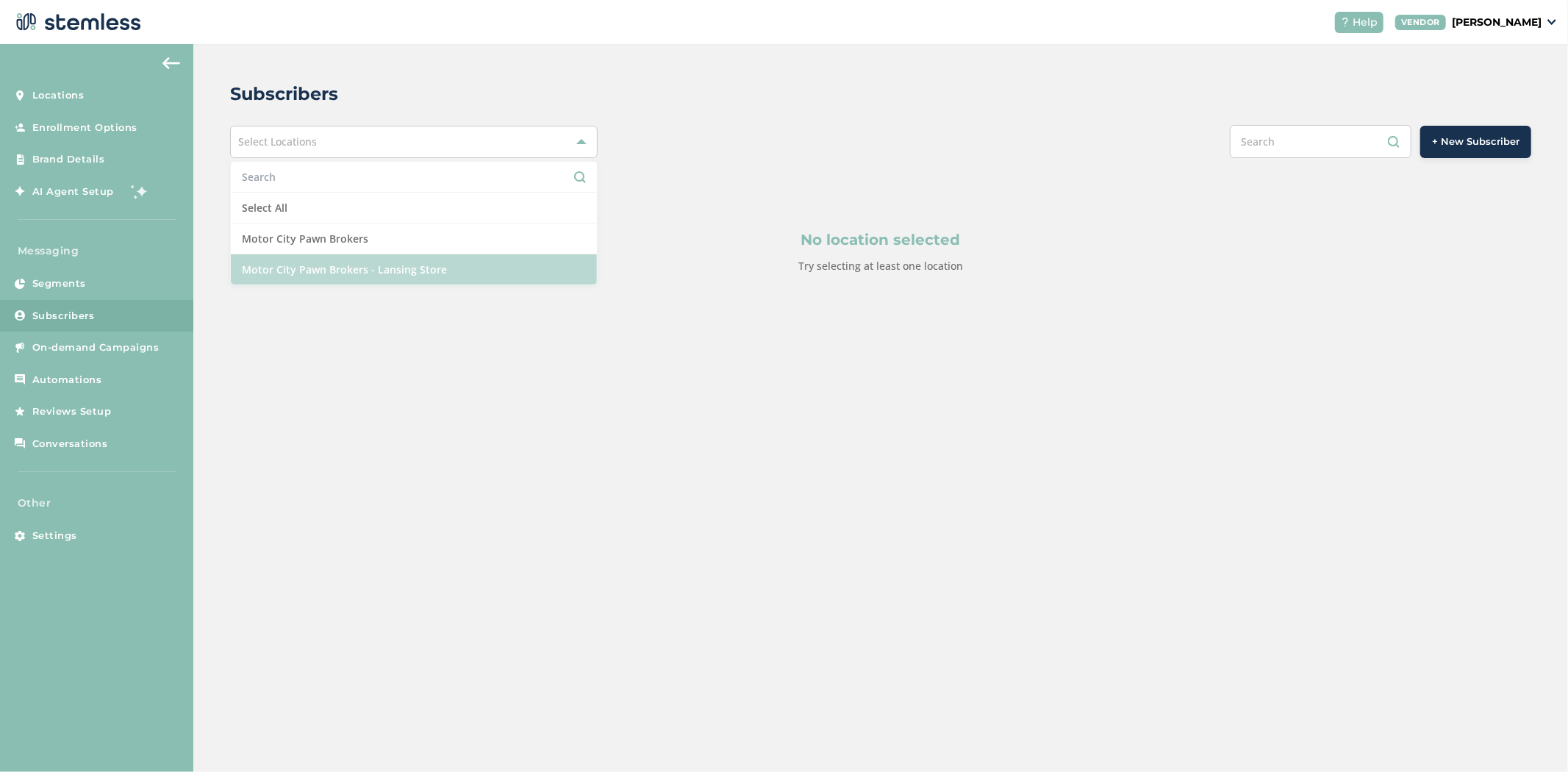
click at [386, 277] on li "Motor City Pawn Brokers - Lansing Store" at bounding box center [414, 270] width 366 height 30
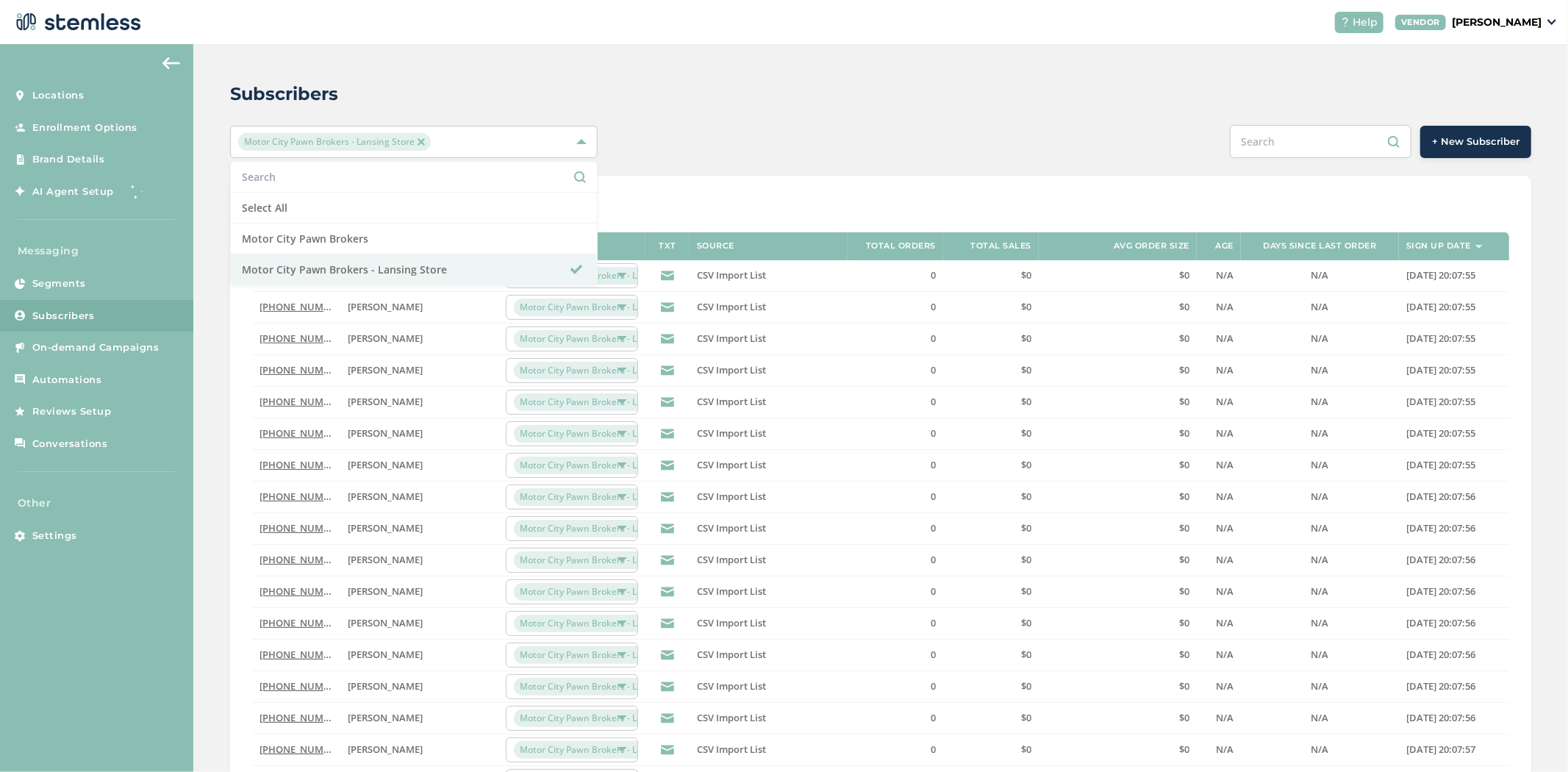
click at [885, 90] on div "Subscribers" at bounding box center [874, 94] width 1290 height 27
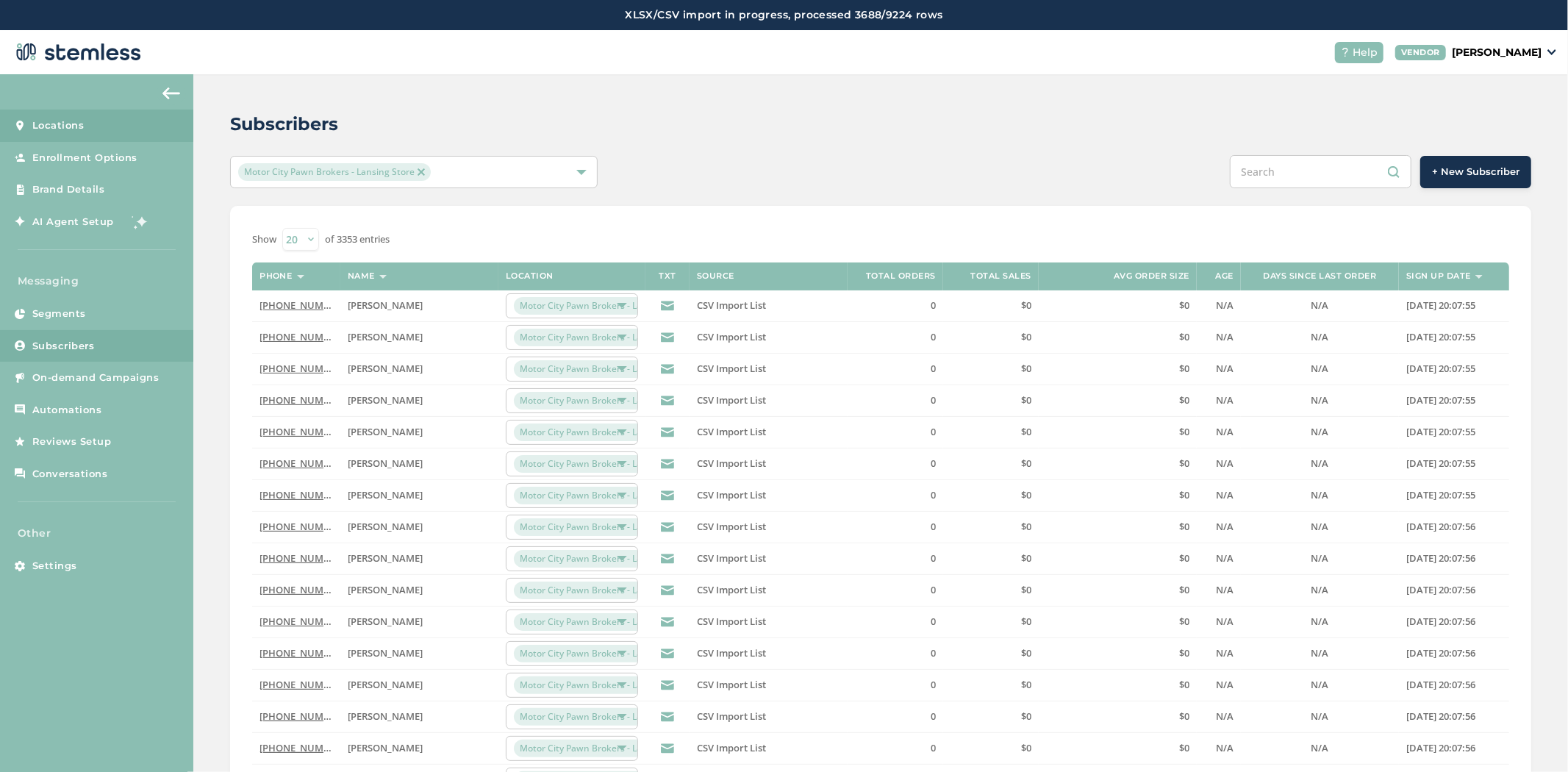
click at [93, 126] on link "Locations" at bounding box center [97, 126] width 193 height 32
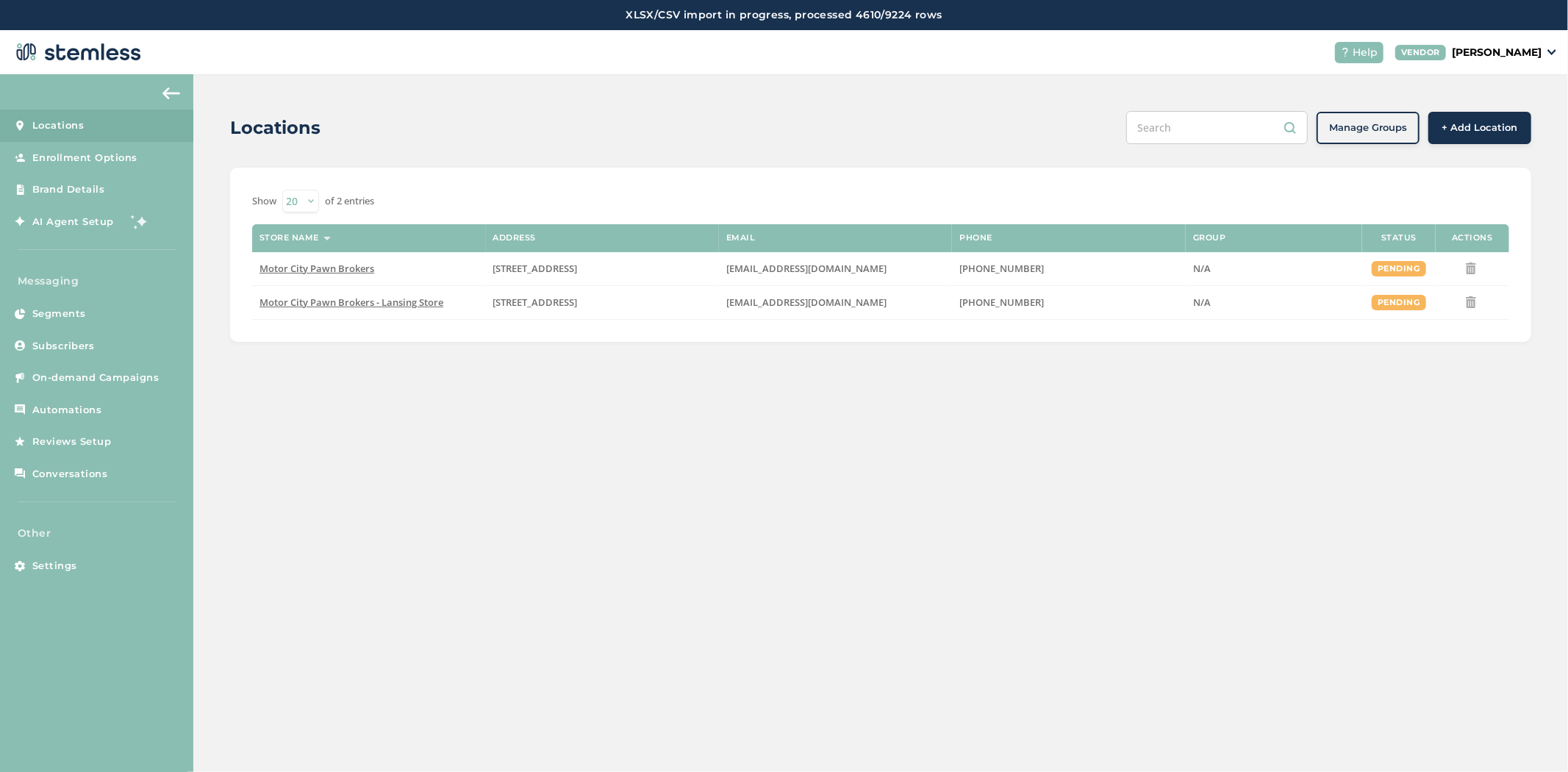
click at [1501, 47] on p "[PERSON_NAME]" at bounding box center [1497, 52] width 90 height 16
click at [1487, 160] on link "Logout" at bounding box center [1504, 162] width 72 height 15
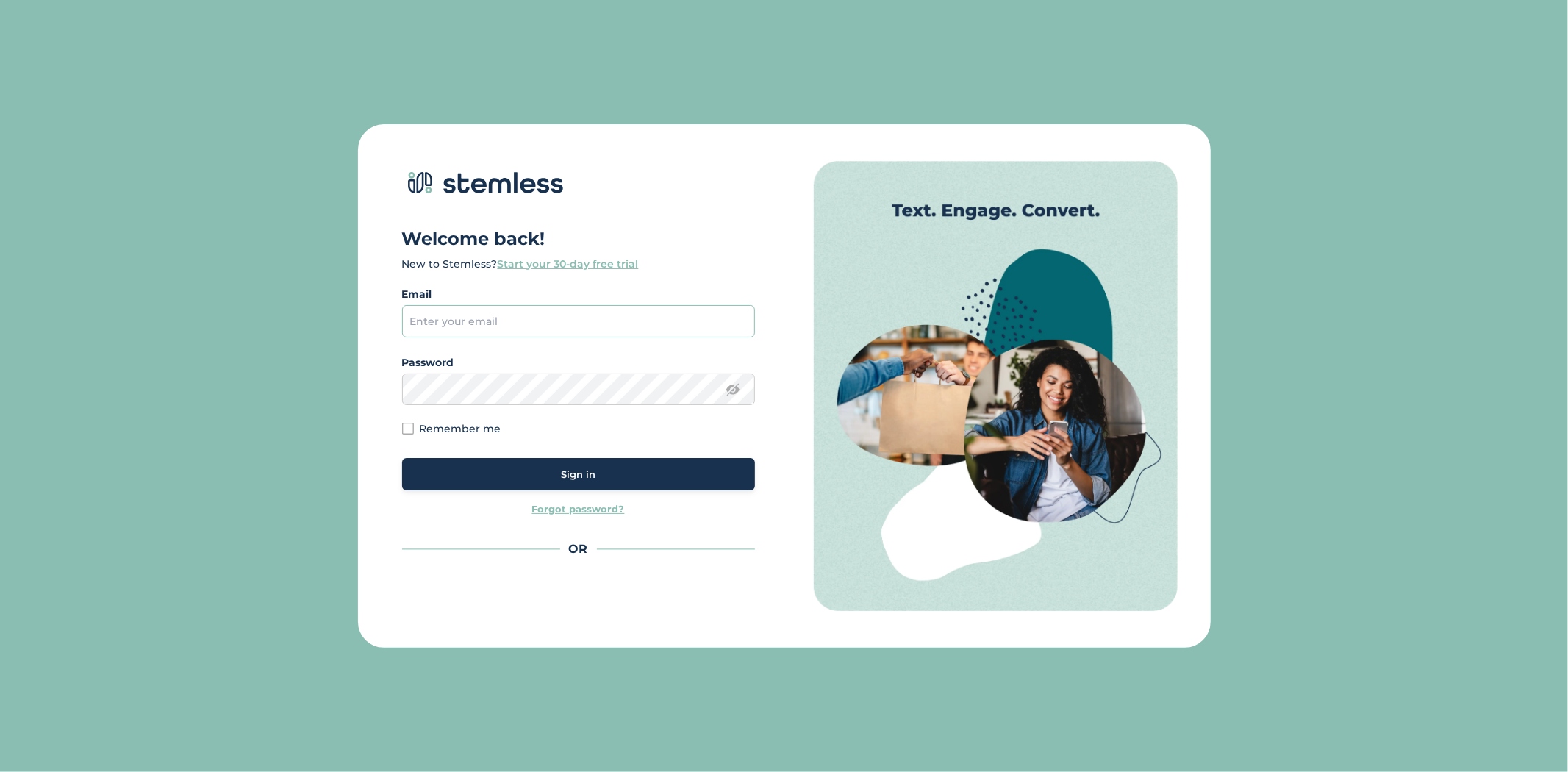
drag, startPoint x: 665, startPoint y: 317, endPoint x: 607, endPoint y: 329, distance: 59.2
click at [665, 317] on input "email" at bounding box center [579, 321] width 353 height 32
click at [615, 314] on input "email" at bounding box center [579, 321] width 353 height 32
paste input "[EMAIL_ADDRESS][DOMAIN_NAME]"
type input "[EMAIL_ADDRESS][DOMAIN_NAME]"
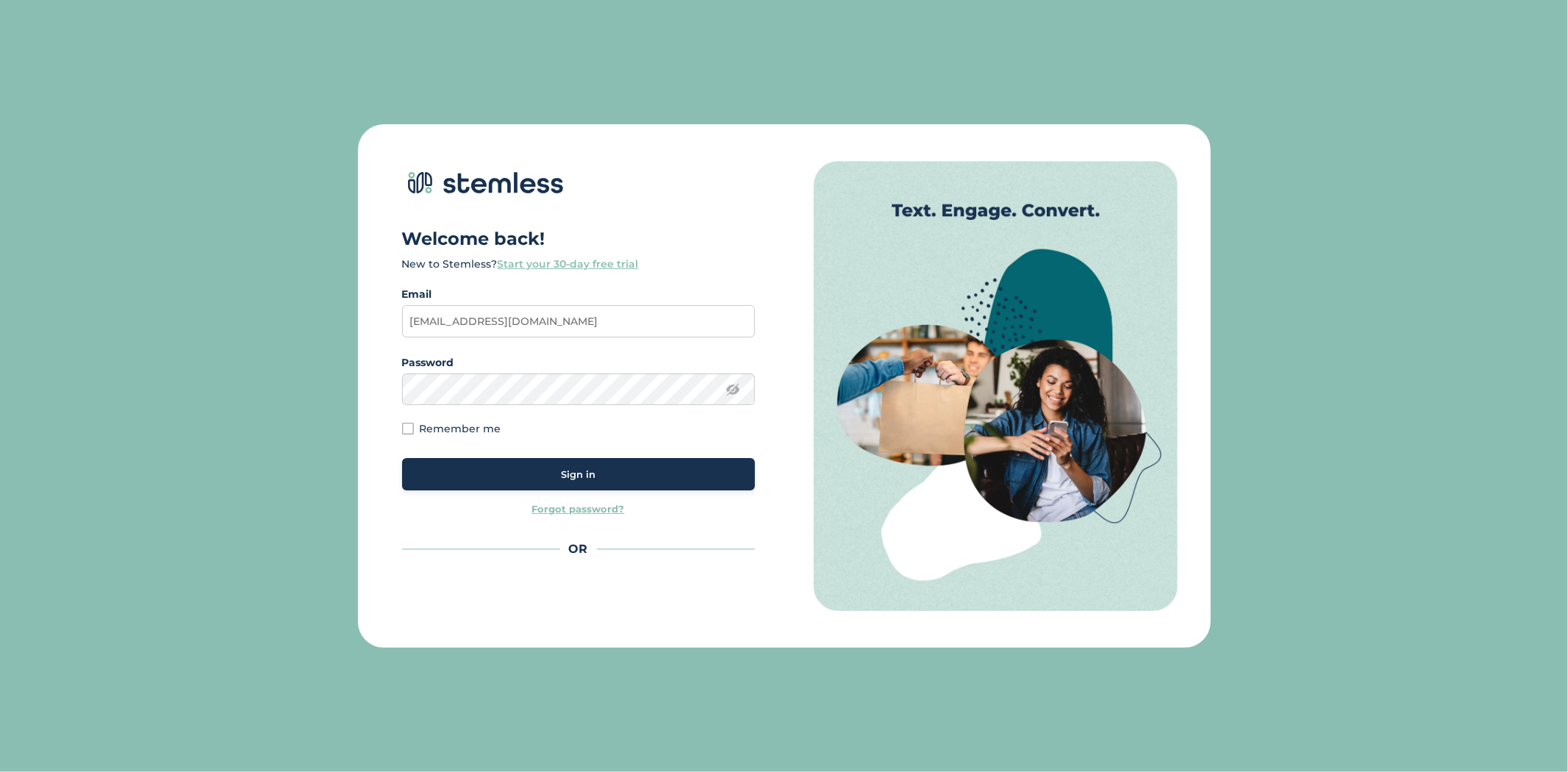
click at [574, 486] on button "Sign in" at bounding box center [579, 474] width 353 height 32
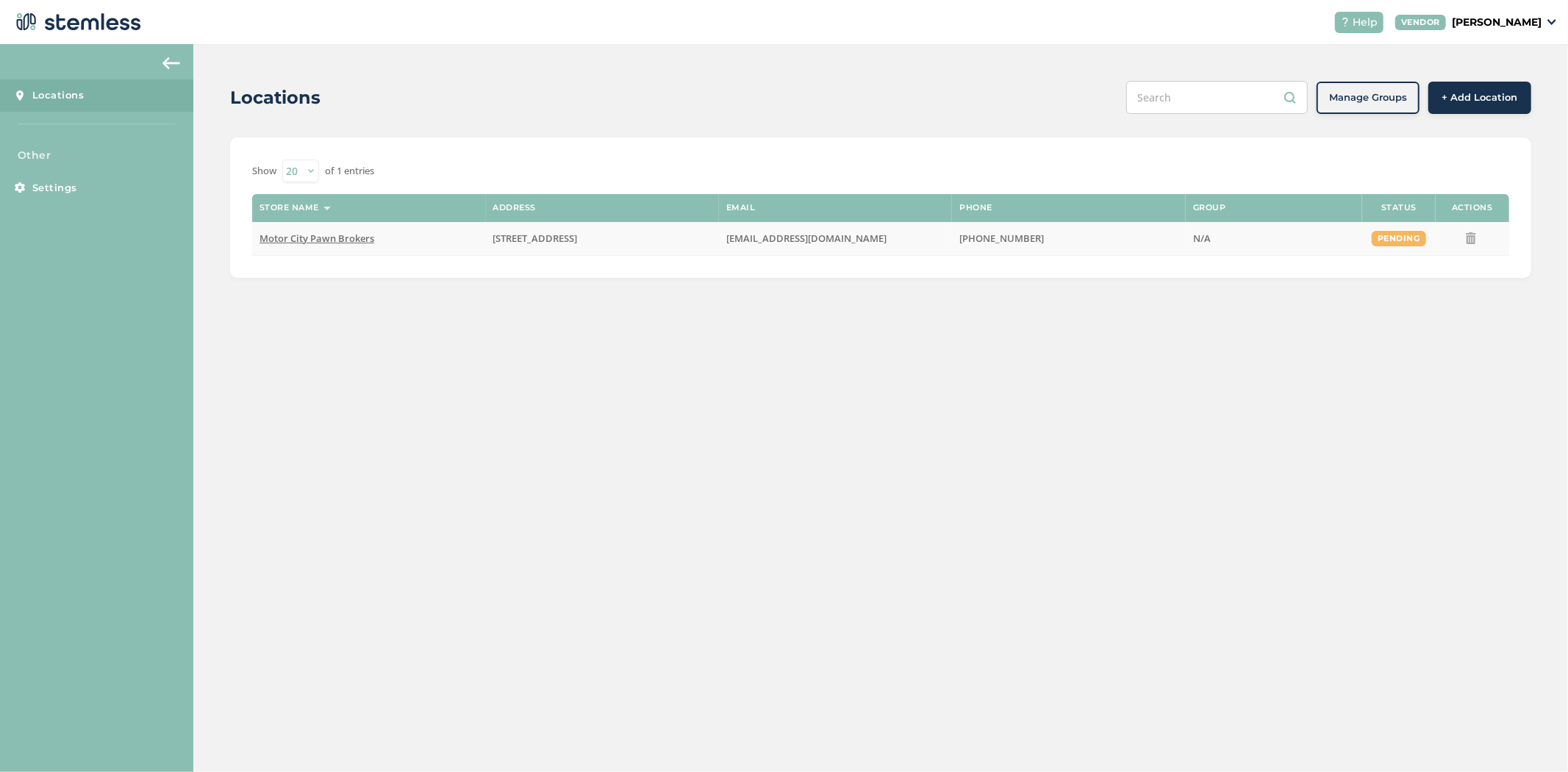
click at [326, 238] on span "Motor City Pawn Brokers" at bounding box center [317, 238] width 115 height 13
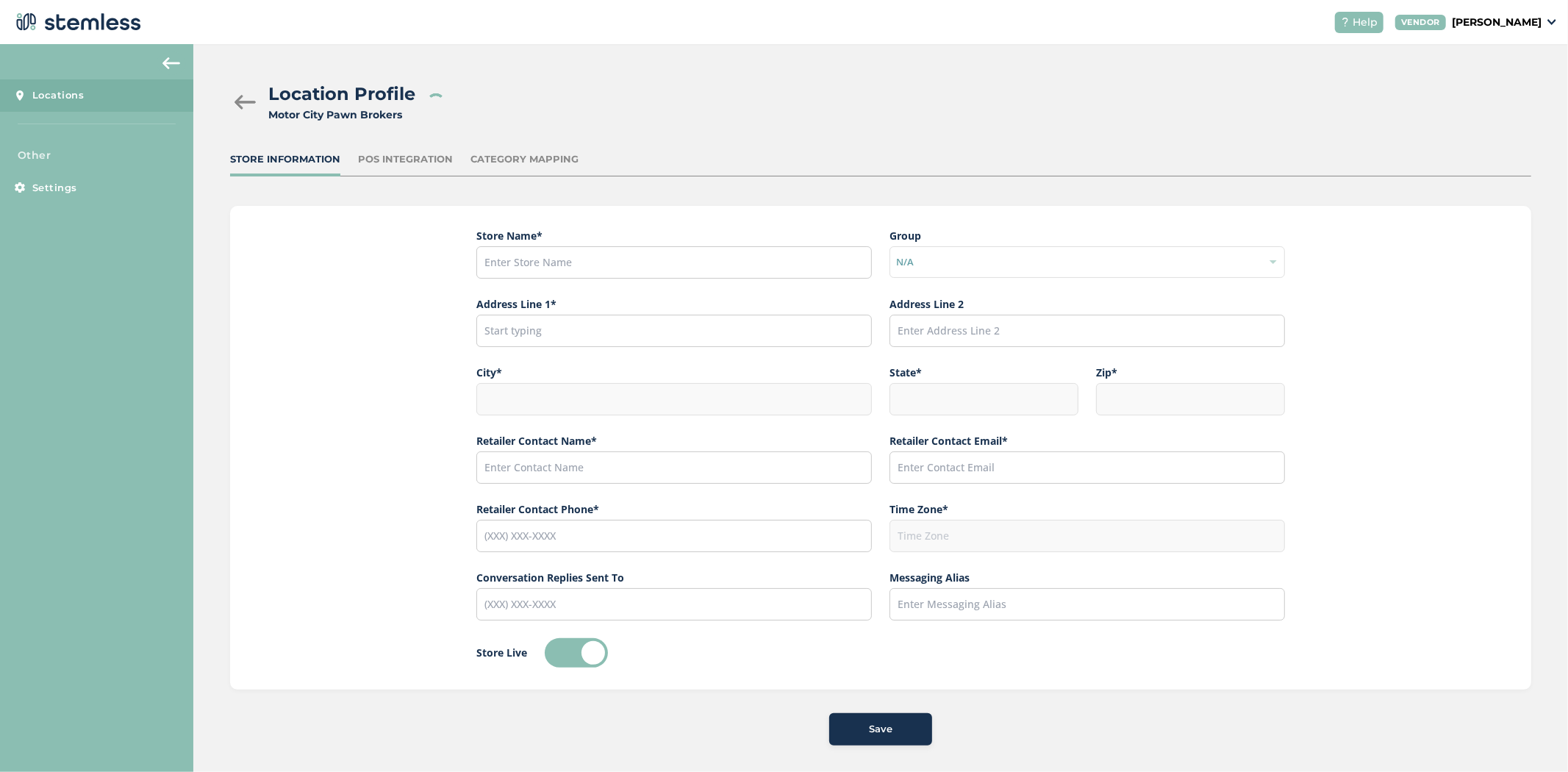
type input "Motor City Pawn Brokers"
type input "[STREET_ADDRESS]"
type input "[GEOGRAPHIC_DATA]"
type input "MI"
type input "48203"
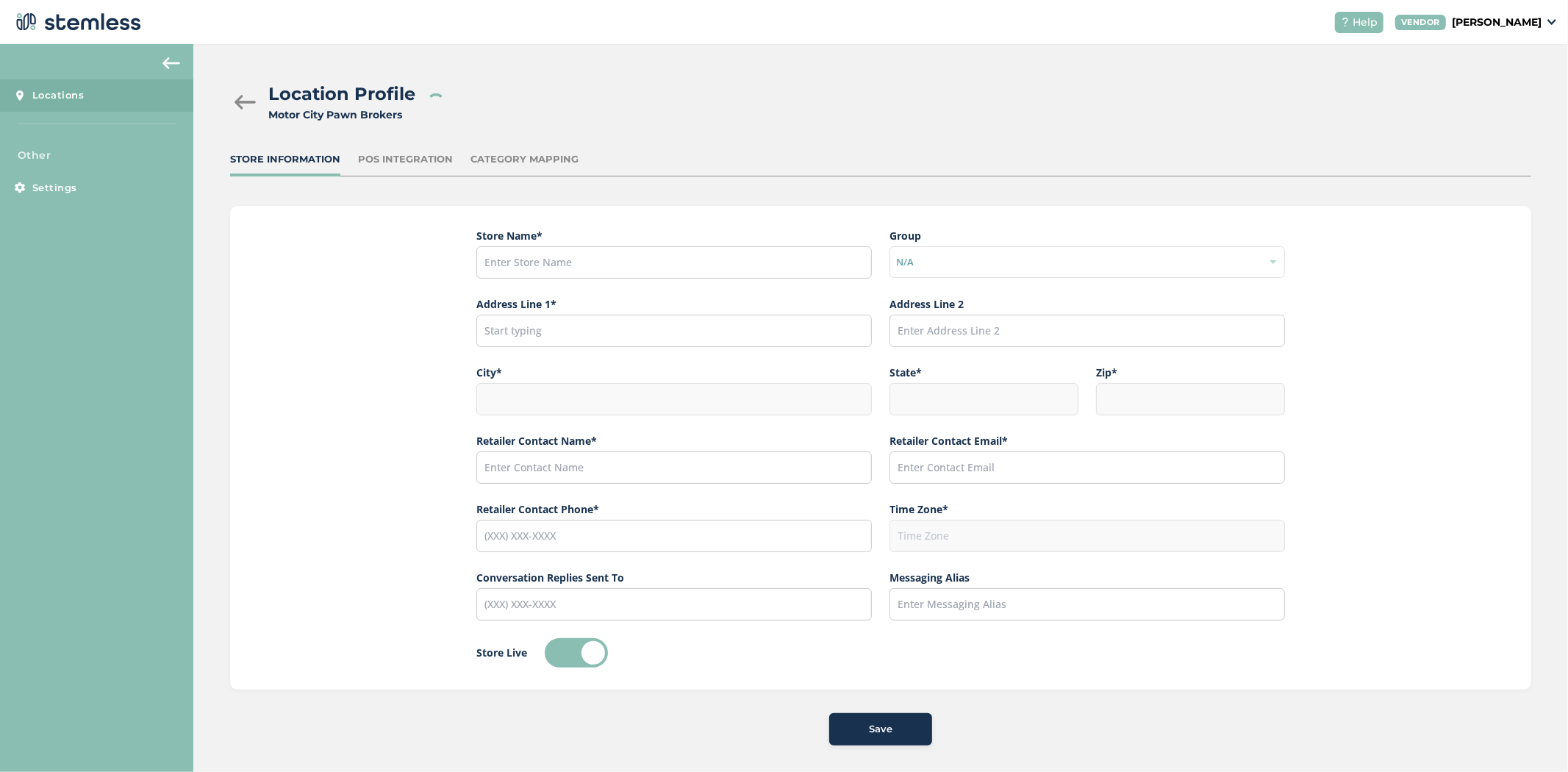
type input "[PERSON_NAME]"
type input "[EMAIL_ADDRESS][DOMAIN_NAME]"
type input "[PHONE_NUMBER]"
type input "America/[GEOGRAPHIC_DATA]"
type input "Motor City Pawn Brokers"
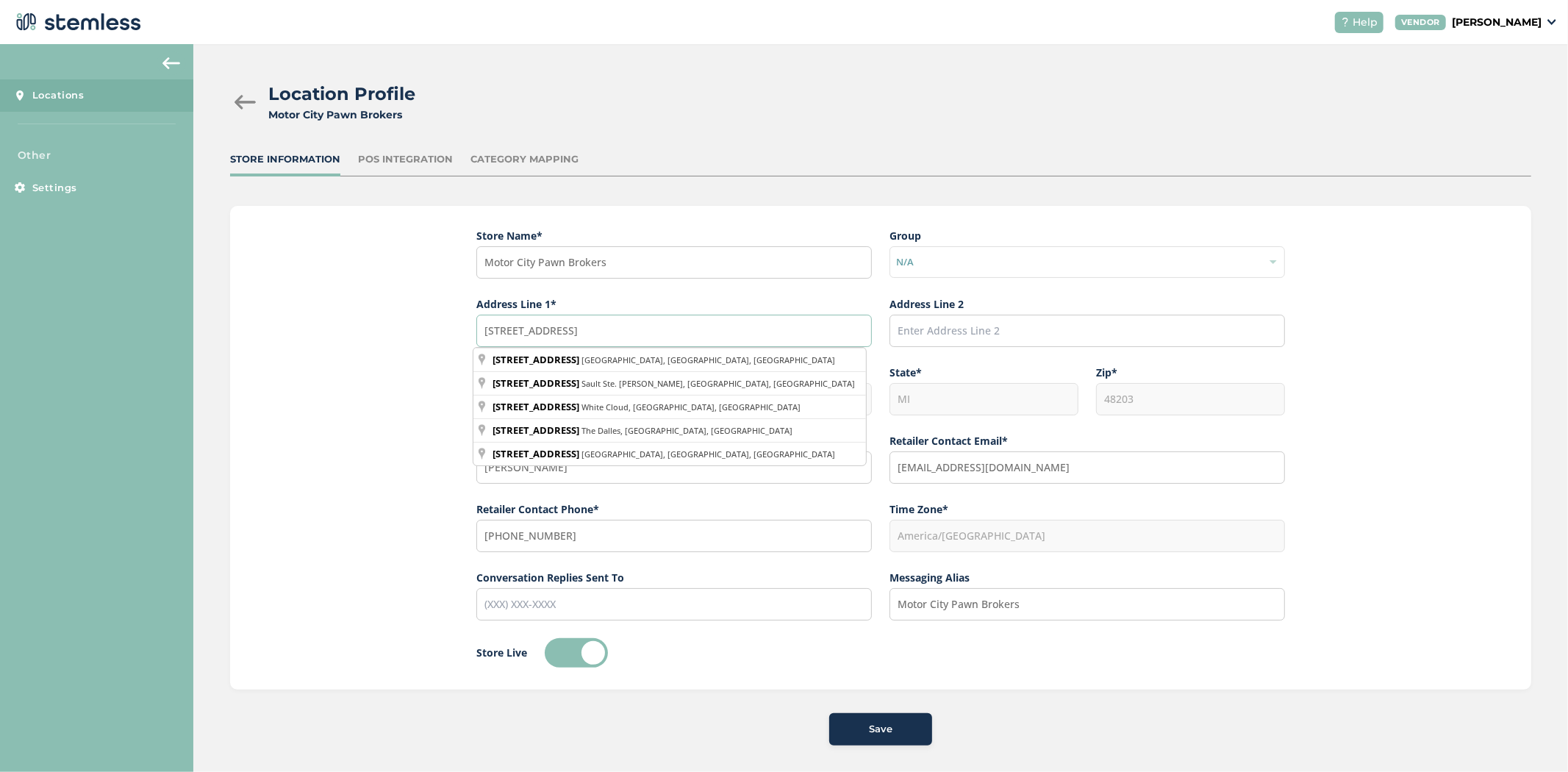
drag, startPoint x: 609, startPoint y: 335, endPoint x: 443, endPoint y: 324, distance: 166.4
click at [443, 324] on div "Store Name * Motor City Pawn Brokers Group N/A Address Line 1* [STREET_ADDRESS]…" at bounding box center [880, 447] width 1302 height 484
click at [406, 289] on div "Store Name * Motor City Pawn Brokers Group N/A Address Line 1* [STREET_ADDRESS]…" at bounding box center [880, 447] width 1302 height 484
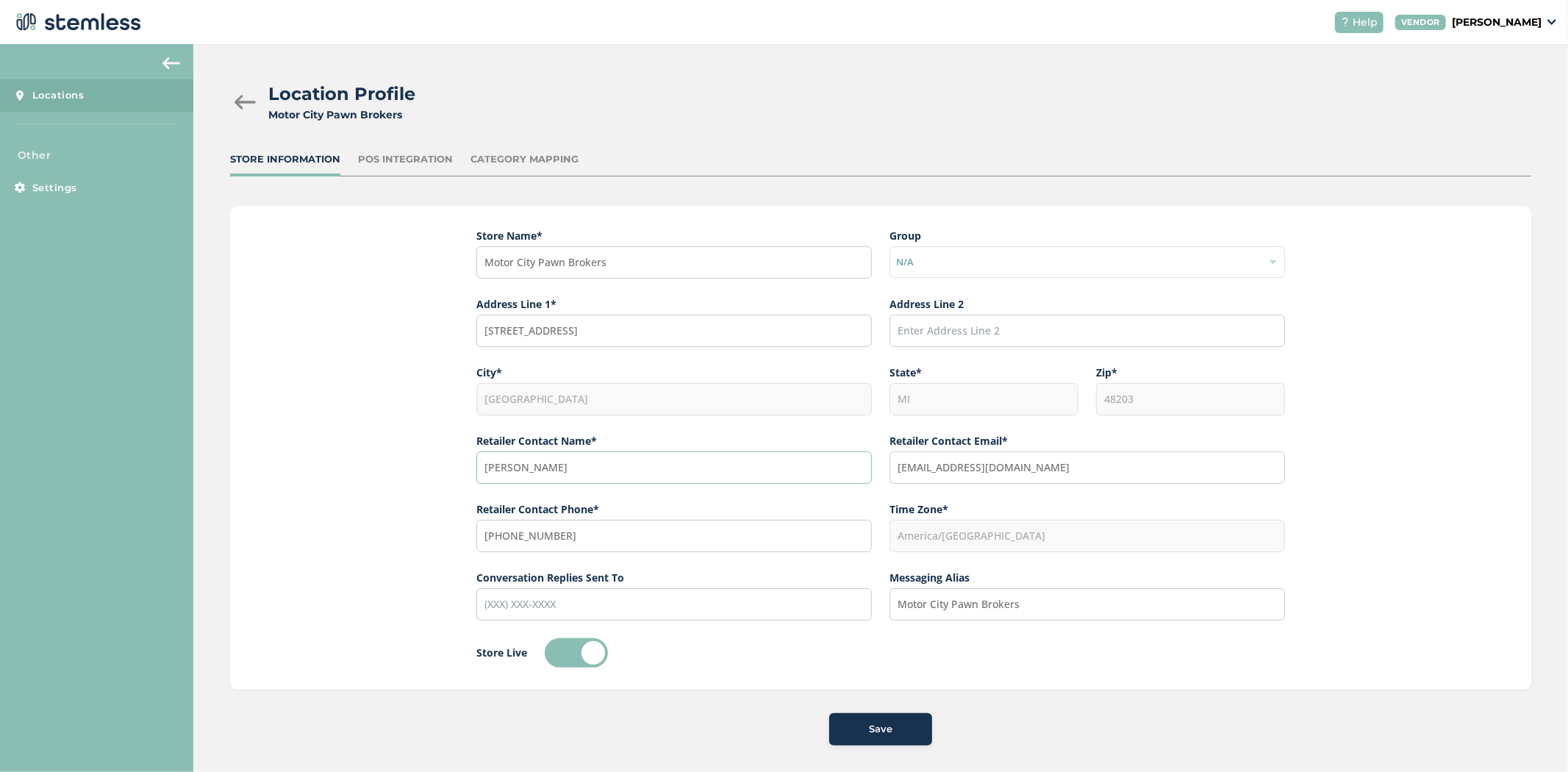
drag, startPoint x: 589, startPoint y: 475, endPoint x: 455, endPoint y: 438, distance: 139.0
click at [458, 445] on div "Store Name * Motor City Pawn Brokers Group N/A Address Line 1* [STREET_ADDRESS]…" at bounding box center [880, 447] width 1302 height 484
drag, startPoint x: 1086, startPoint y: 454, endPoint x: 849, endPoint y: 458, distance: 237.0
click at [849, 458] on div "Store Name * Motor City Pawn Brokers Group N/A Address Line 1* [STREET_ADDRESS]…" at bounding box center [880, 390] width 809 height 324
drag, startPoint x: 579, startPoint y: 537, endPoint x: 391, endPoint y: 525, distance: 188.4
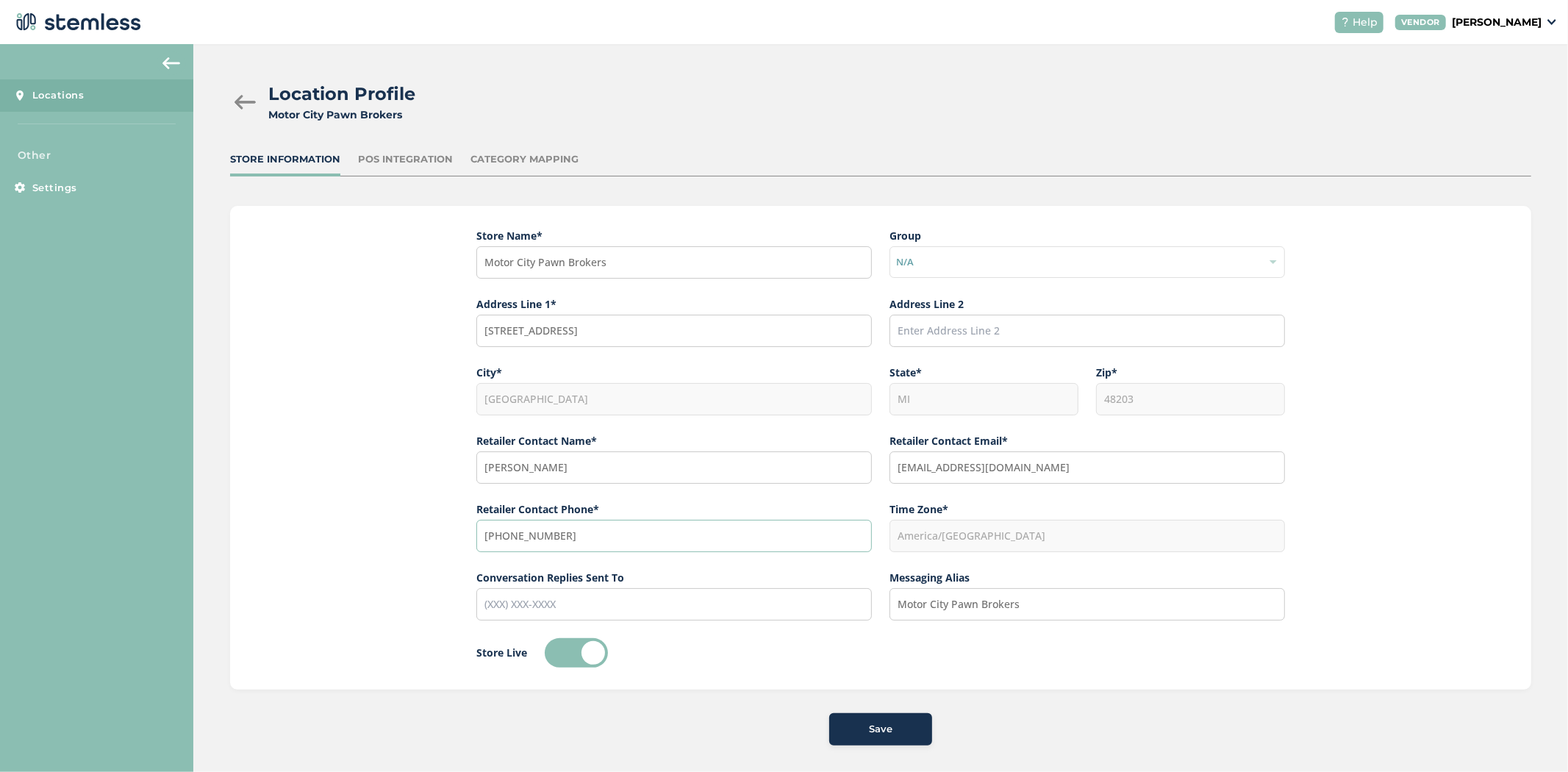
click at [391, 525] on div "Store Name * Motor City Pawn Brokers Group N/A Address Line 1* [STREET_ADDRESS]…" at bounding box center [880, 447] width 1302 height 484
